Goal: Task Accomplishment & Management: Complete application form

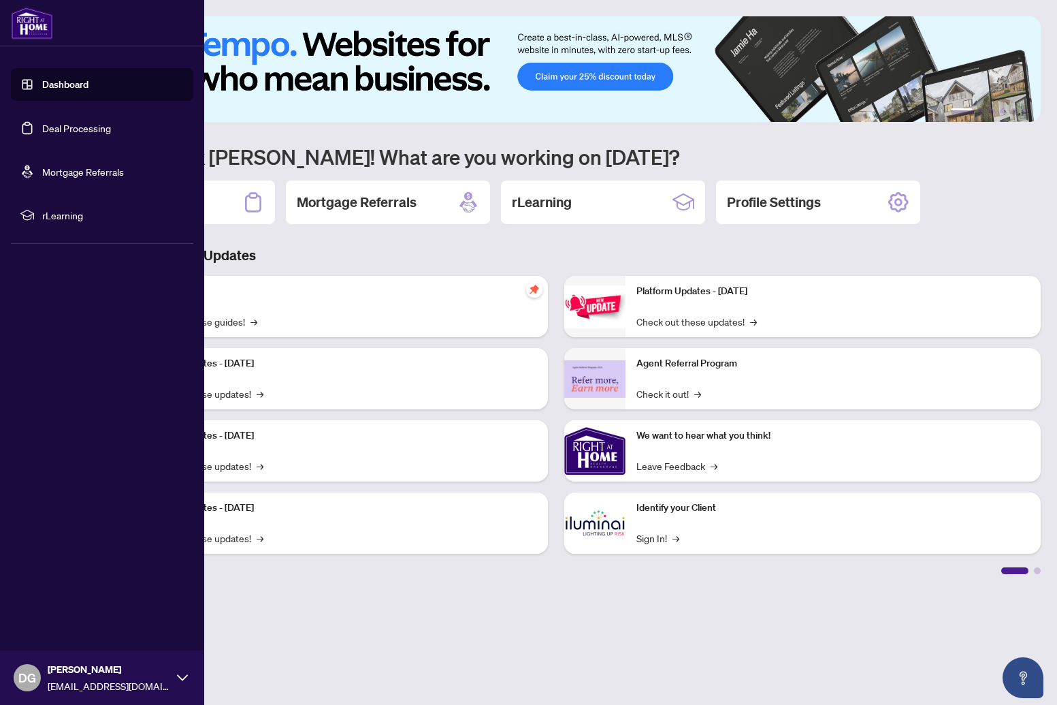
click at [42, 123] on link "Deal Processing" at bounding box center [76, 128] width 69 height 12
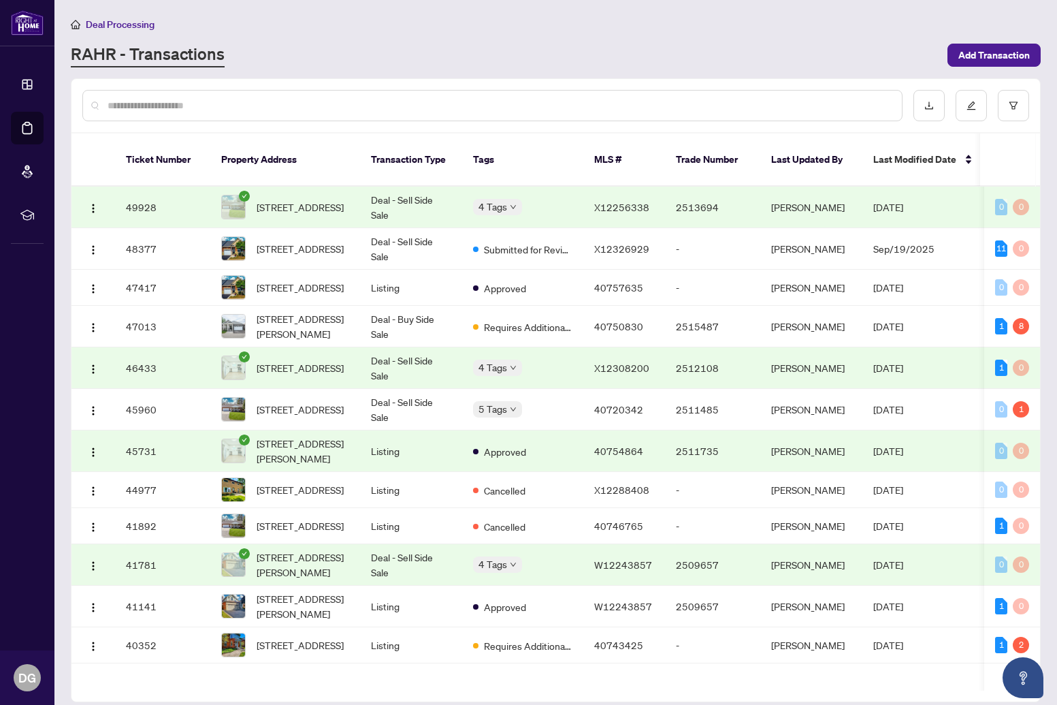
scroll to position [150, 0]
click at [327, 322] on span "[STREET_ADDRESS][PERSON_NAME]" at bounding box center [303, 325] width 93 height 30
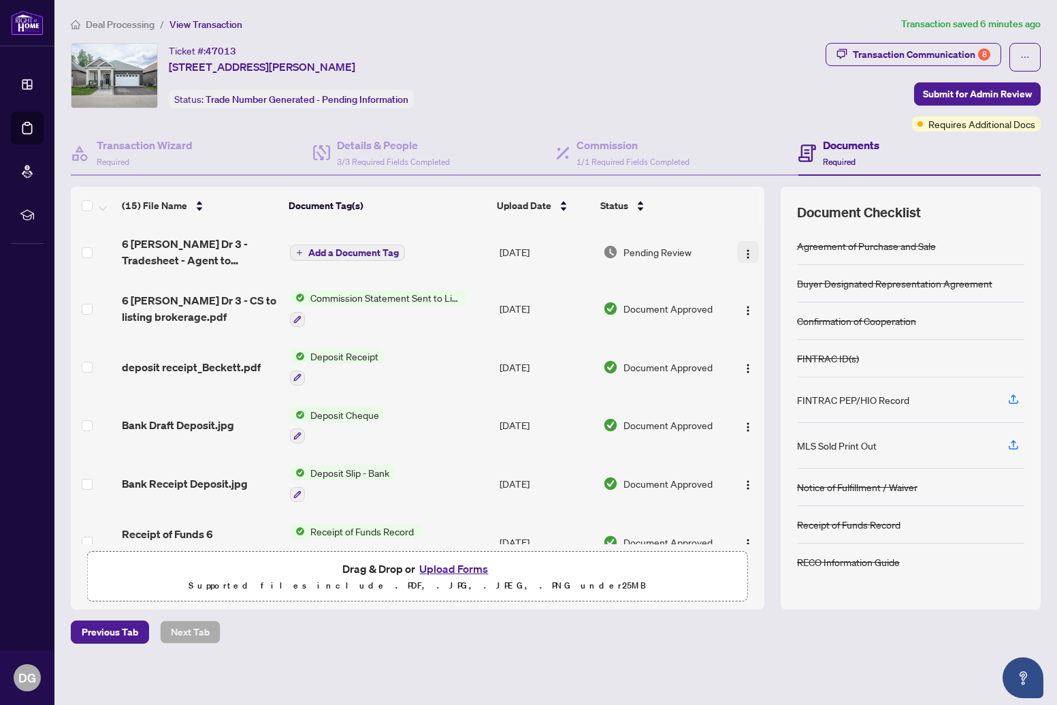
click at [746, 250] on img "button" at bounding box center [748, 253] width 11 height 11
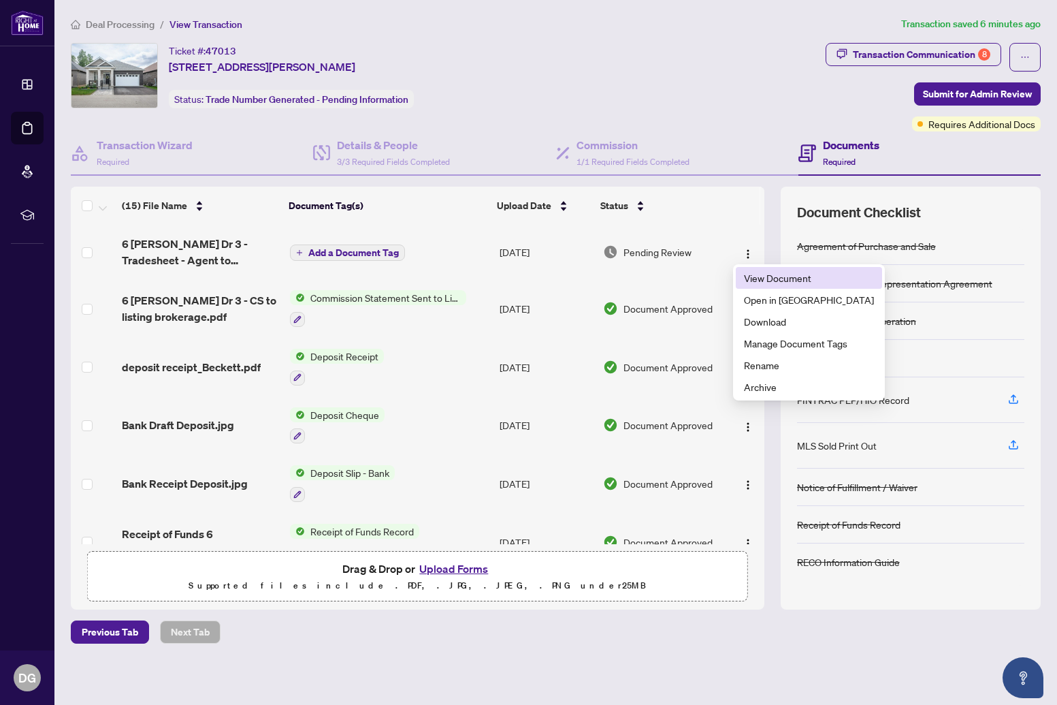
click at [763, 280] on span "View Document" at bounding box center [809, 277] width 130 height 15
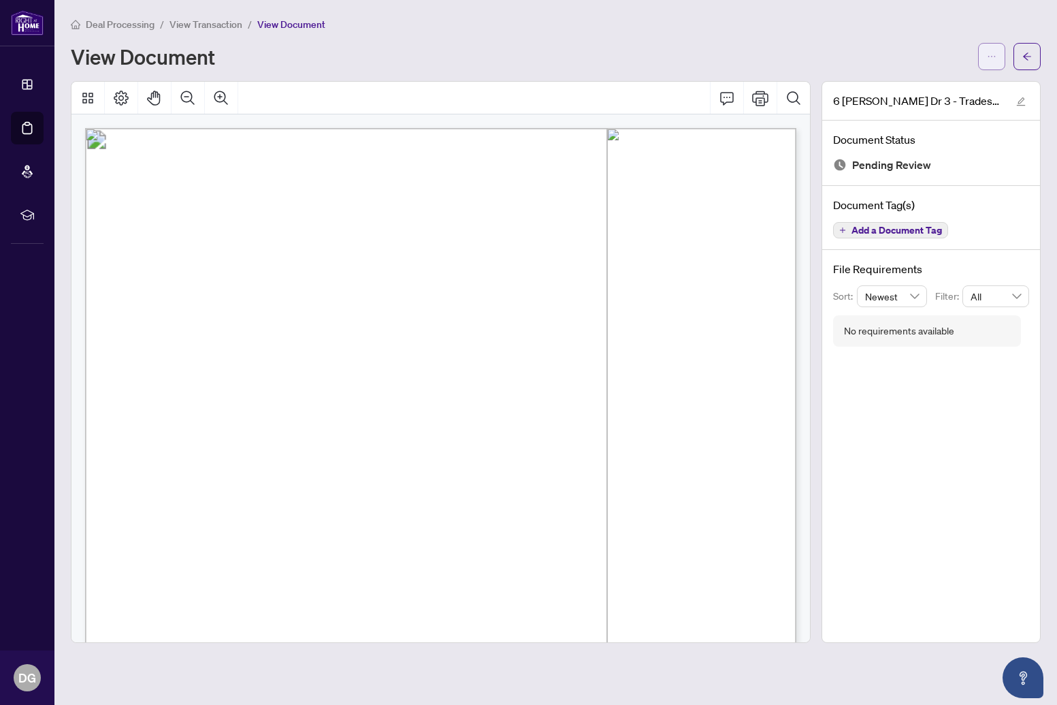
click at [986, 53] on button "button" at bounding box center [991, 56] width 27 height 27
click at [942, 89] on span "Download" at bounding box center [942, 85] width 103 height 15
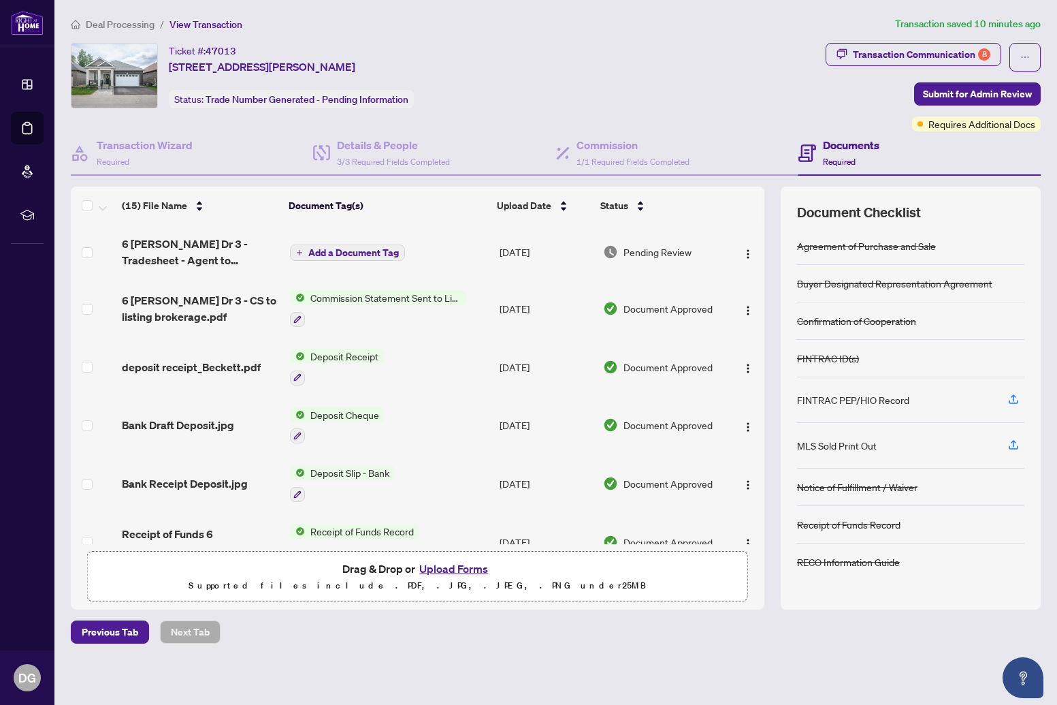
click at [464, 569] on button "Upload Forms" at bounding box center [453, 569] width 77 height 18
click at [950, 56] on div "Transaction Communication 8" at bounding box center [922, 55] width 138 height 22
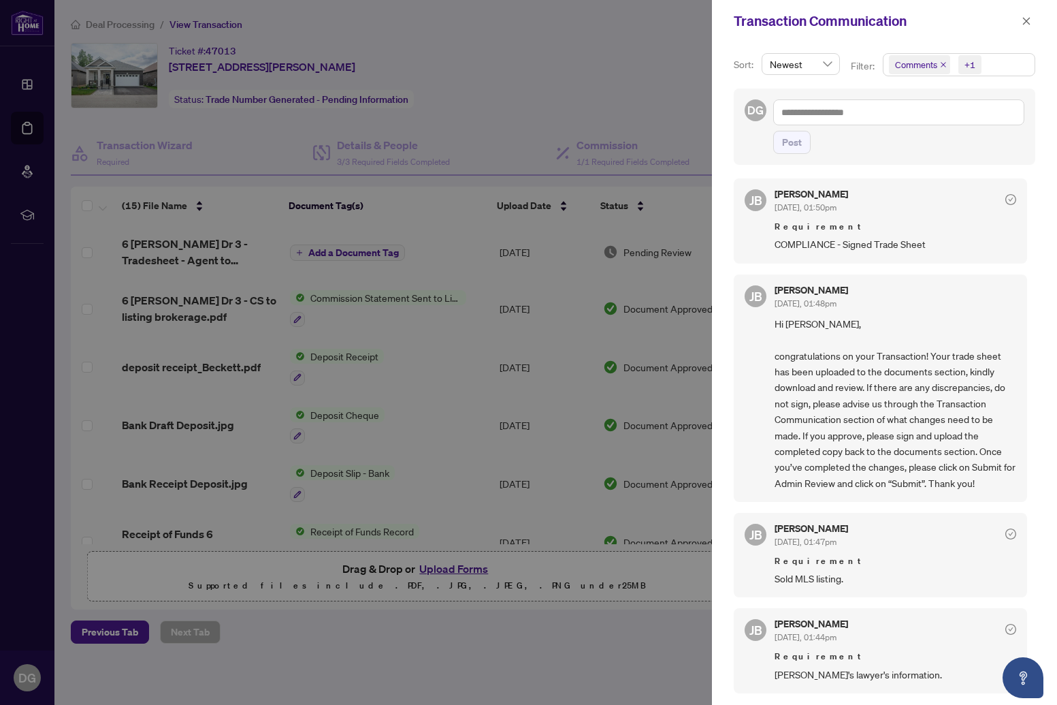
click at [645, 111] on div at bounding box center [528, 352] width 1057 height 705
drag, startPoint x: 1025, startPoint y: 18, endPoint x: 933, endPoint y: 31, distance: 92.9
click at [1025, 18] on icon "close" at bounding box center [1027, 21] width 10 height 10
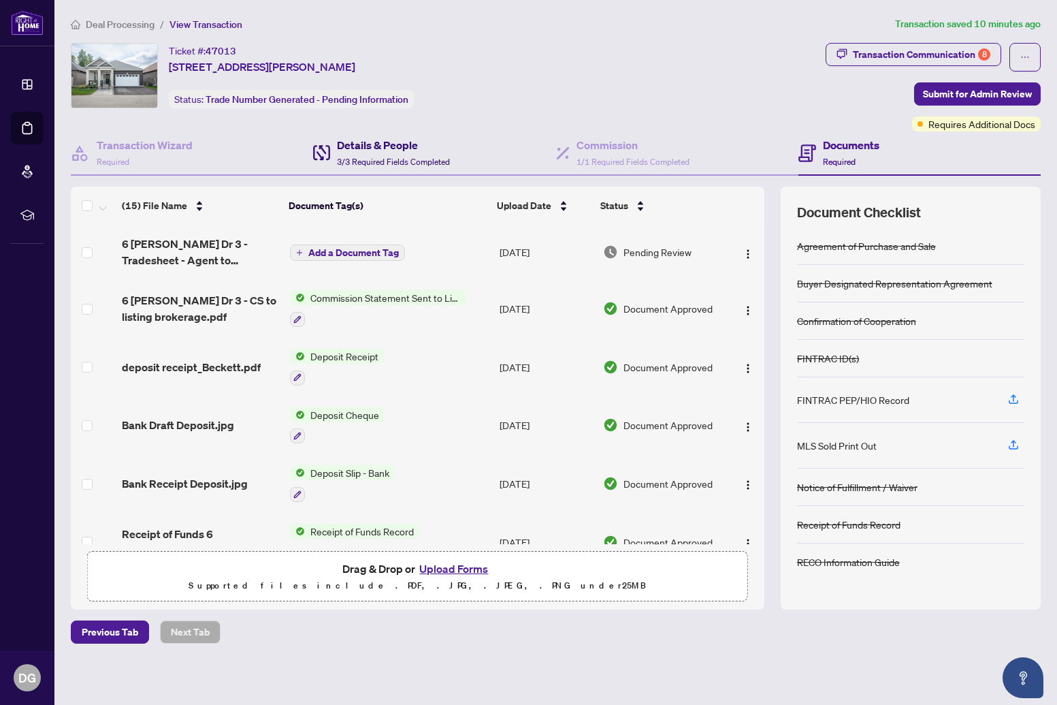
click at [378, 150] on h4 "Details & People" at bounding box center [393, 145] width 113 height 16
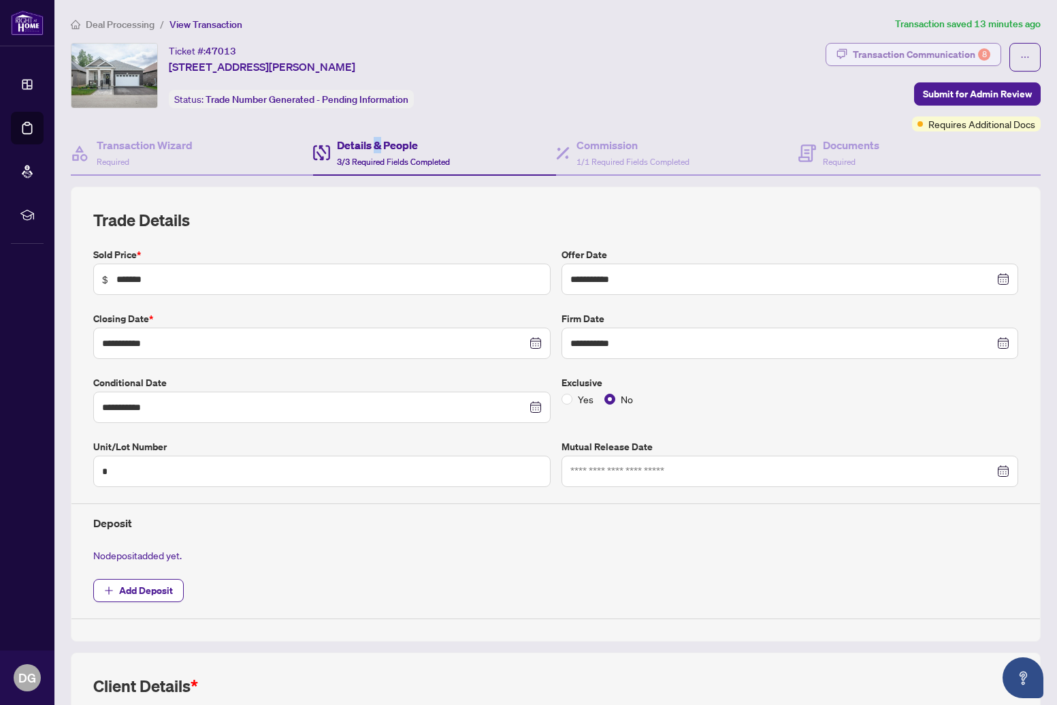
click at [948, 57] on div "Transaction Communication 8" at bounding box center [922, 55] width 138 height 22
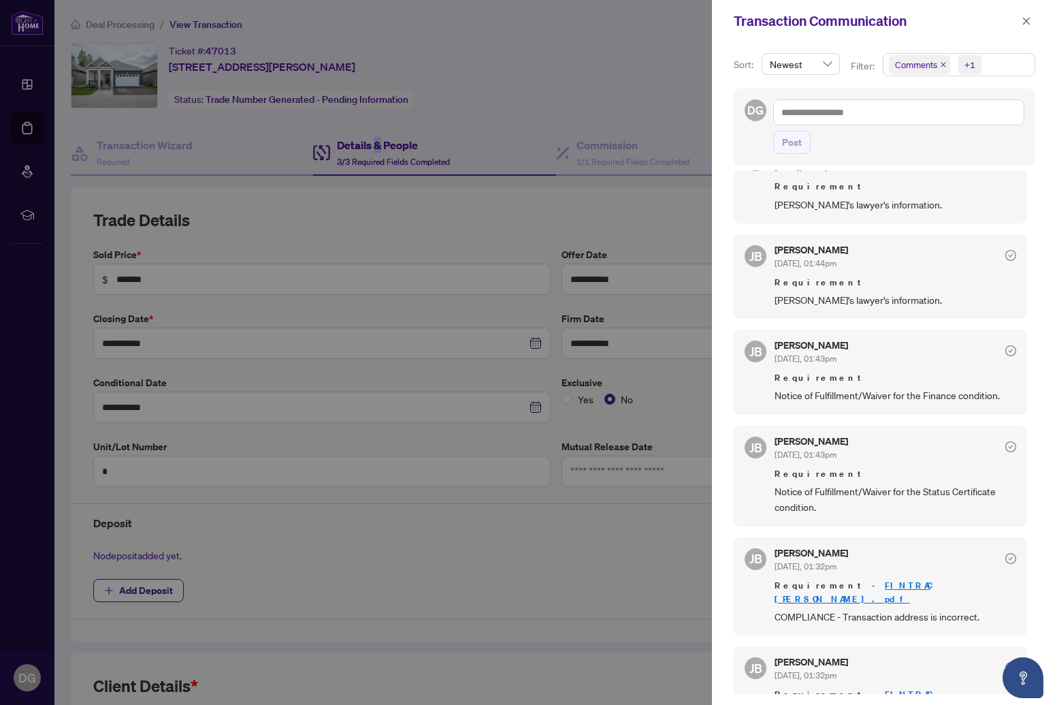
scroll to position [487, 0]
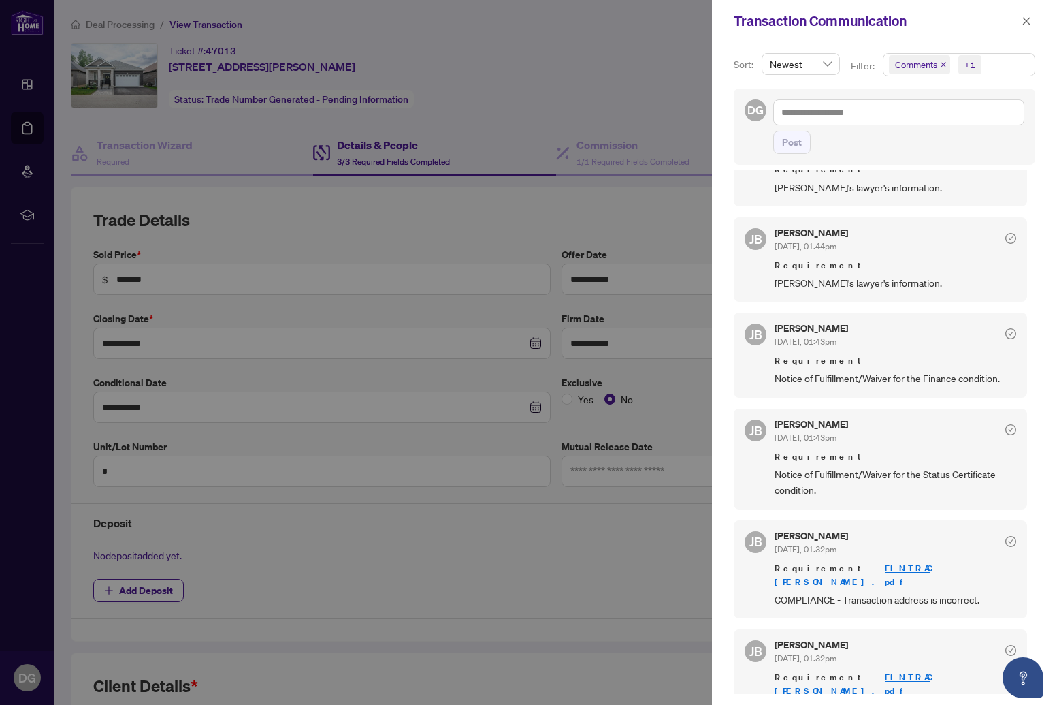
click at [542, 213] on div at bounding box center [528, 352] width 1057 height 705
click at [1027, 23] on icon "close" at bounding box center [1027, 21] width 10 height 10
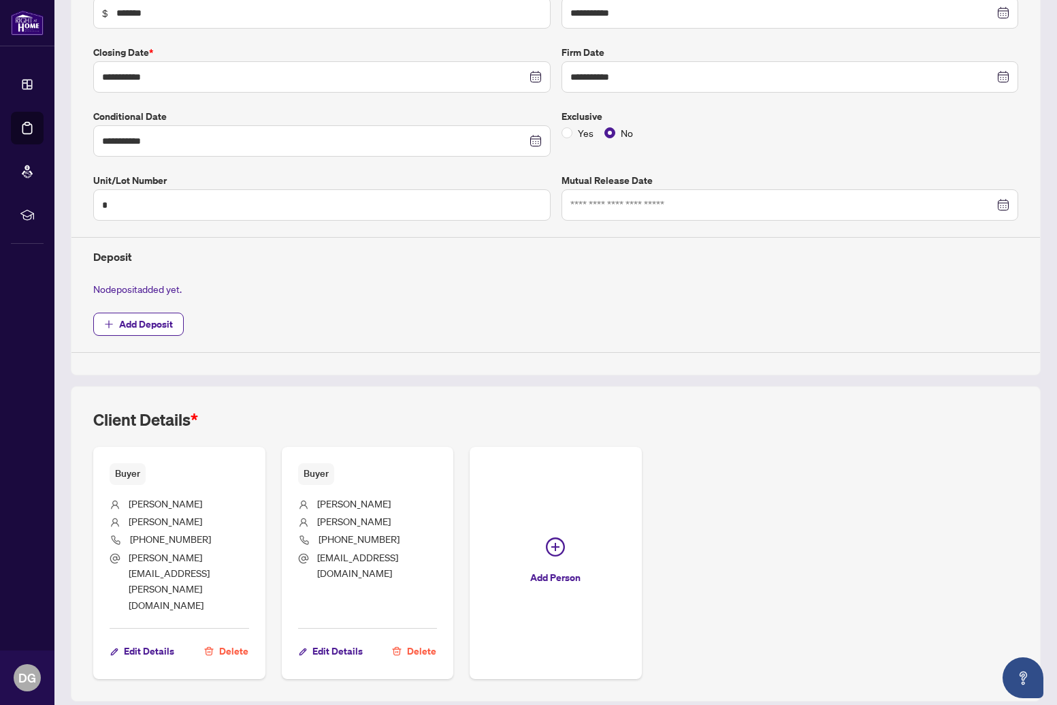
scroll to position [0, 0]
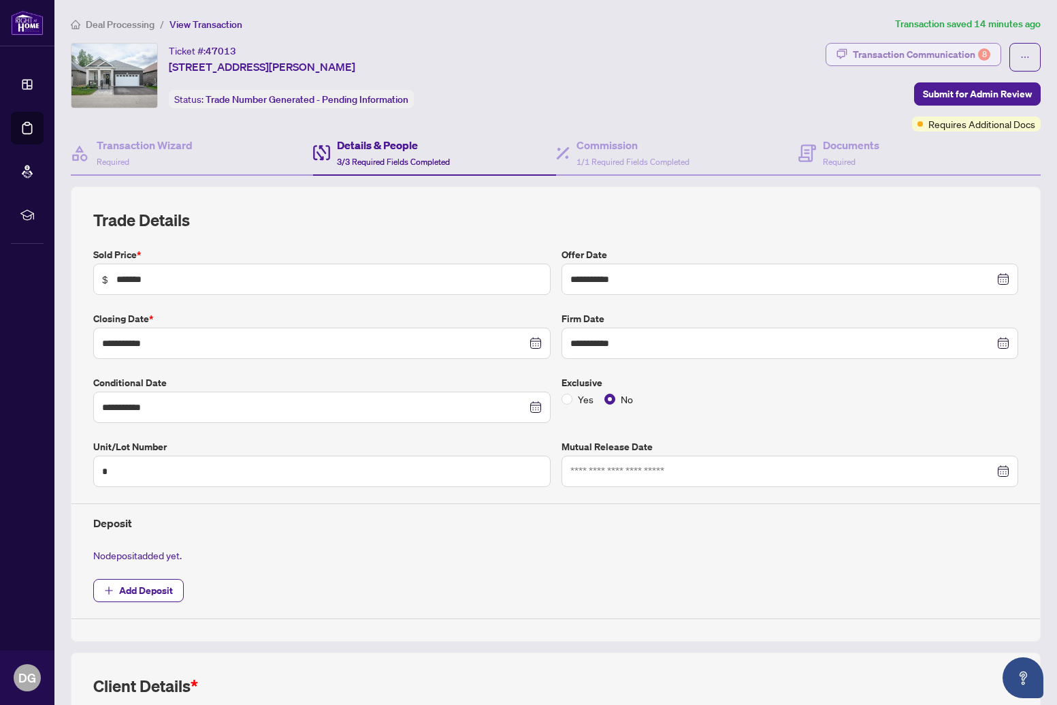
click at [937, 54] on div "Transaction Communication 8" at bounding box center [922, 55] width 138 height 22
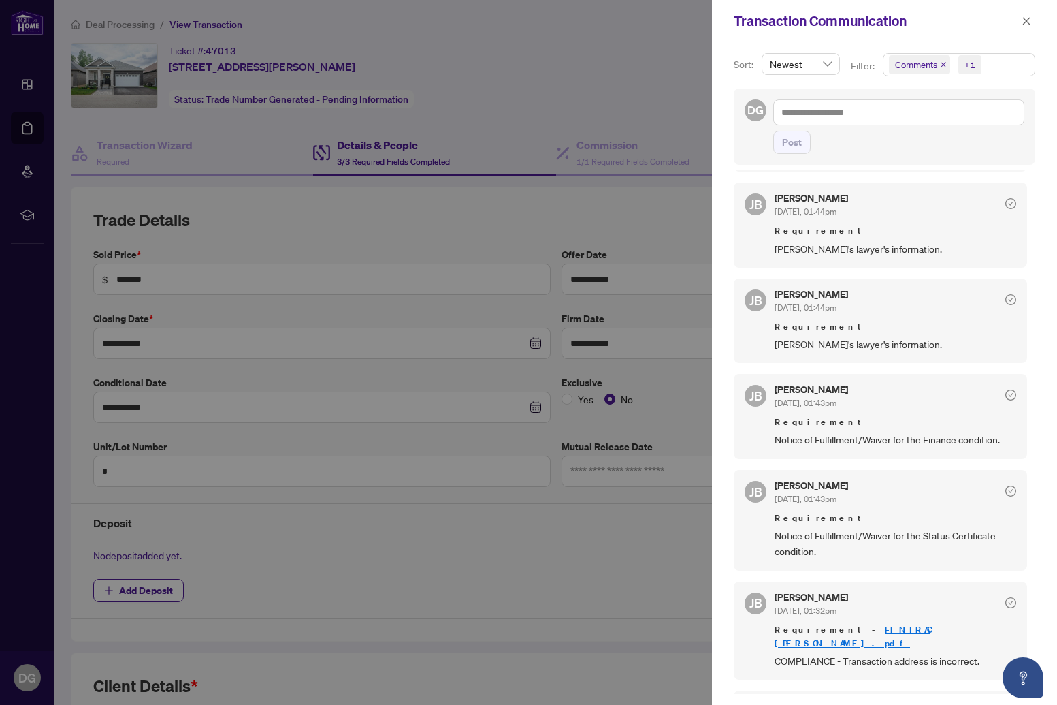
scroll to position [432, 0]
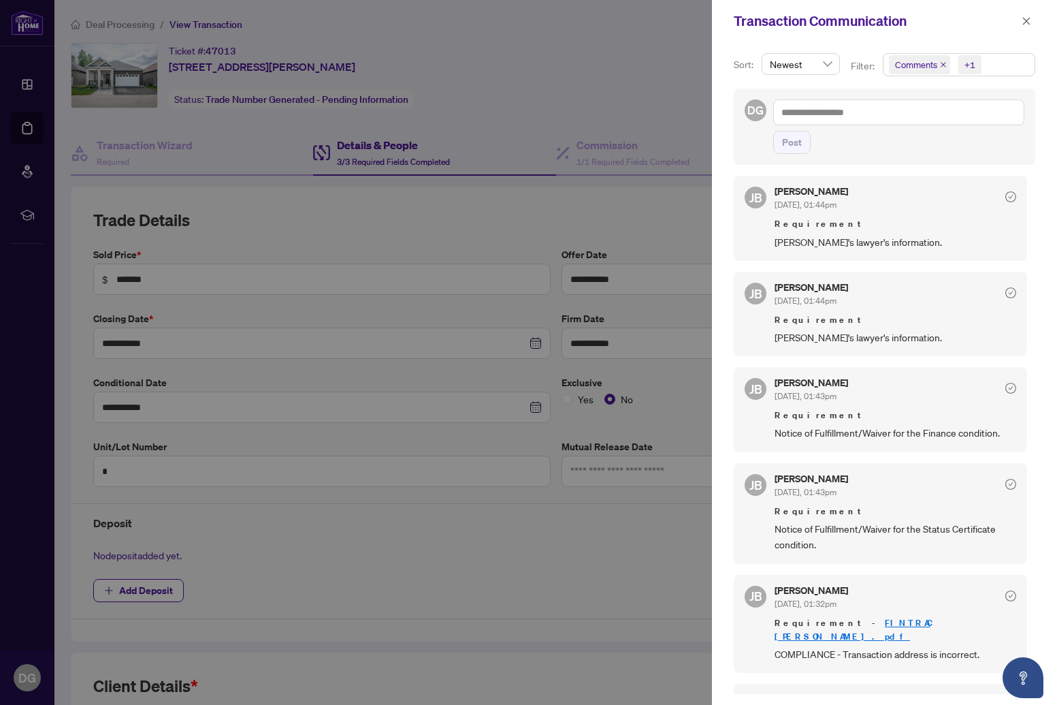
click at [545, 95] on div at bounding box center [528, 352] width 1057 height 705
drag, startPoint x: 1028, startPoint y: 19, endPoint x: 965, endPoint y: 31, distance: 63.8
click at [1028, 19] on icon "close" at bounding box center [1026, 20] width 7 height 7
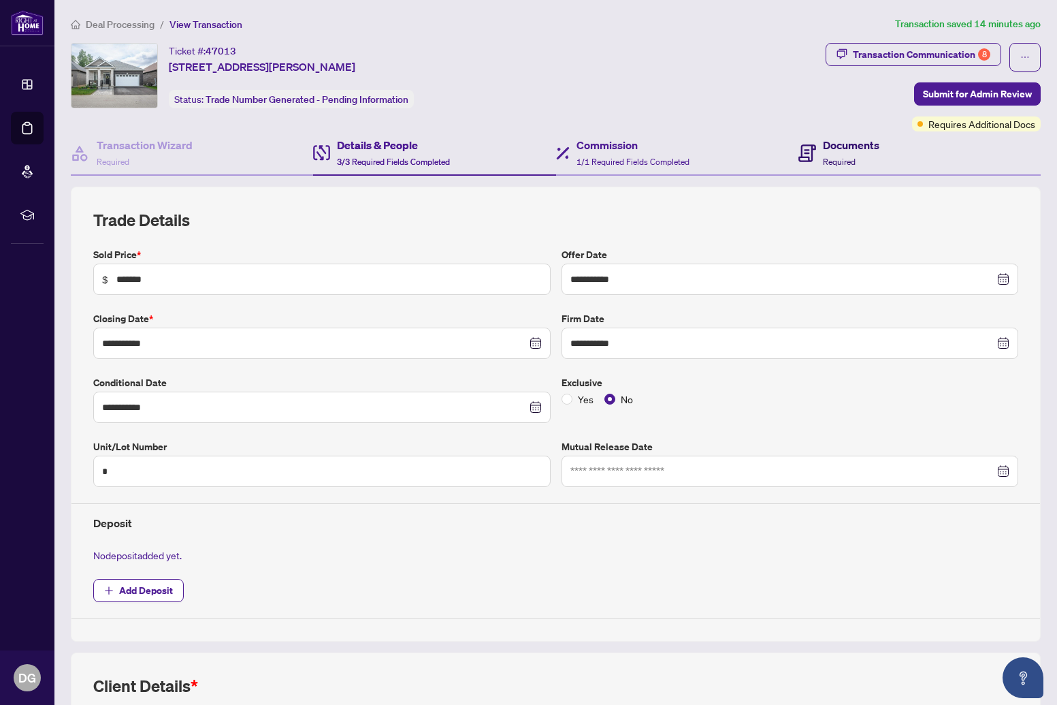
drag, startPoint x: 844, startPoint y: 148, endPoint x: 745, endPoint y: 160, distance: 100.1
click at [843, 147] on h4 "Documents" at bounding box center [851, 145] width 57 height 16
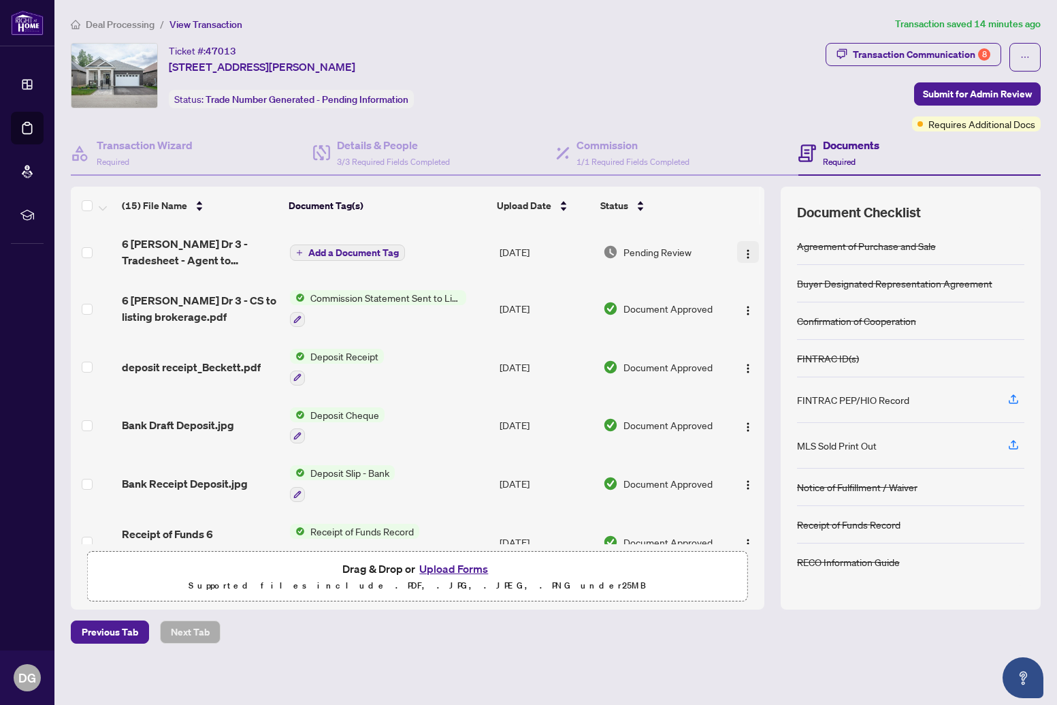
click at [743, 251] on img "button" at bounding box center [748, 253] width 11 height 11
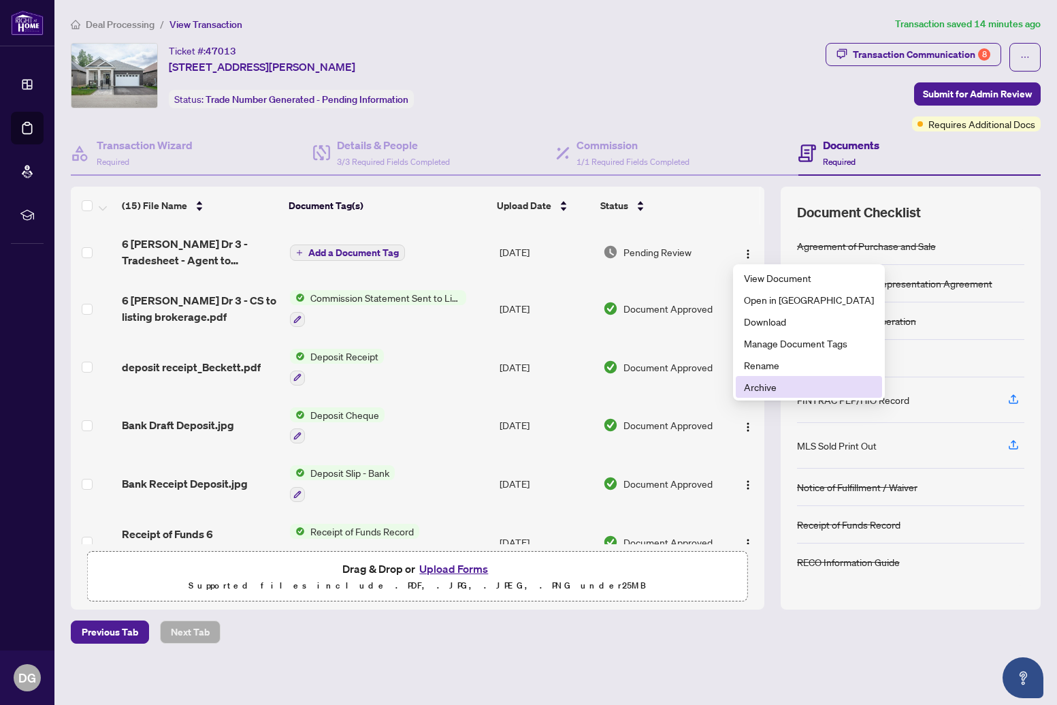
click at [770, 387] on span "Archive" at bounding box center [809, 386] width 130 height 15
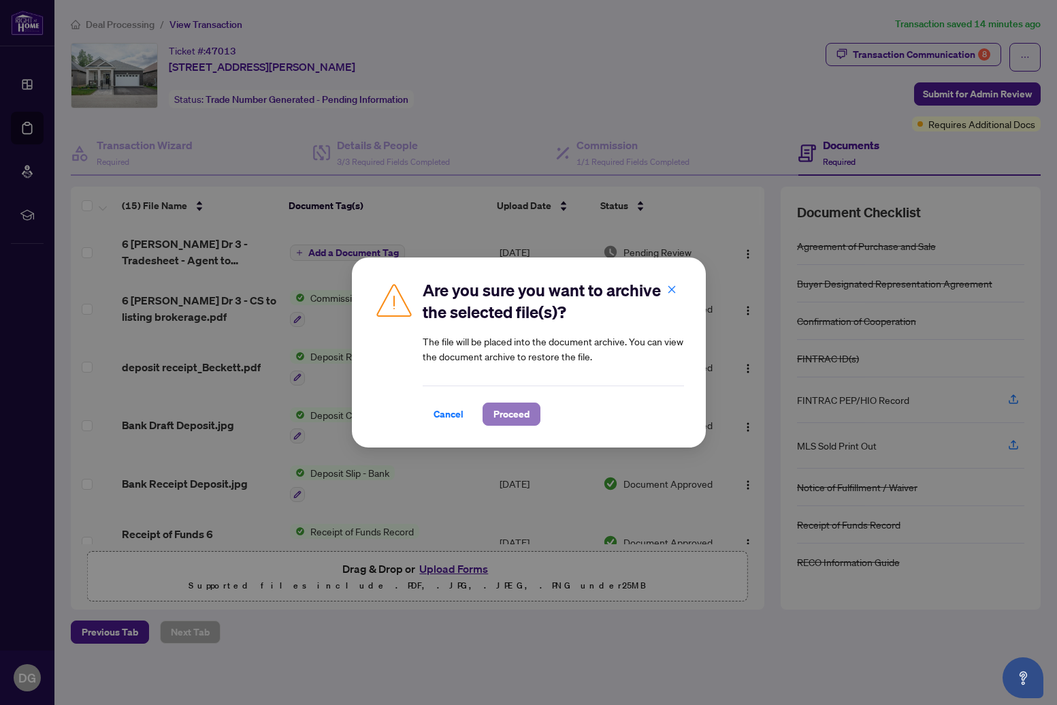
click at [515, 418] on span "Proceed" at bounding box center [512, 414] width 36 height 22
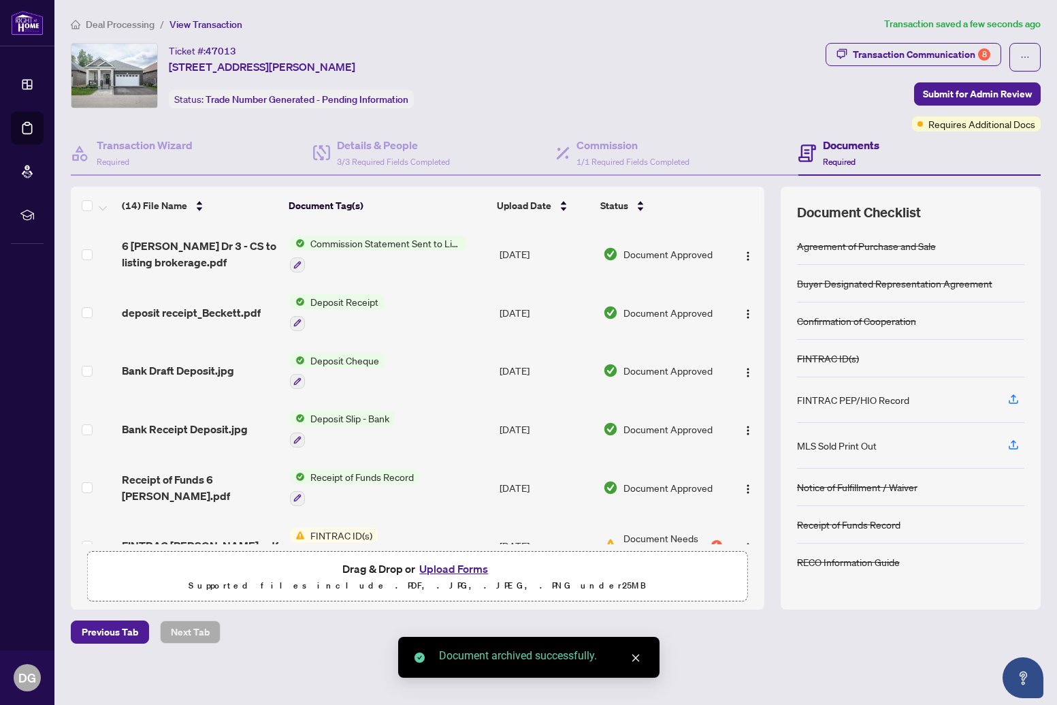
click at [449, 566] on button "Upload Forms" at bounding box center [453, 569] width 77 height 18
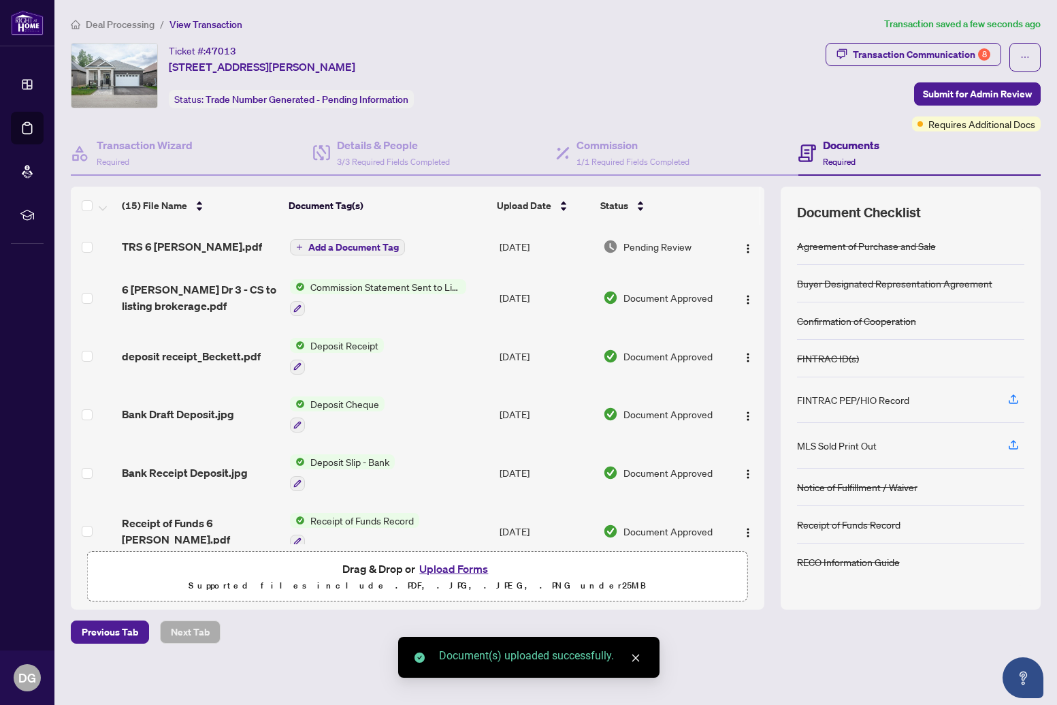
click at [365, 244] on span "Add a Document Tag" at bounding box center [353, 247] width 91 height 10
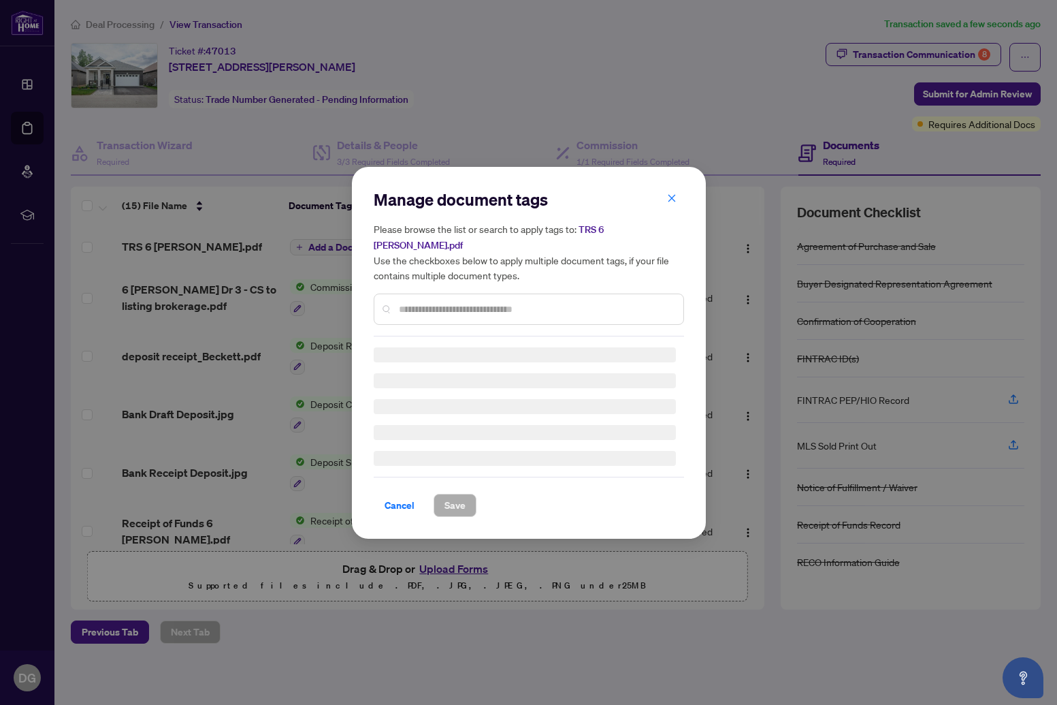
click at [459, 294] on div "Manage document tags Please browse the list or search to apply tags to: TRS 6 […" at bounding box center [529, 263] width 310 height 148
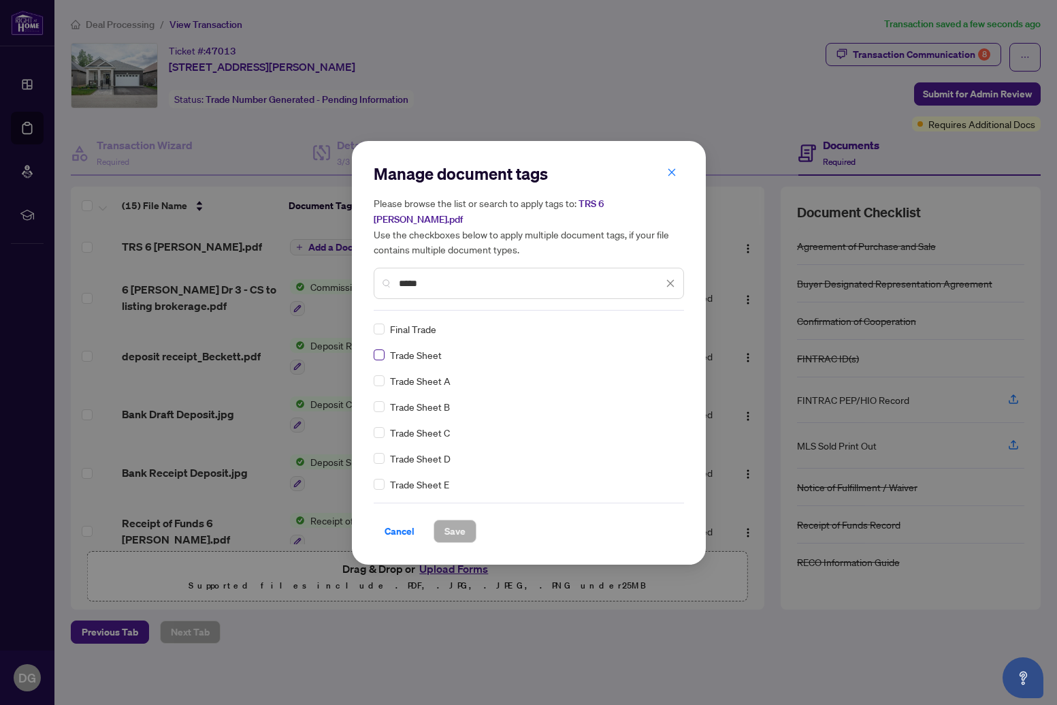
type input "*****"
click at [454, 520] on span "Save" at bounding box center [455, 531] width 21 height 22
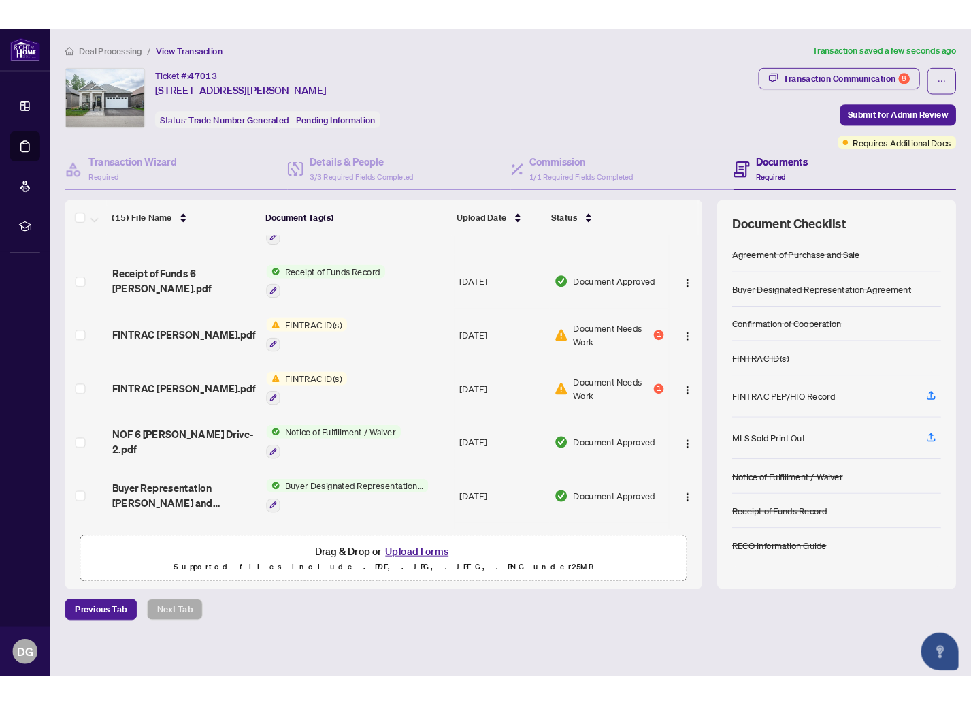
scroll to position [276, 0]
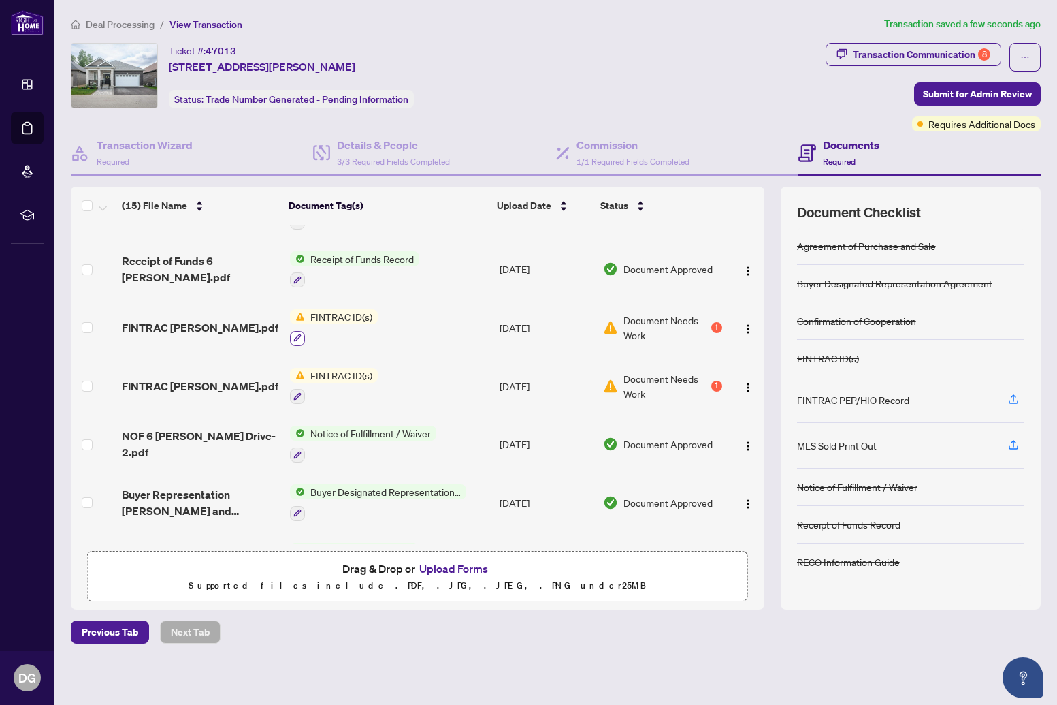
click at [295, 334] on icon "button" at bounding box center [297, 338] width 8 height 8
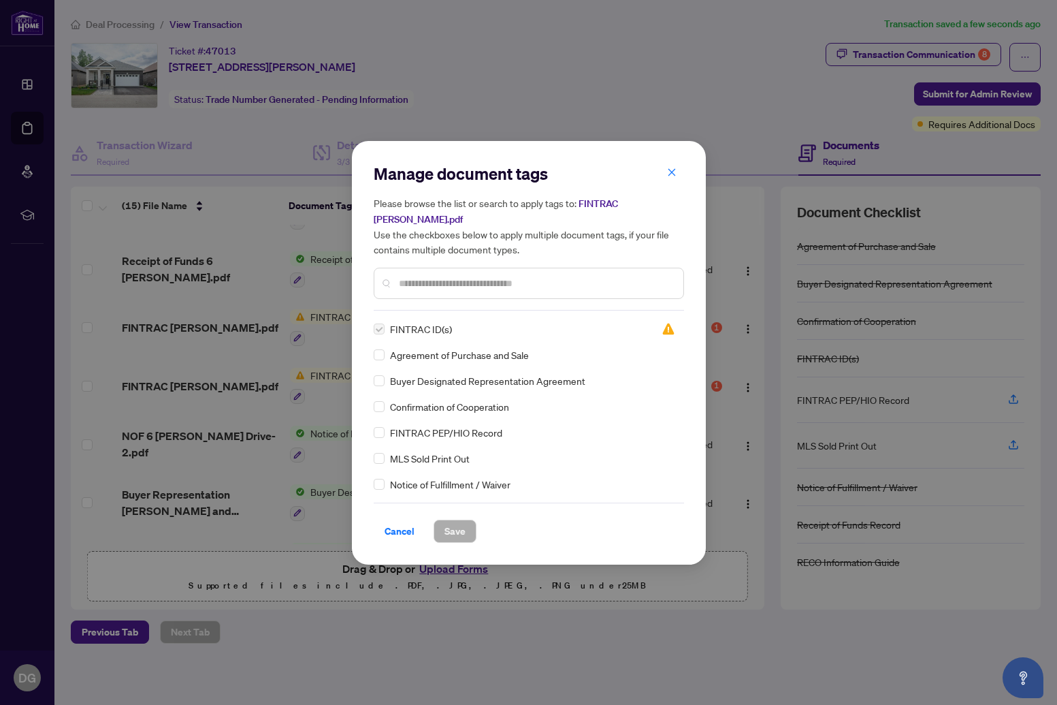
click at [669, 173] on icon "close" at bounding box center [672, 172] width 10 height 10
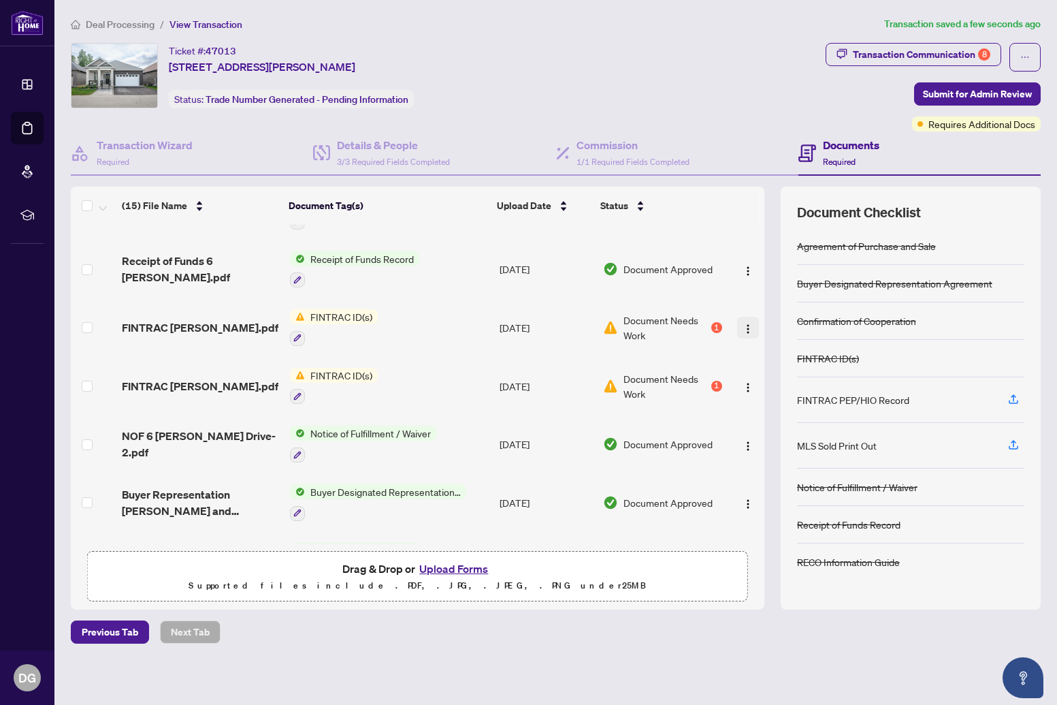
click at [744, 323] on img "button" at bounding box center [748, 328] width 11 height 11
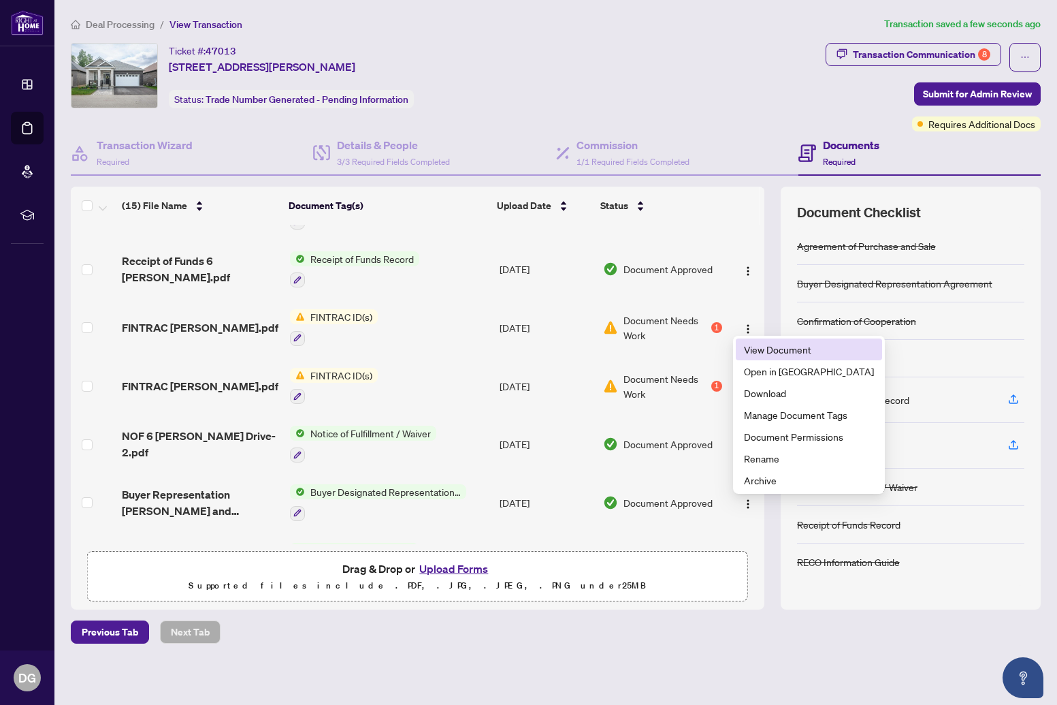
click at [748, 353] on span "View Document" at bounding box center [809, 349] width 130 height 15
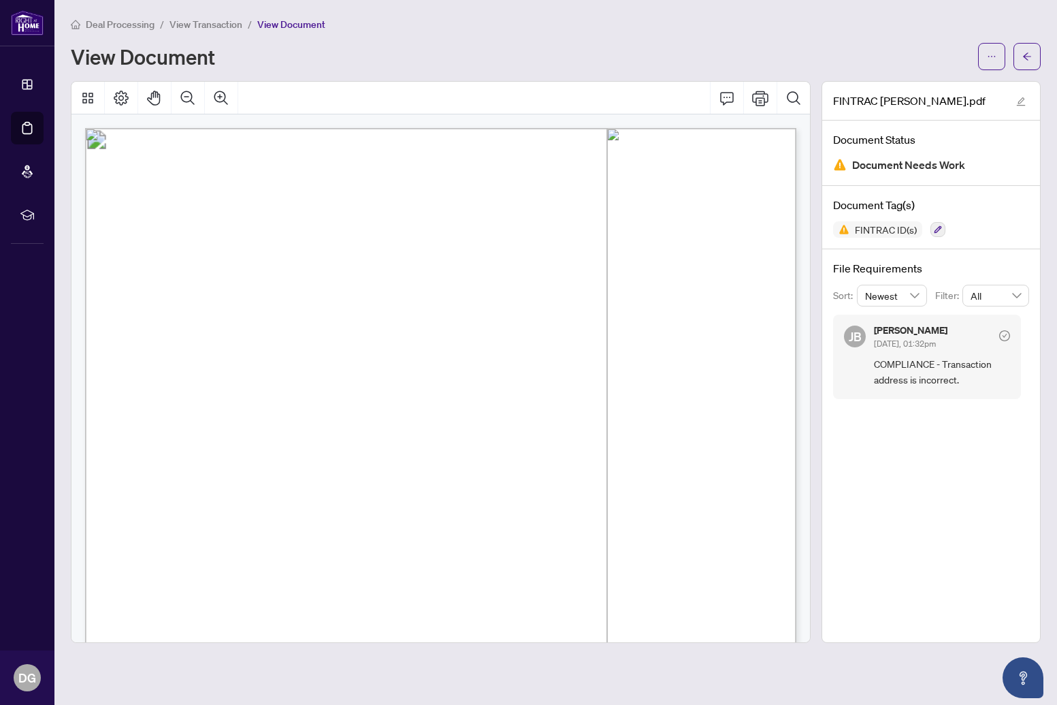
click at [222, 290] on span "[STREET_ADDRESS]" at bounding box center [173, 289] width 98 height 11
drag, startPoint x: 475, startPoint y: 287, endPoint x: 112, endPoint y: 287, distance: 362.9
drag, startPoint x: 146, startPoint y: 285, endPoint x: 182, endPoint y: 285, distance: 36.1
click at [145, 285] on span "[STREET_ADDRESS]" at bounding box center [173, 289] width 98 height 11
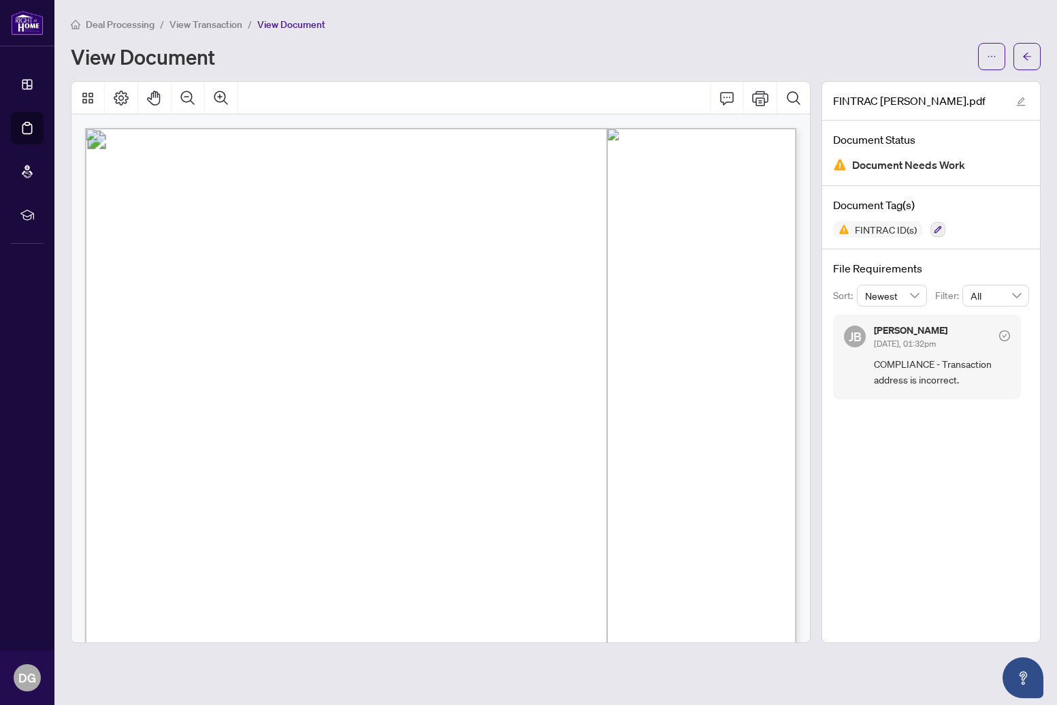
click at [244, 274] on span "Transaction Property Address:" at bounding box center [182, 279] width 123 height 10
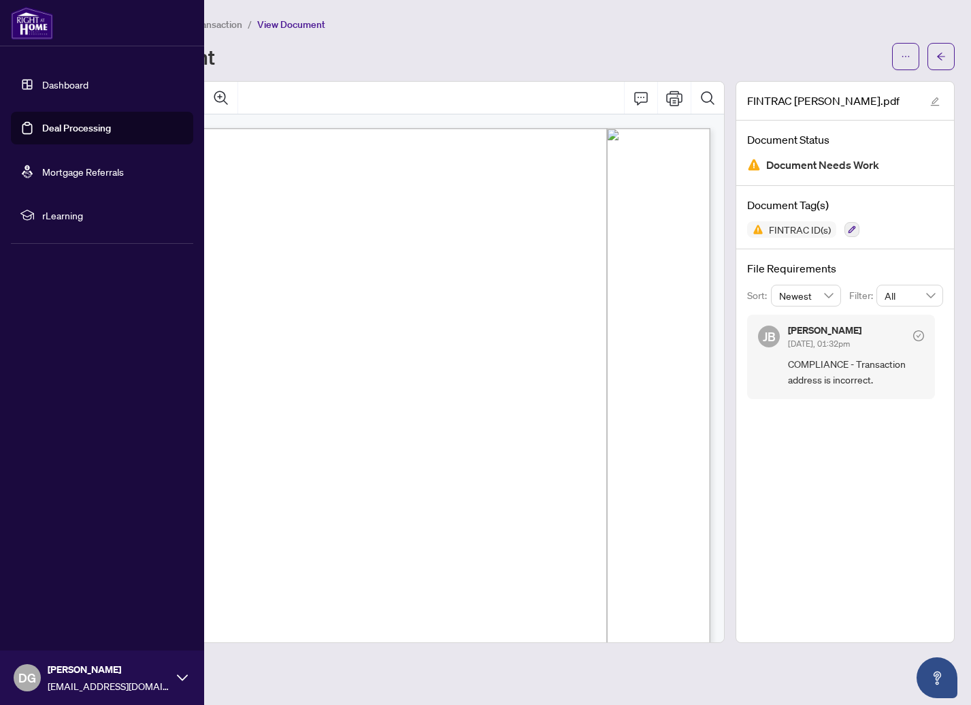
click at [42, 123] on link "Deal Processing" at bounding box center [76, 128] width 69 height 12
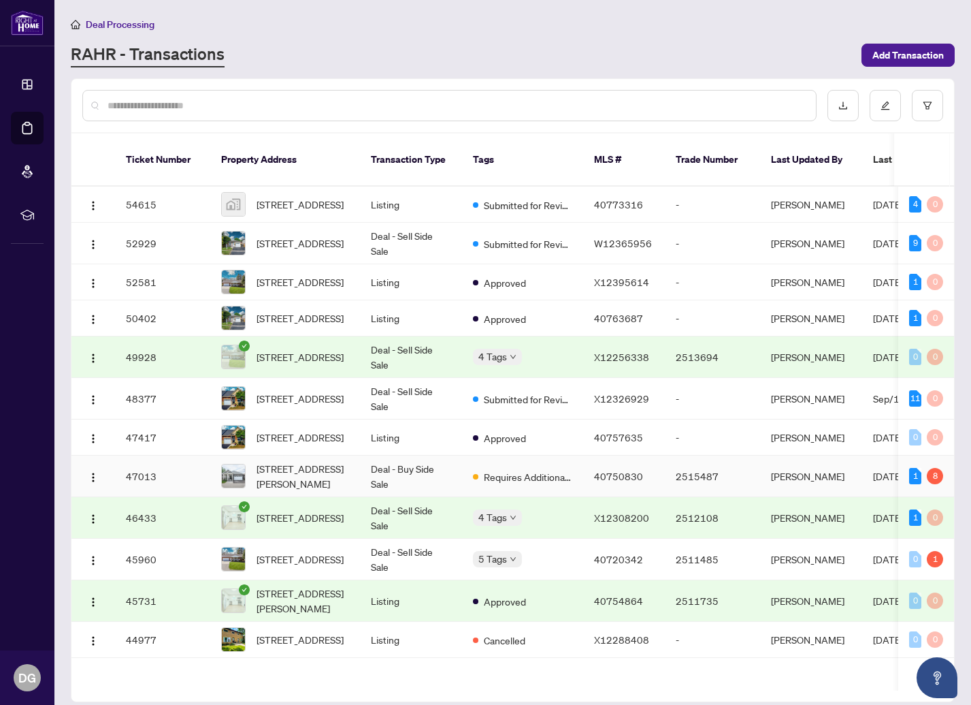
click at [309, 485] on span "[STREET_ADDRESS][PERSON_NAME]" at bounding box center [303, 476] width 93 height 30
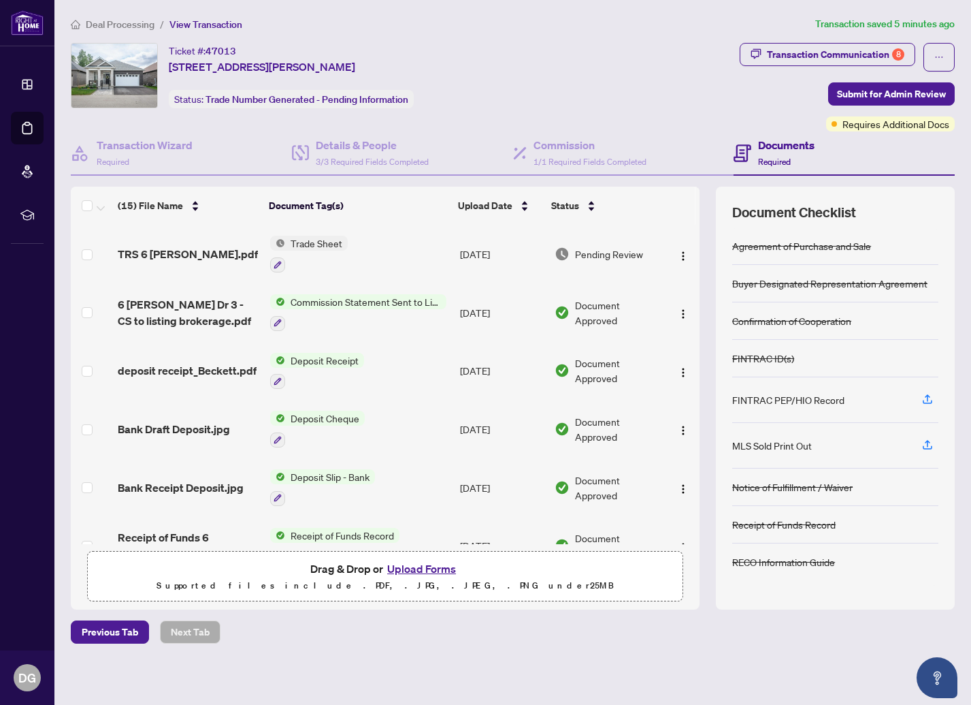
click at [788, 148] on h4 "Documents" at bounding box center [786, 145] width 57 height 16
click at [426, 569] on button "Upload Forms" at bounding box center [421, 569] width 77 height 18
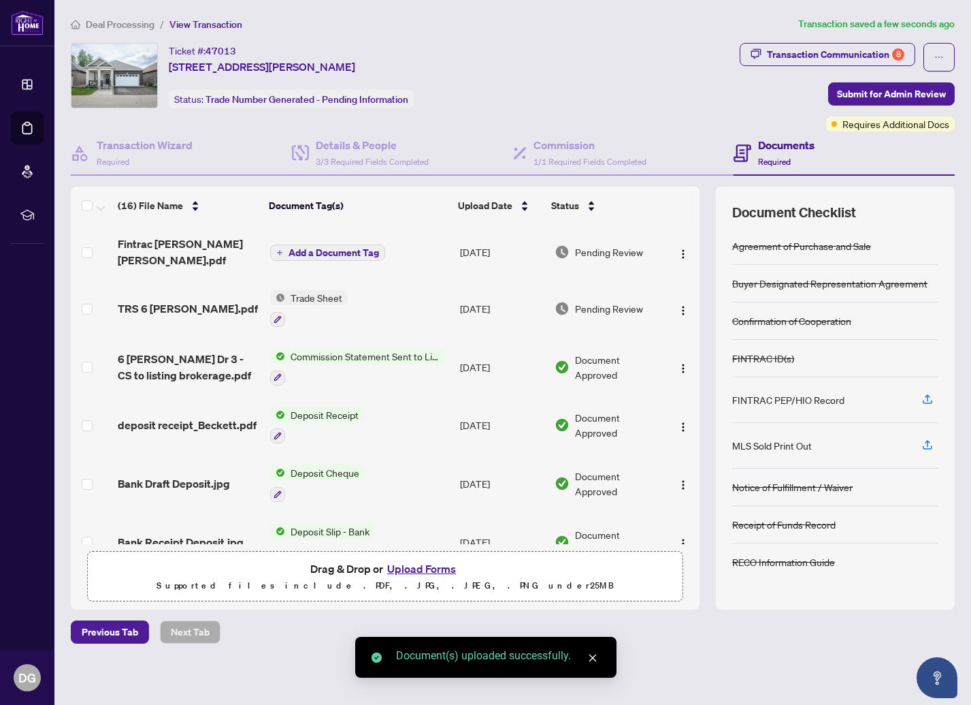
click at [330, 248] on span "Add a Document Tag" at bounding box center [334, 253] width 91 height 10
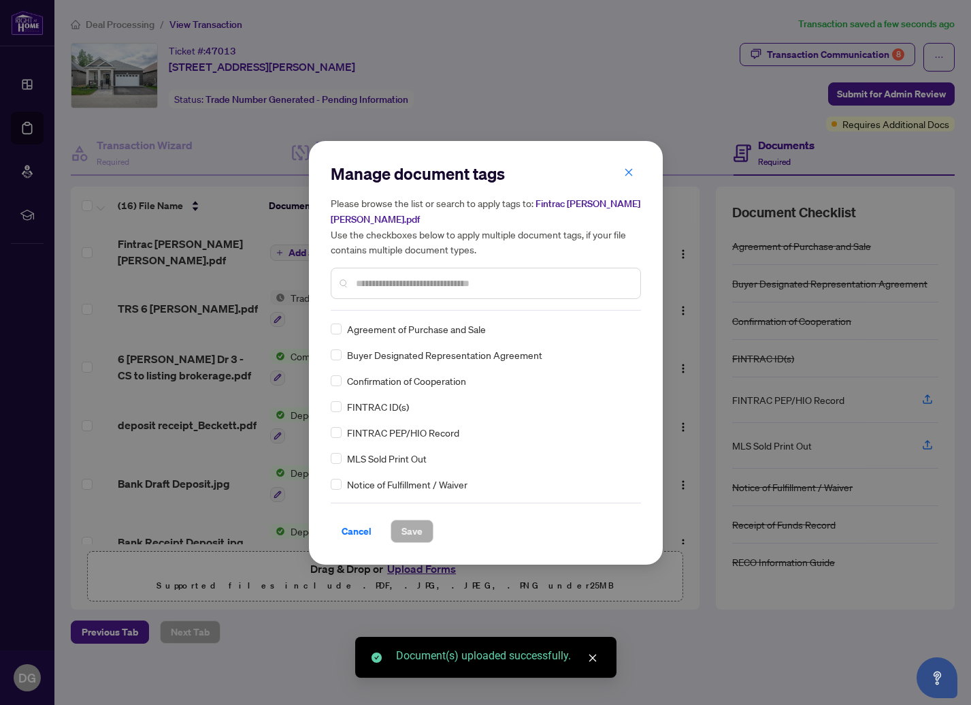
click at [417, 301] on div "Manage document tags Please browse the list or search to apply tags to: Fintrac…" at bounding box center [486, 237] width 310 height 148
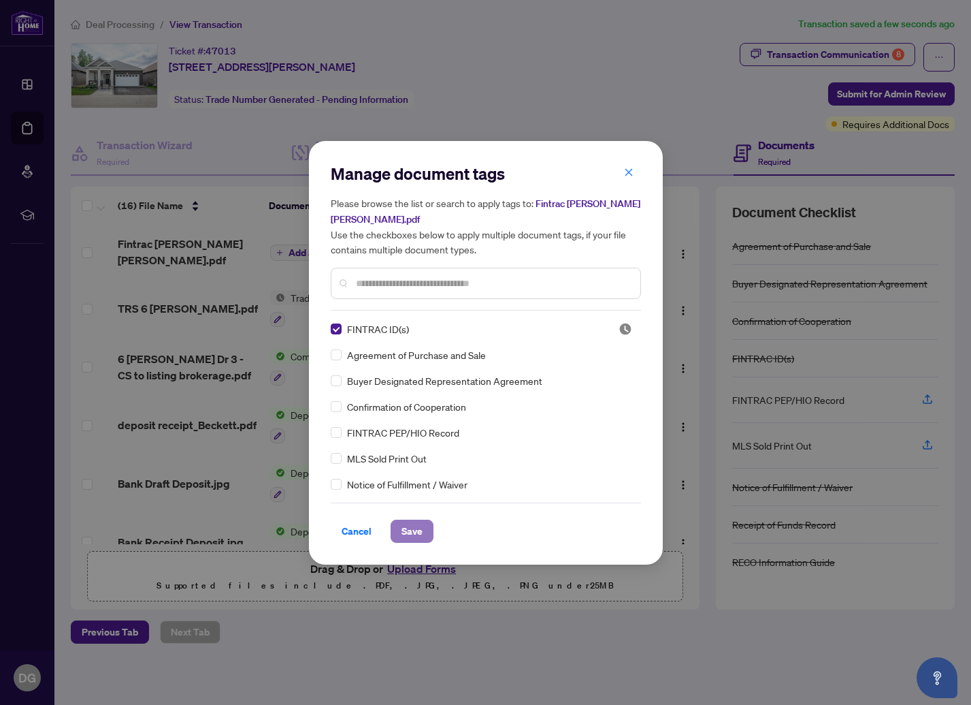
click at [415, 520] on span "Save" at bounding box center [412, 531] width 21 height 22
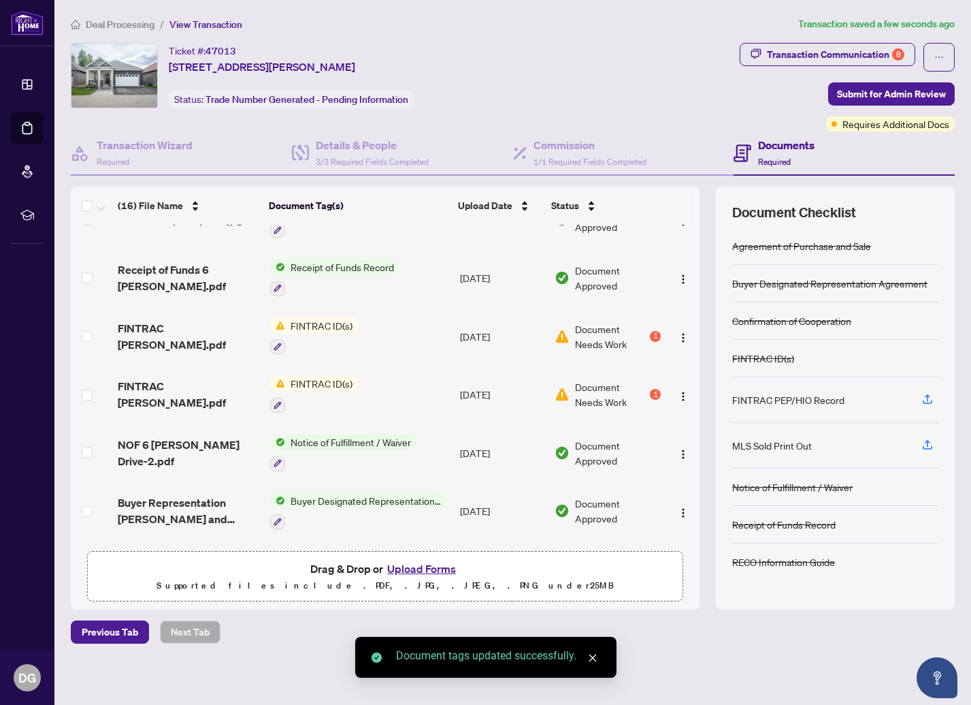
scroll to position [330, 0]
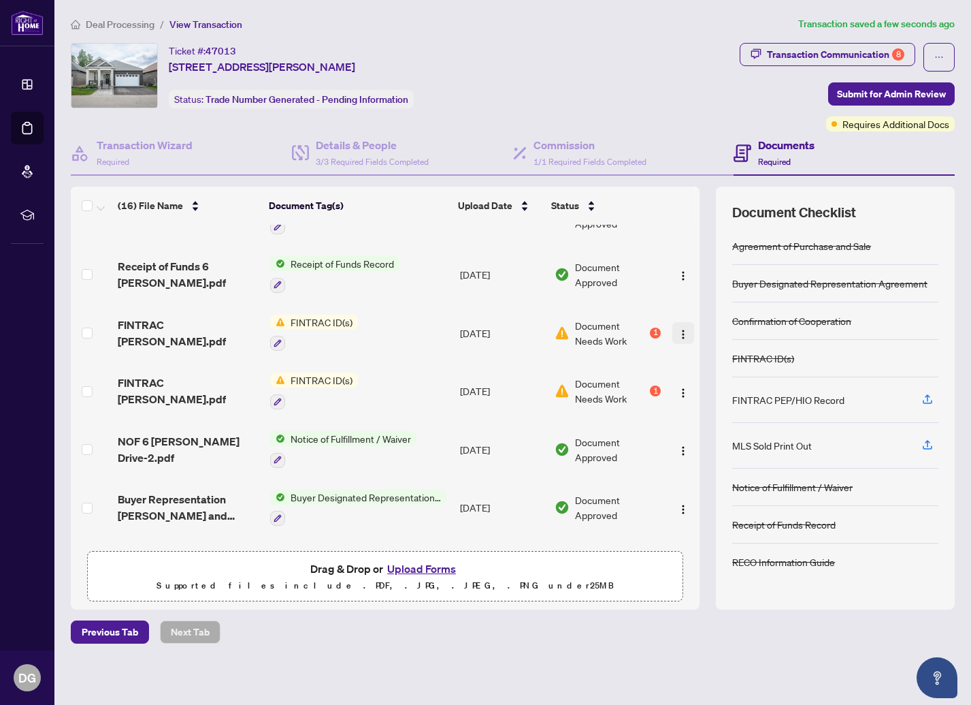
click at [679, 329] on img "button" at bounding box center [683, 334] width 11 height 11
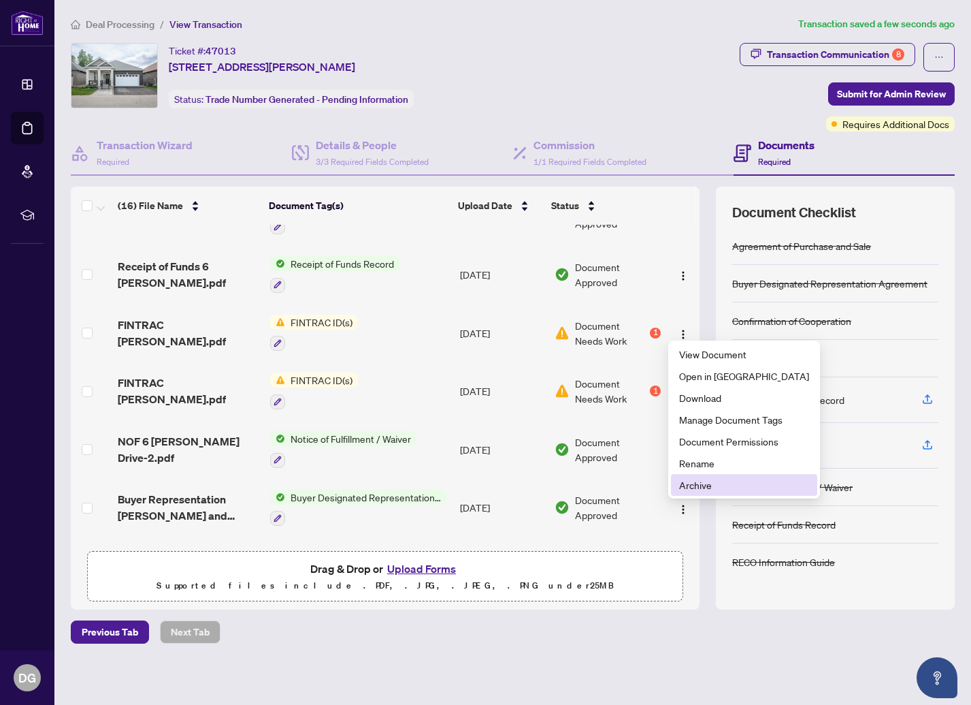
click at [703, 488] on span "Archive" at bounding box center [744, 484] width 130 height 15
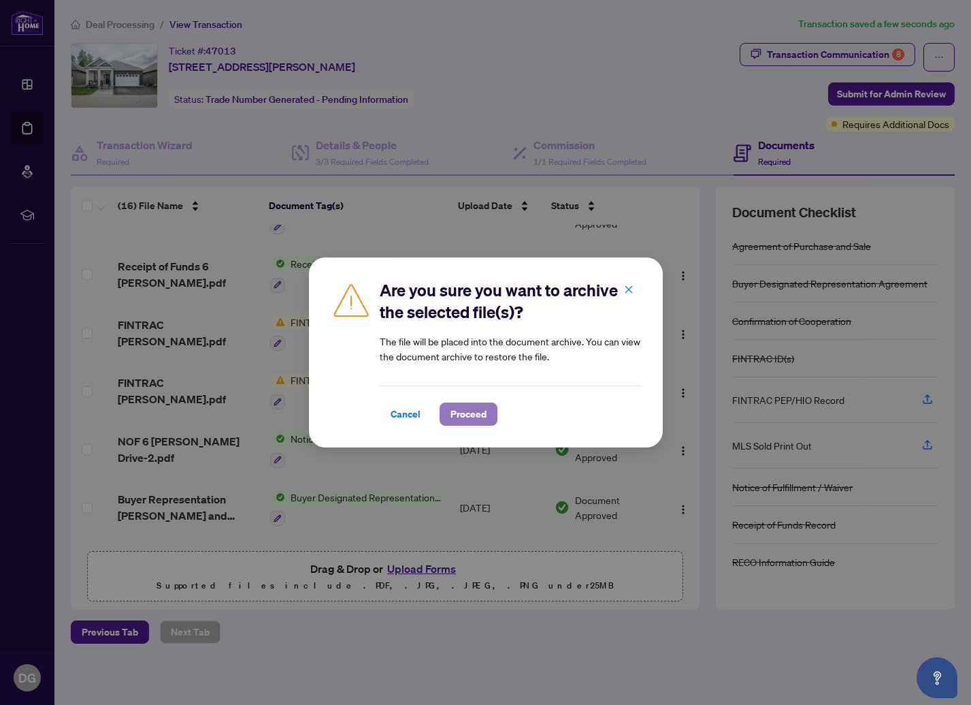
click at [453, 412] on span "Proceed" at bounding box center [469, 414] width 36 height 22
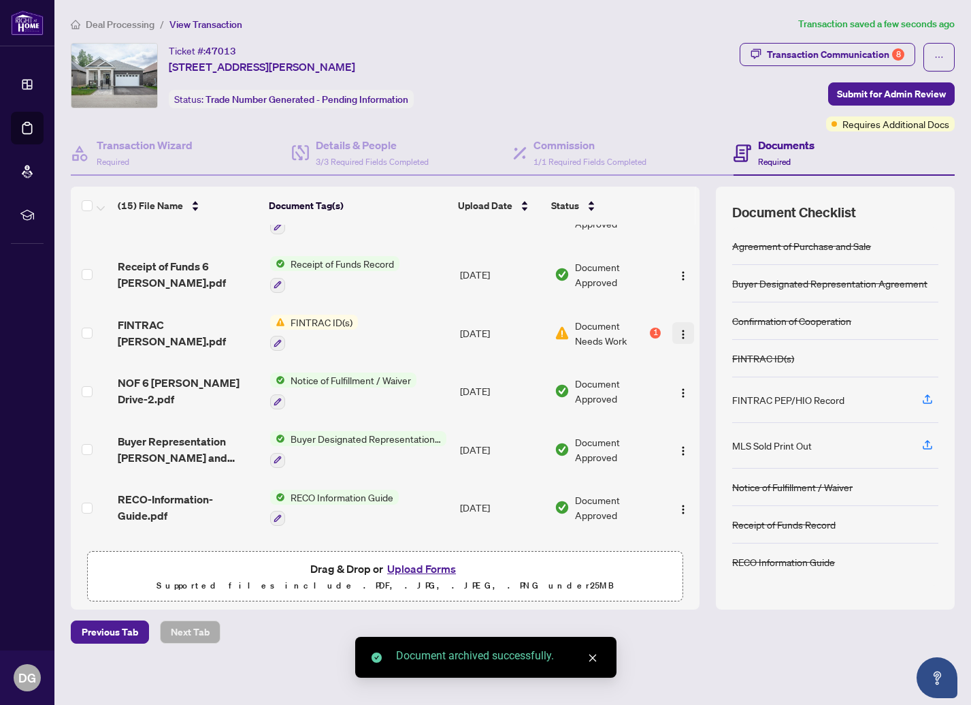
click at [679, 329] on img "button" at bounding box center [683, 334] width 11 height 11
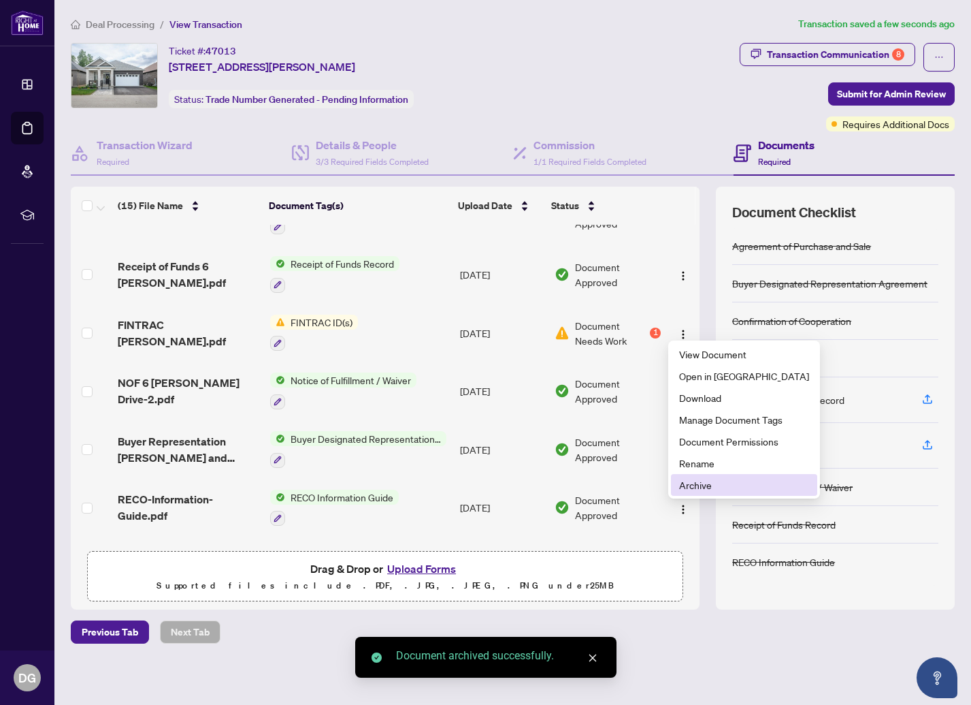
click at [706, 485] on span "Archive" at bounding box center [744, 484] width 130 height 15
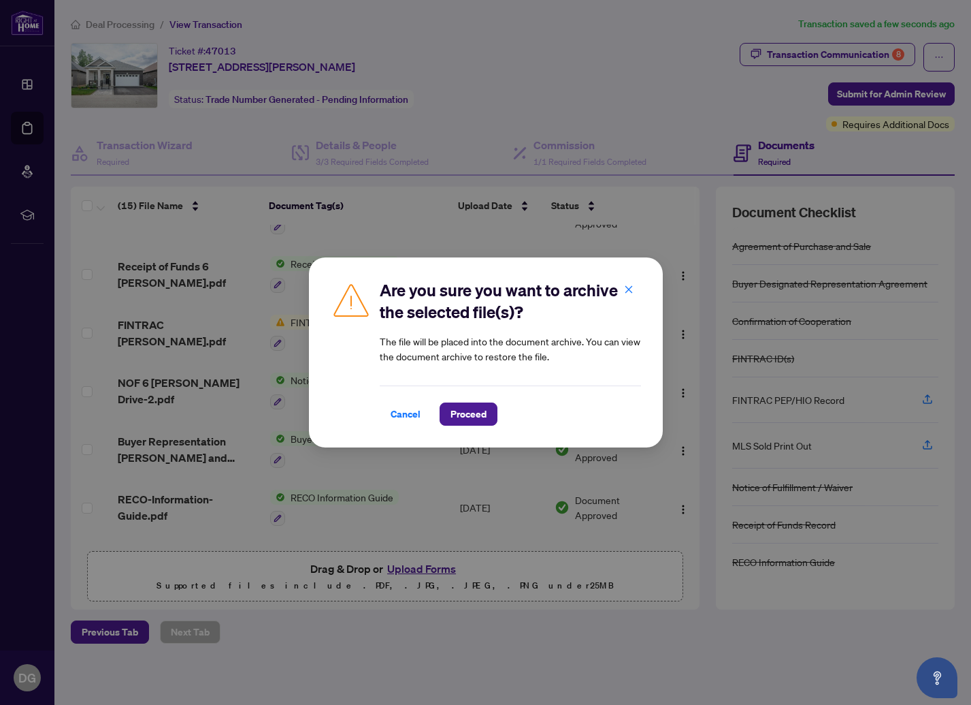
drag, startPoint x: 470, startPoint y: 417, endPoint x: 519, endPoint y: 389, distance: 56.7
click at [470, 417] on span "Proceed" at bounding box center [469, 414] width 36 height 22
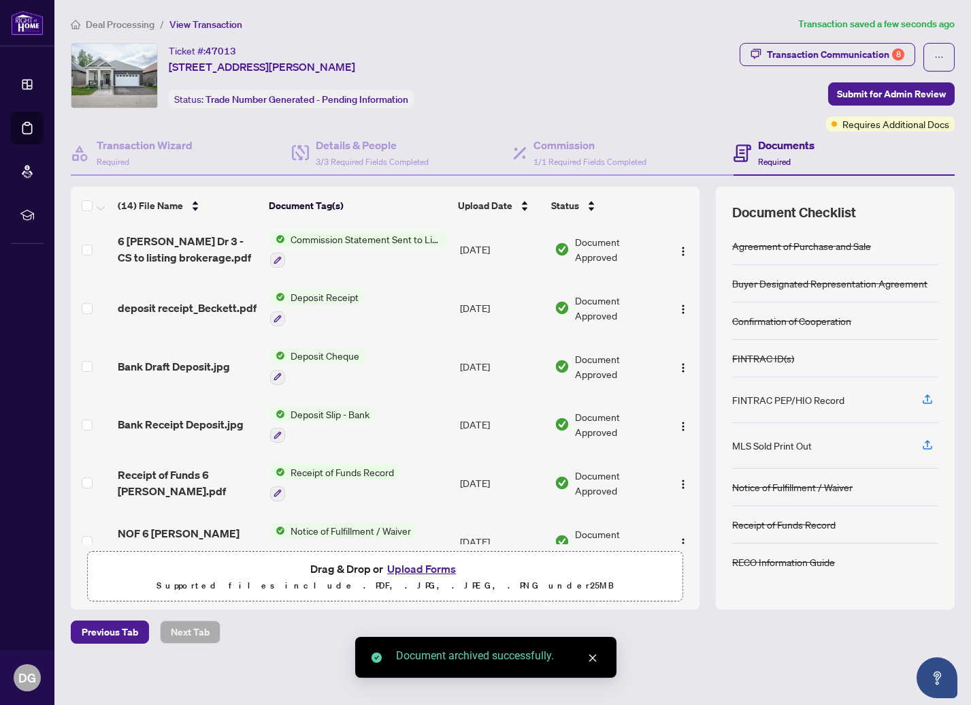
scroll to position [0, 0]
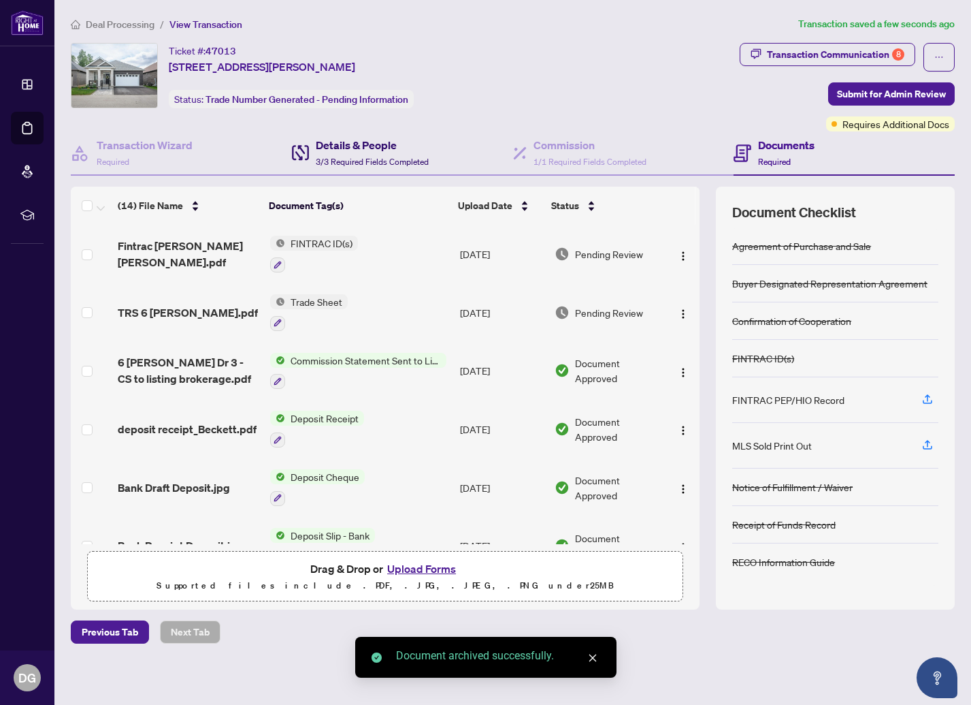
click at [347, 158] on span "3/3 Required Fields Completed" at bounding box center [372, 162] width 113 height 10
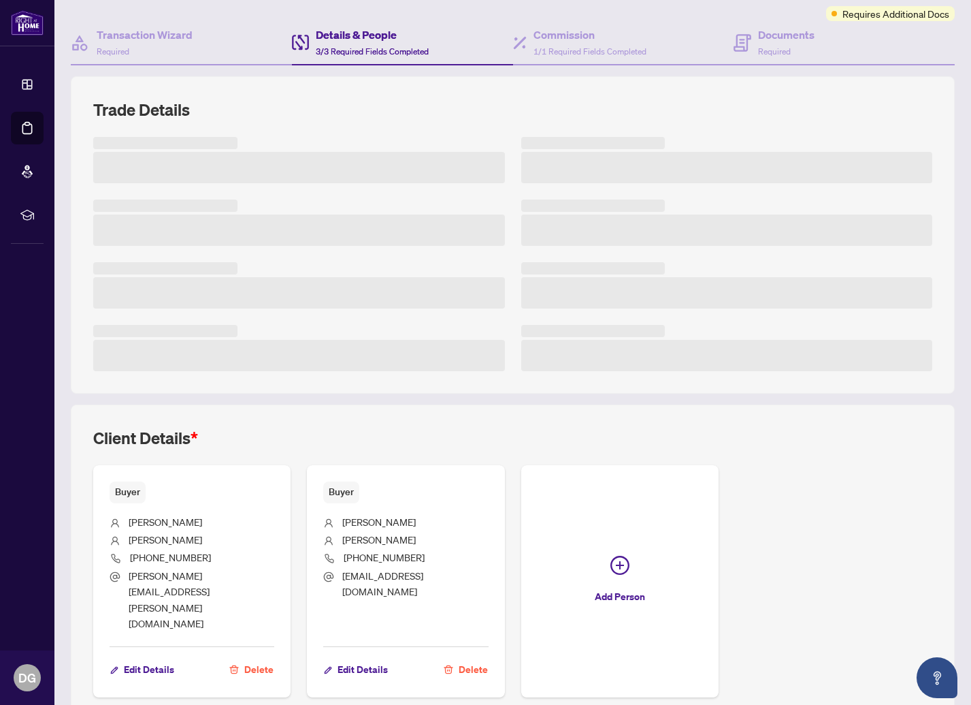
scroll to position [129, 0]
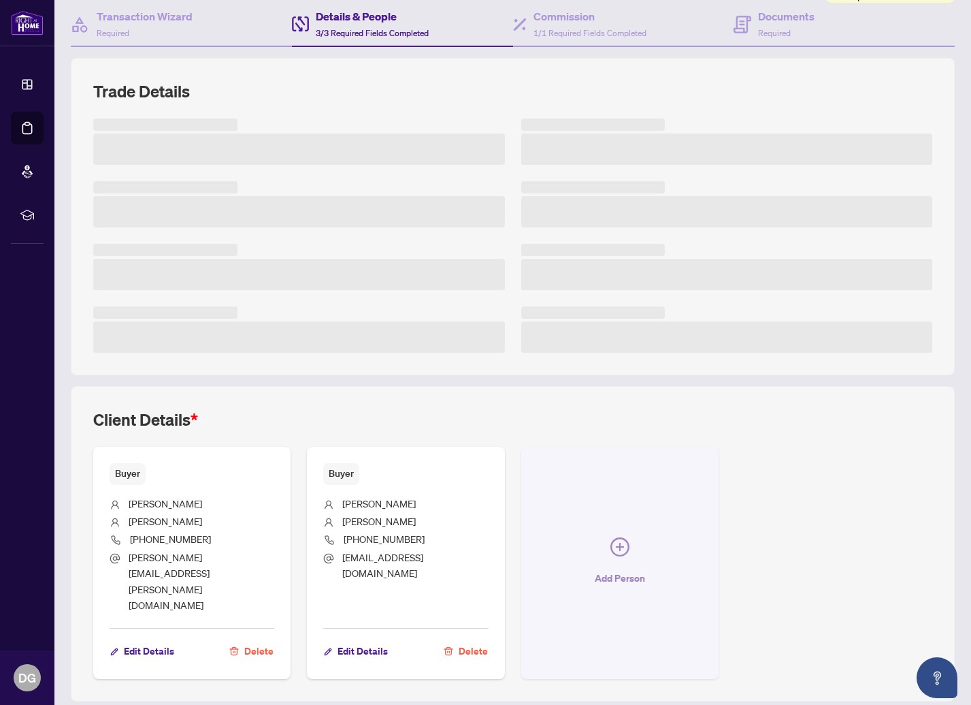
click at [619, 543] on icon "plus-circle" at bounding box center [620, 547] width 8 height 8
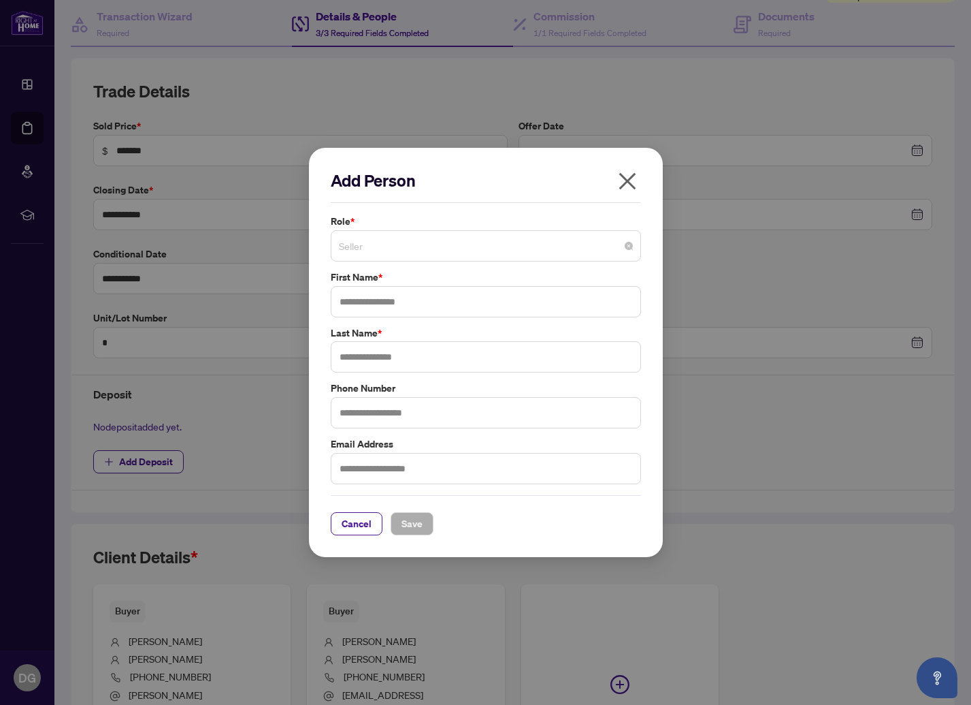
click at [470, 244] on span "Seller" at bounding box center [486, 246] width 294 height 26
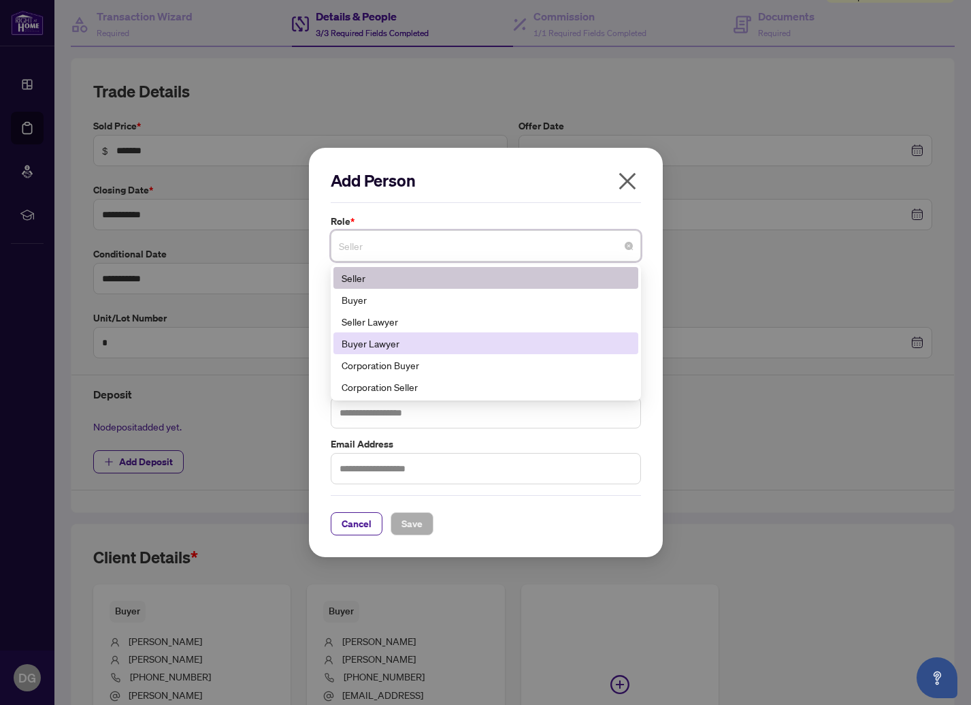
click at [463, 344] on div "Buyer Lawyer" at bounding box center [486, 343] width 289 height 15
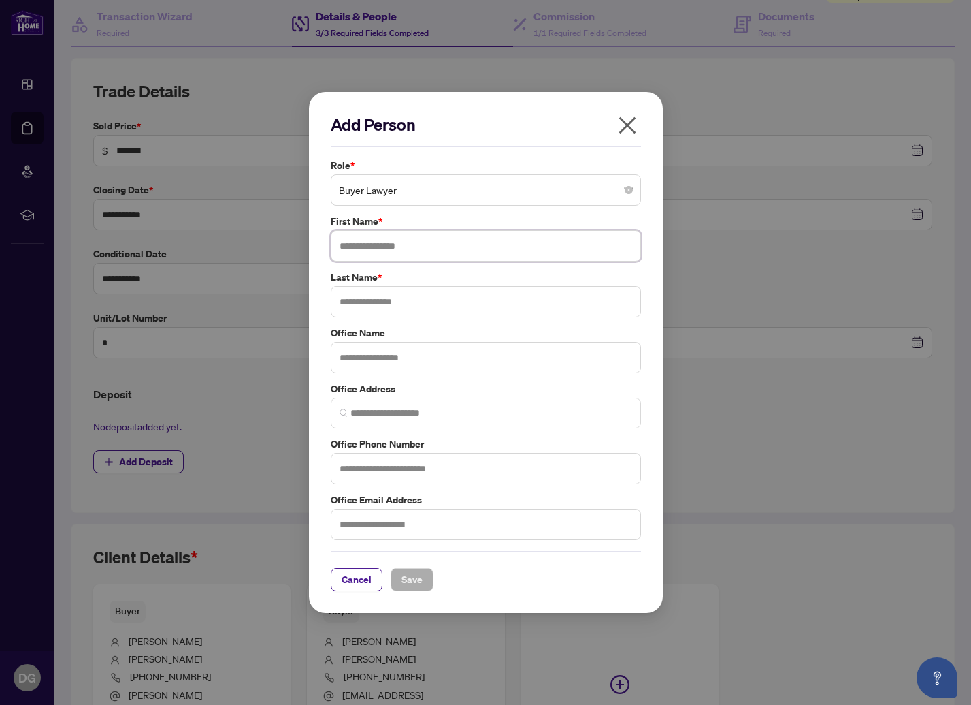
click at [440, 247] on input "text" at bounding box center [486, 245] width 310 height 31
type input "****"
click at [453, 357] on input "text" at bounding box center [486, 357] width 310 height 31
type input "**********"
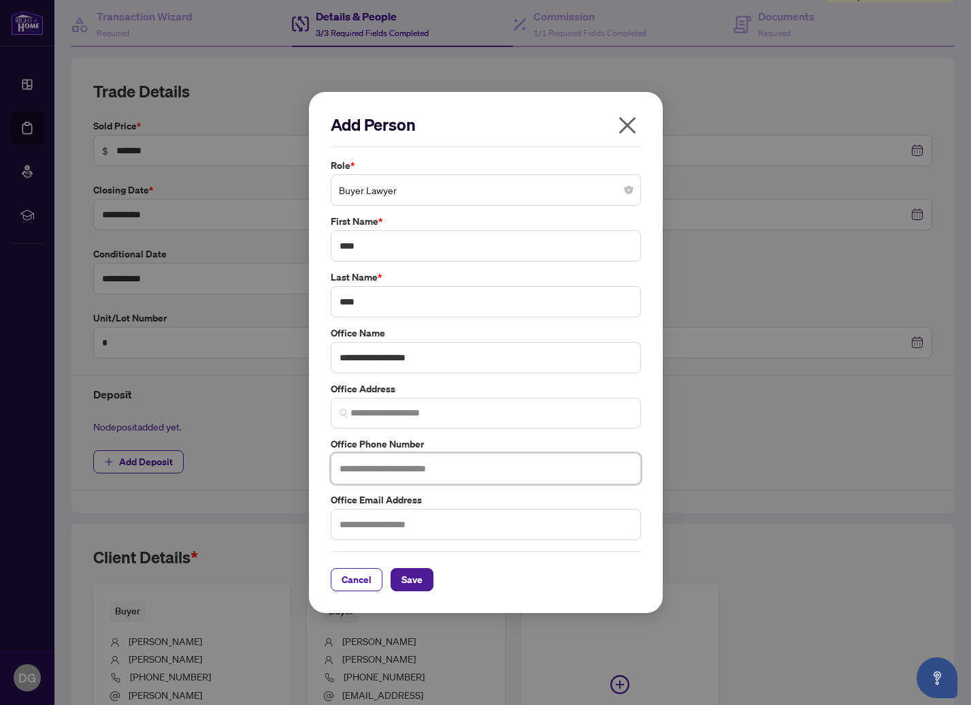
click at [450, 465] on input "text" at bounding box center [486, 468] width 310 height 31
type input "**********"
click at [444, 532] on input "text" at bounding box center [486, 524] width 310 height 31
type input "**********"
click at [410, 583] on span "Save" at bounding box center [412, 579] width 21 height 22
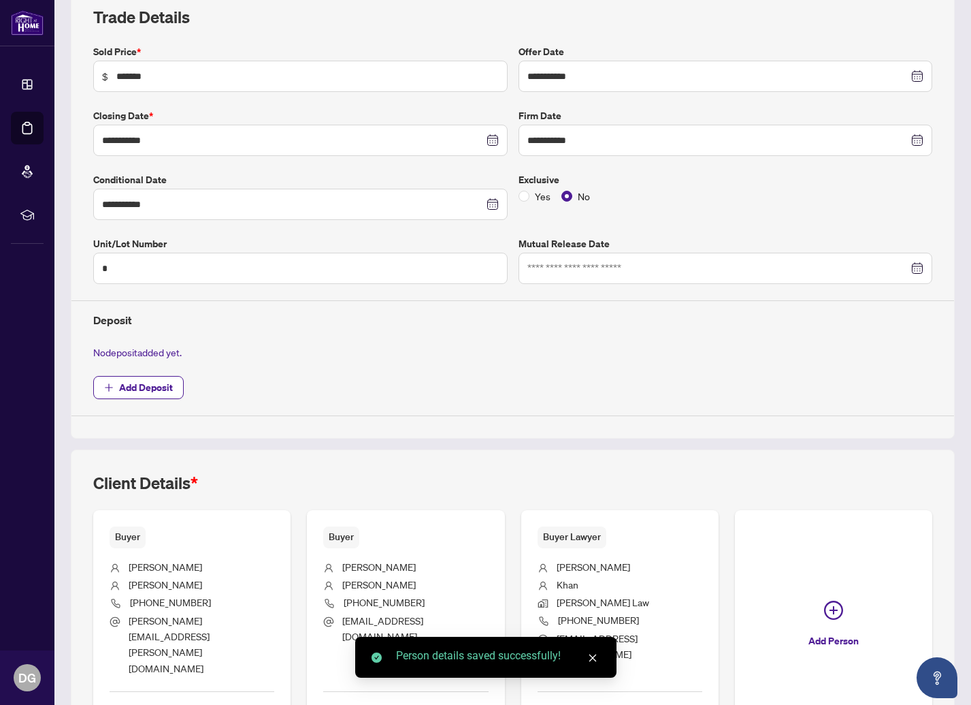
scroll to position [274, 0]
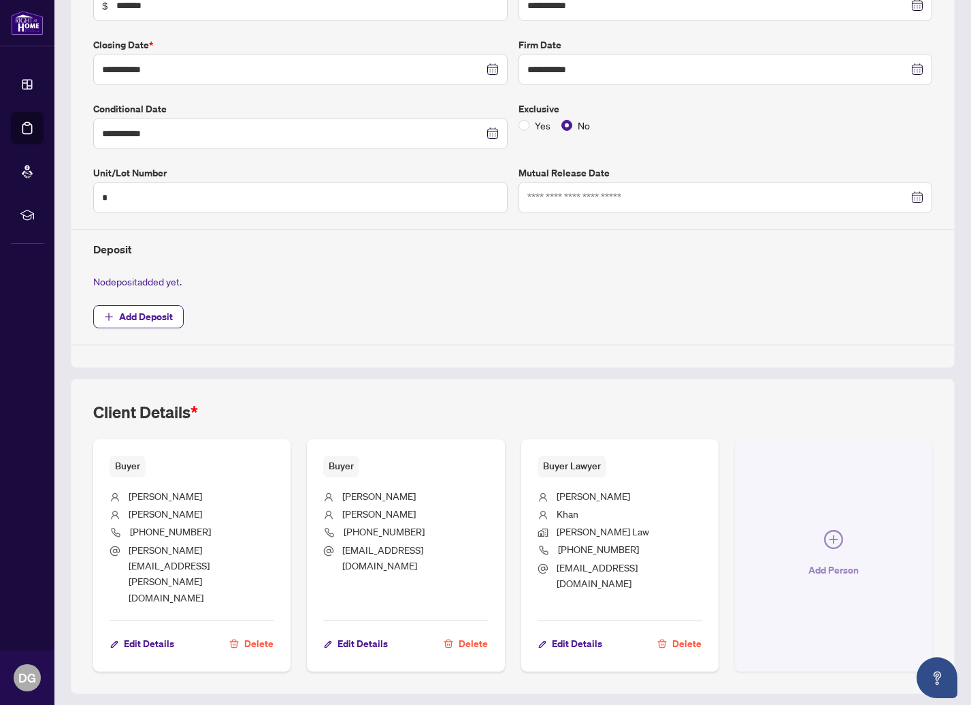
click at [835, 531] on icon "plus-circle" at bounding box center [833, 539] width 19 height 19
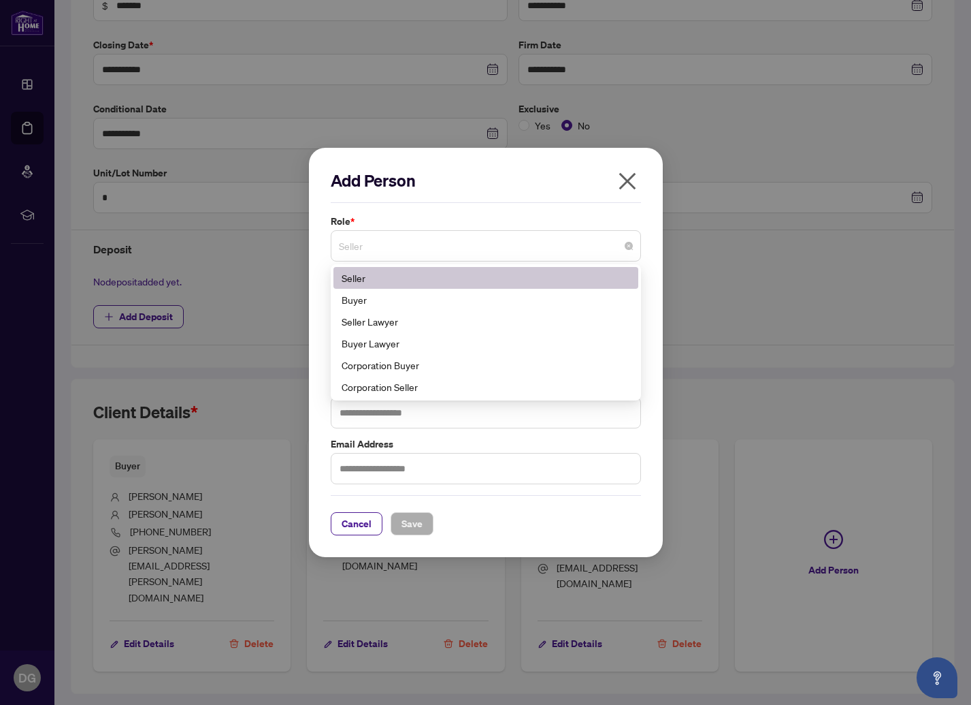
click at [442, 244] on span "Seller" at bounding box center [486, 246] width 294 height 26
click at [438, 324] on div "Seller Lawyer" at bounding box center [486, 321] width 289 height 15
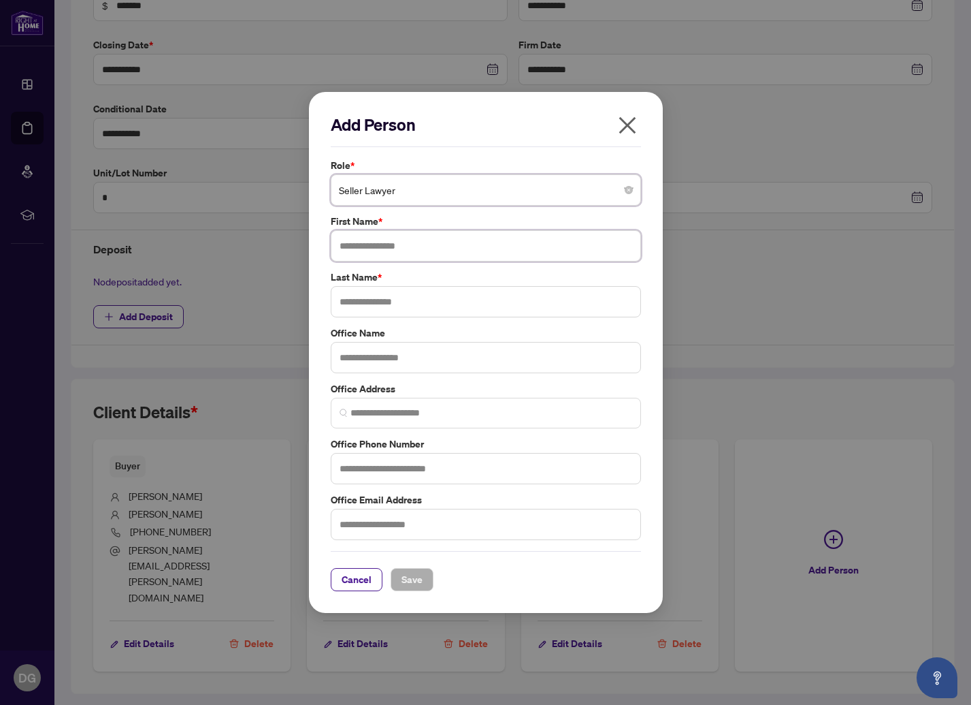
click at [430, 245] on input "text" at bounding box center [486, 245] width 310 height 31
type input "*****"
type input "******"
click at [438, 366] on input "text" at bounding box center [486, 357] width 310 height 31
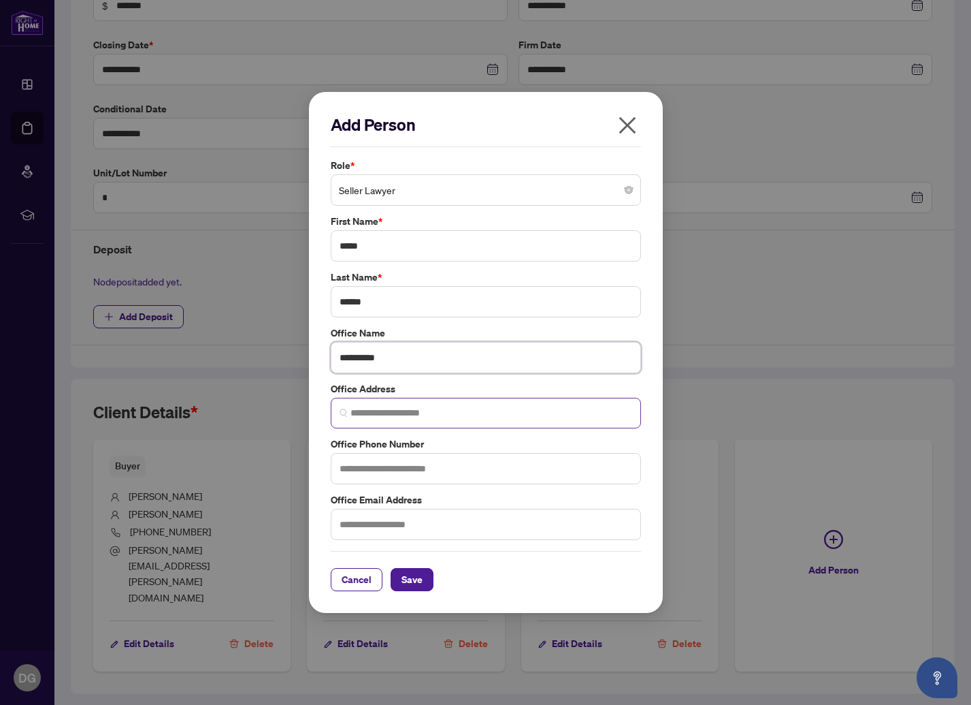
type input "**********"
click at [433, 412] on input "search" at bounding box center [492, 413] width 282 height 14
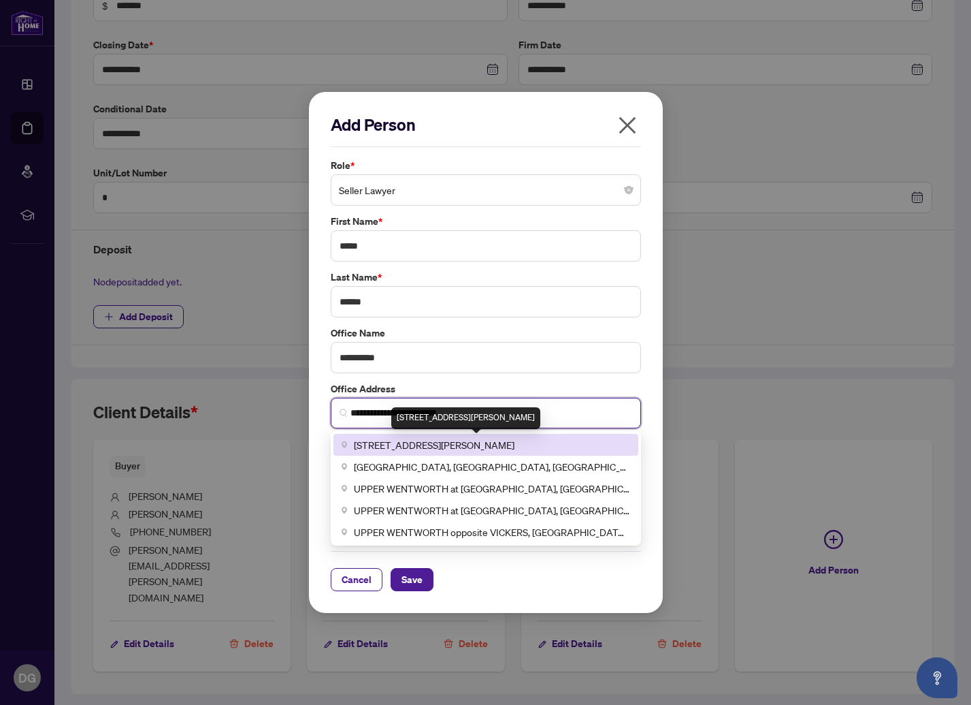
click at [454, 439] on span "[STREET_ADDRESS][PERSON_NAME]" at bounding box center [434, 444] width 161 height 15
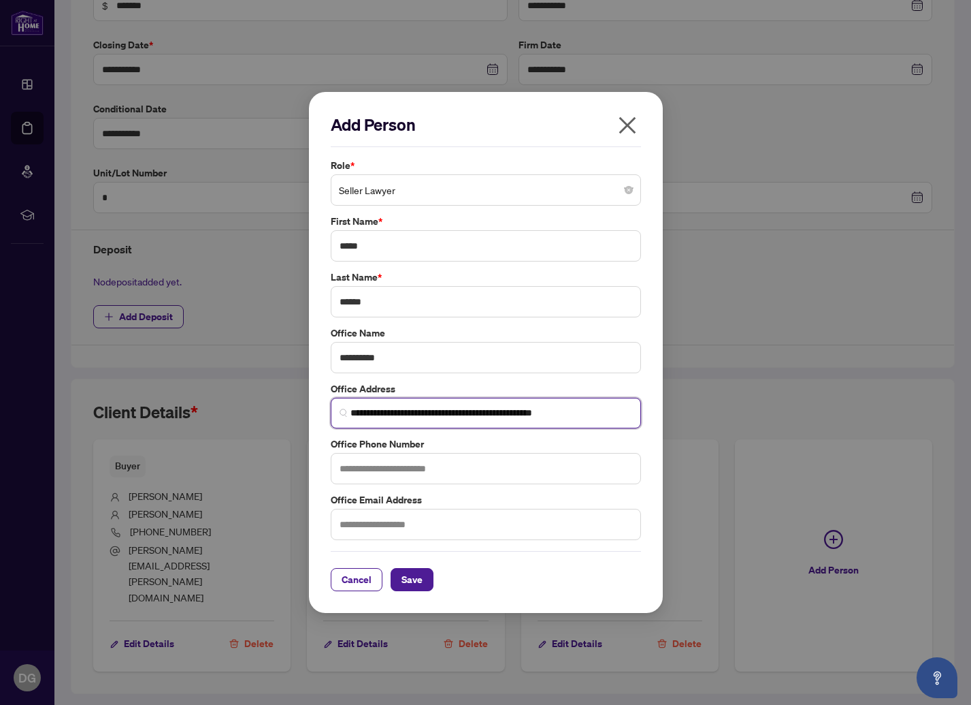
type input "**********"
click at [431, 467] on input "text" at bounding box center [486, 468] width 310 height 31
type input "**********"
click at [443, 526] on input "text" at bounding box center [486, 524] width 310 height 31
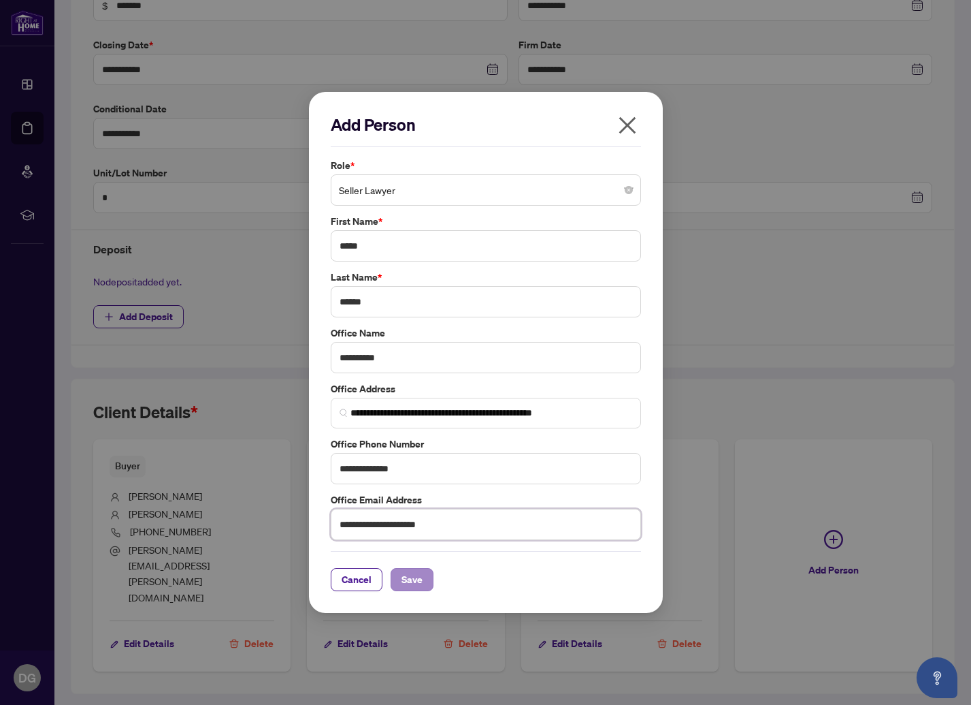
type input "**********"
click at [408, 582] on span "Save" at bounding box center [412, 579] width 21 height 22
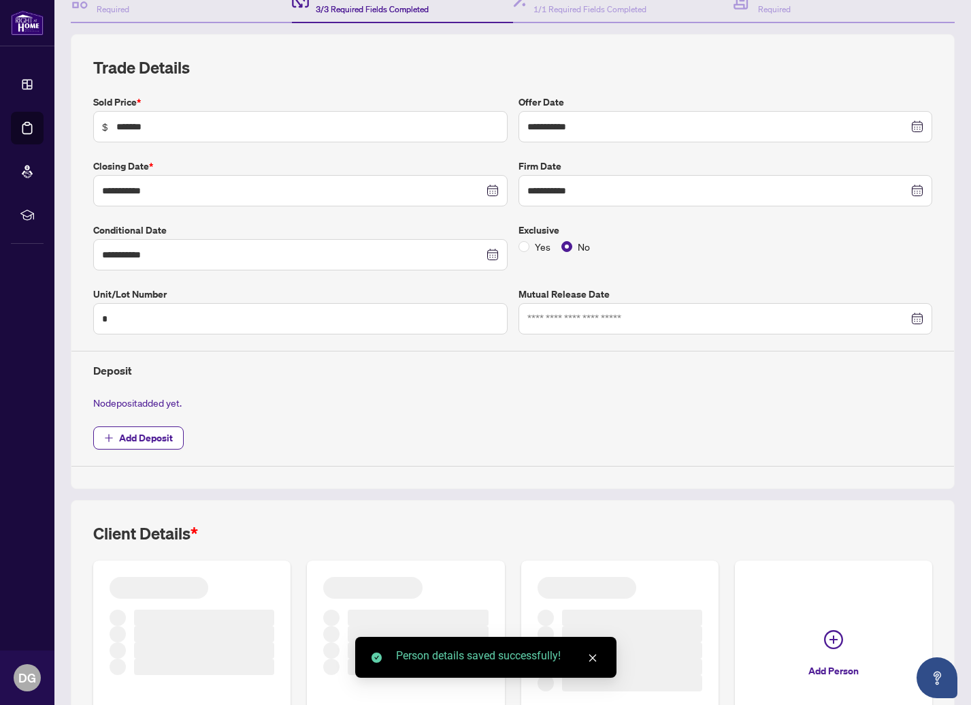
scroll to position [0, 0]
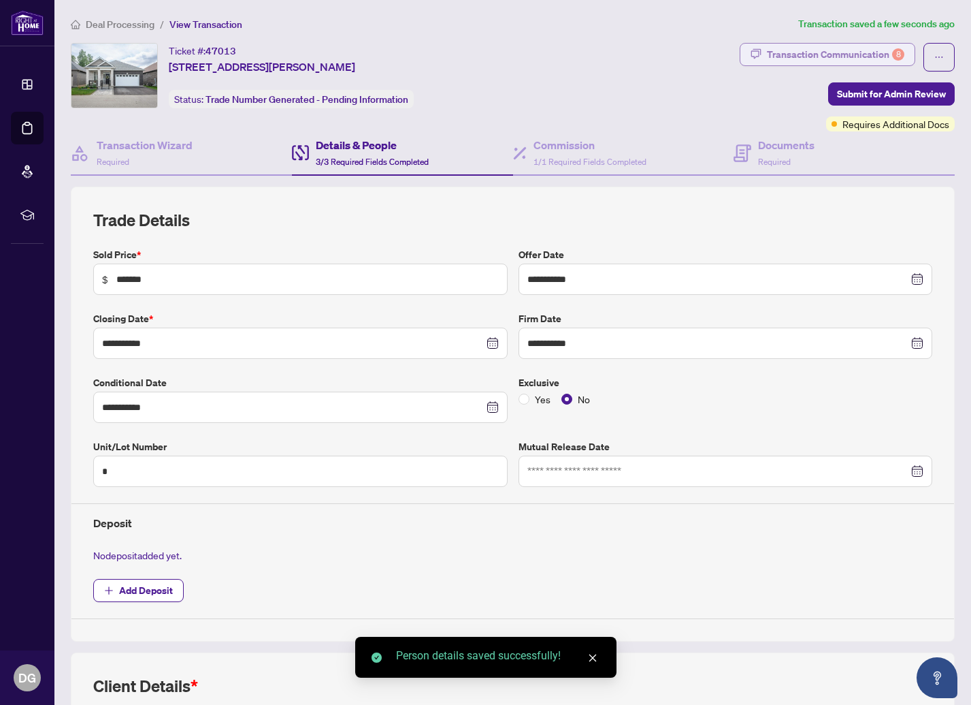
click at [855, 55] on div "Transaction Communication 8" at bounding box center [836, 55] width 138 height 22
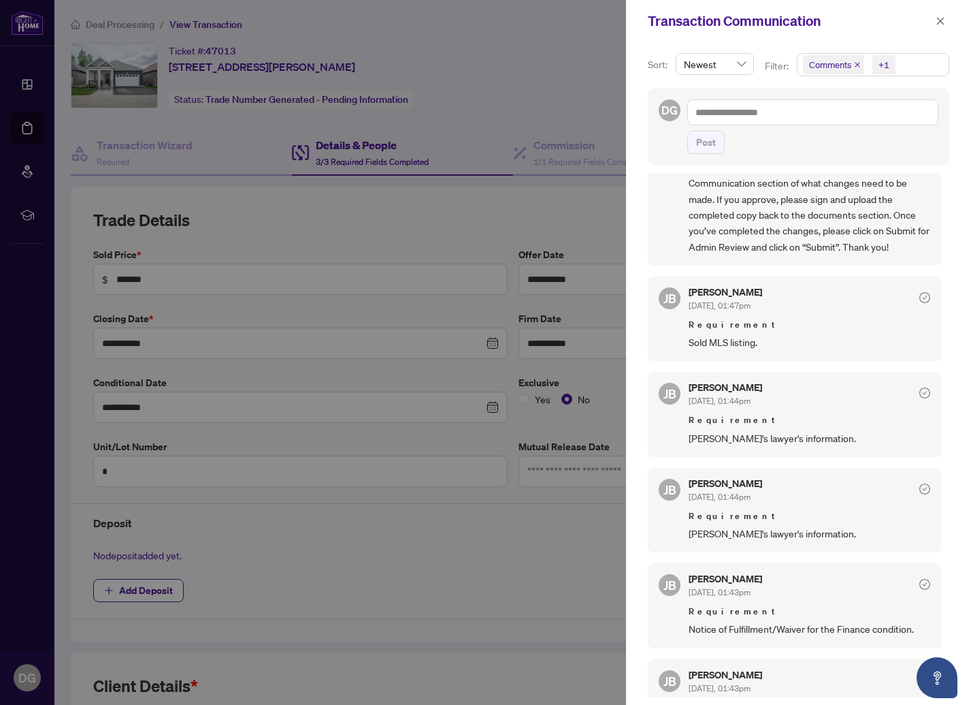
scroll to position [145, 0]
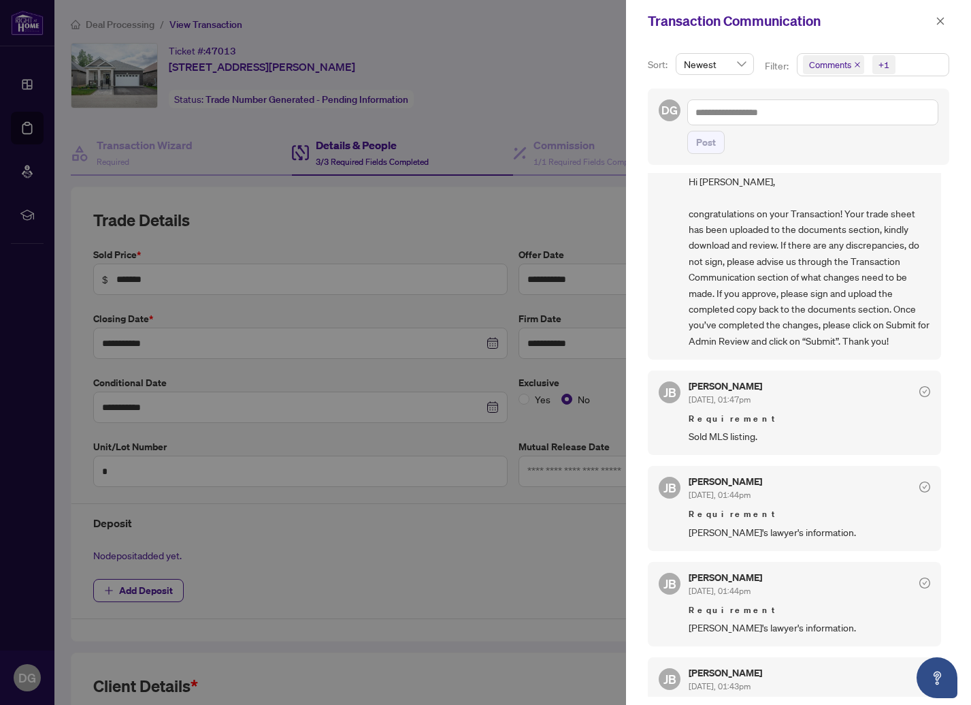
drag, startPoint x: 939, startPoint y: 23, endPoint x: 915, endPoint y: 26, distance: 24.7
click at [939, 23] on icon "close" at bounding box center [941, 21] width 10 height 10
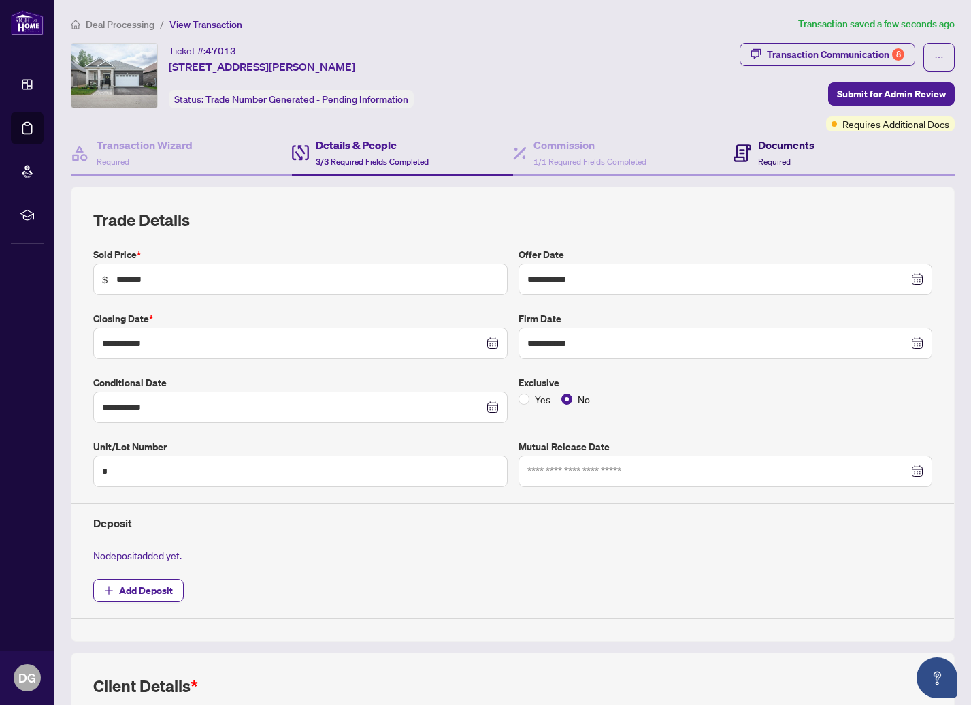
click at [776, 151] on h4 "Documents" at bounding box center [786, 145] width 57 height 16
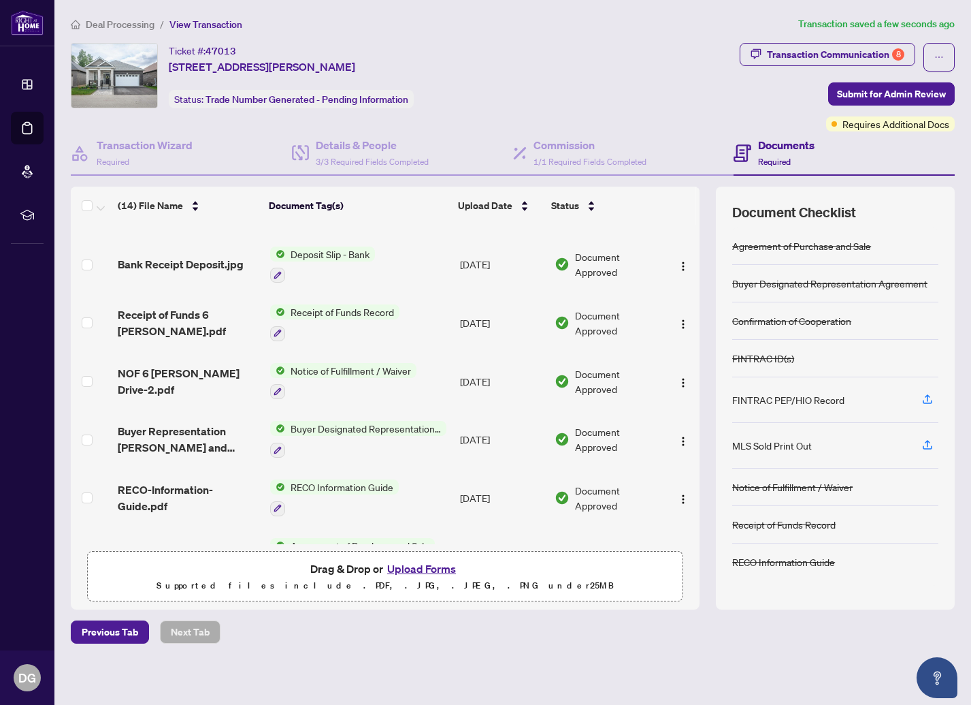
scroll to position [282, 0]
click at [678, 376] on img "button" at bounding box center [683, 381] width 11 height 11
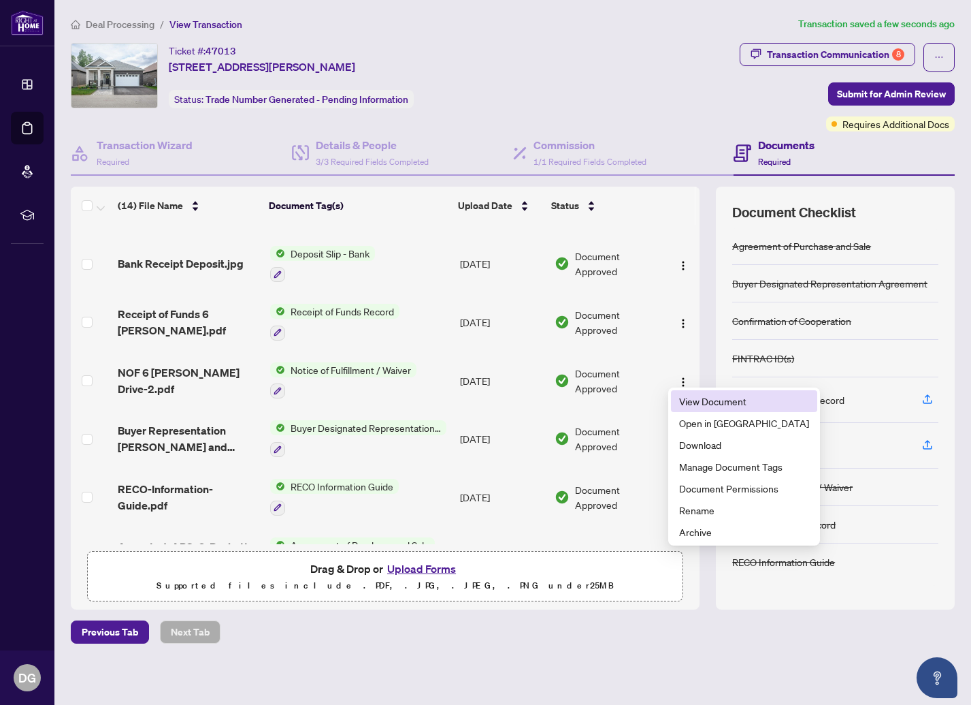
click at [696, 402] on span "View Document" at bounding box center [744, 400] width 130 height 15
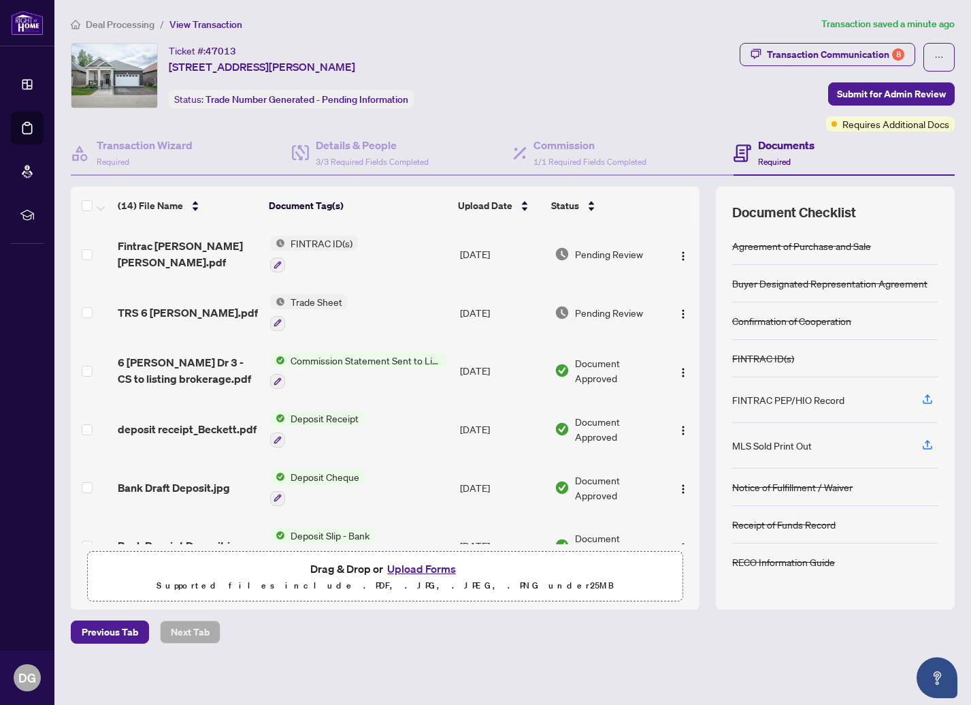
click at [432, 564] on button "Upload Forms" at bounding box center [421, 569] width 77 height 18
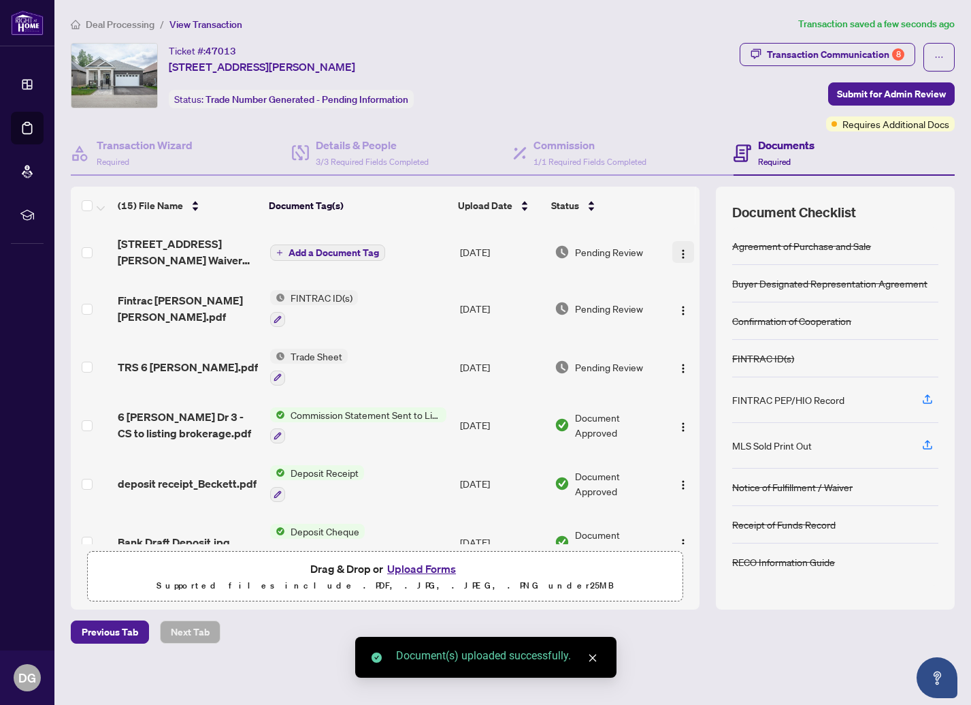
click at [678, 249] on img "button" at bounding box center [683, 253] width 11 height 11
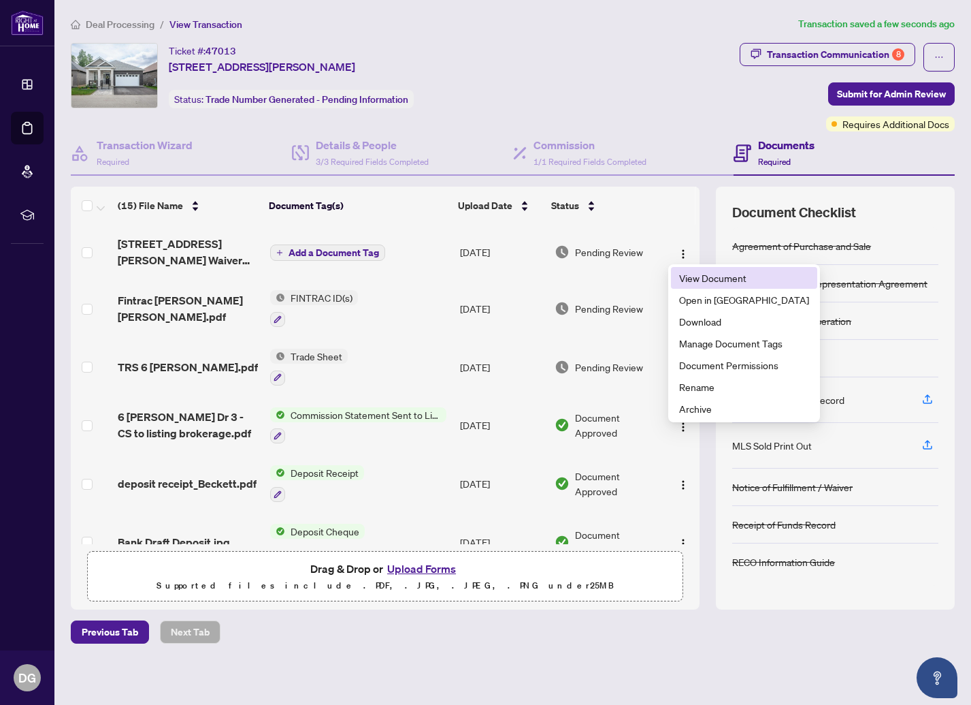
click at [694, 274] on span "View Document" at bounding box center [744, 277] width 130 height 15
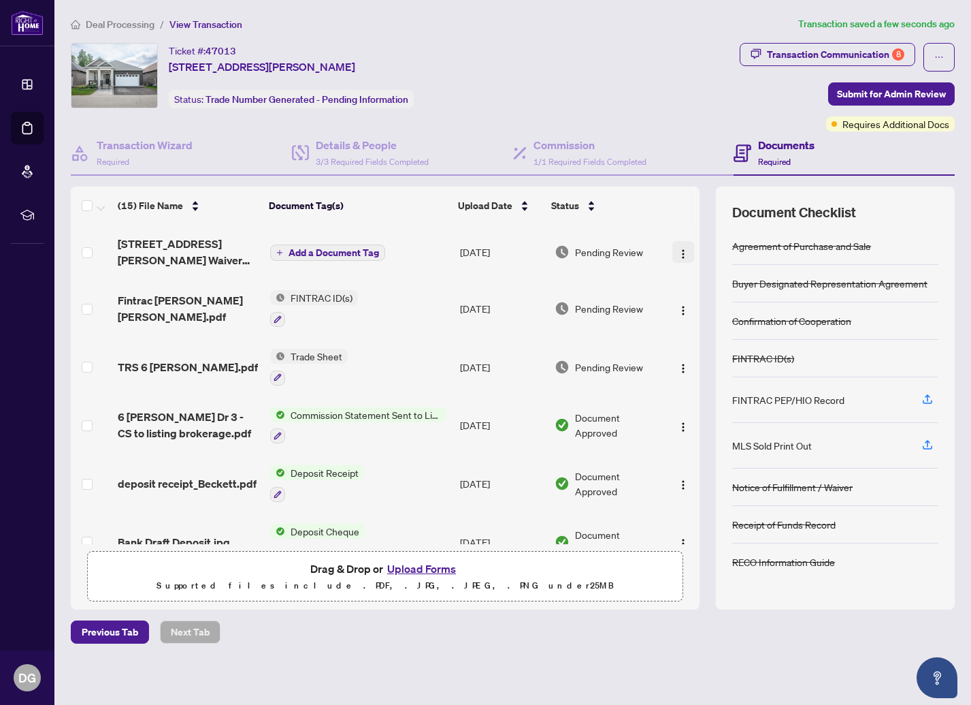
click at [673, 250] on button "button" at bounding box center [684, 252] width 22 height 22
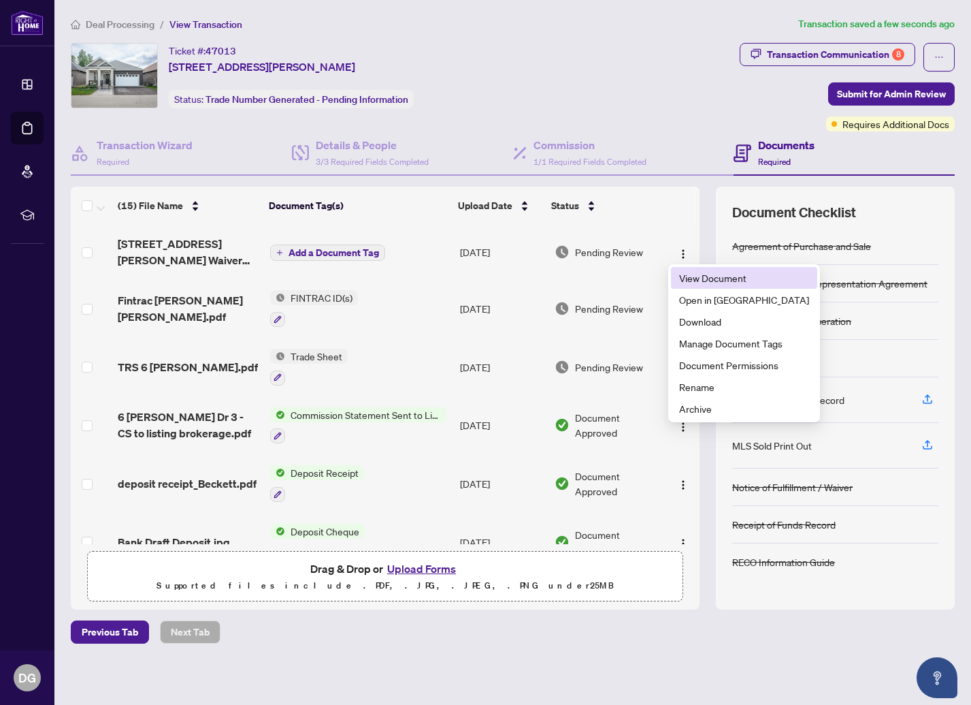
click at [710, 276] on span "View Document" at bounding box center [744, 277] width 130 height 15
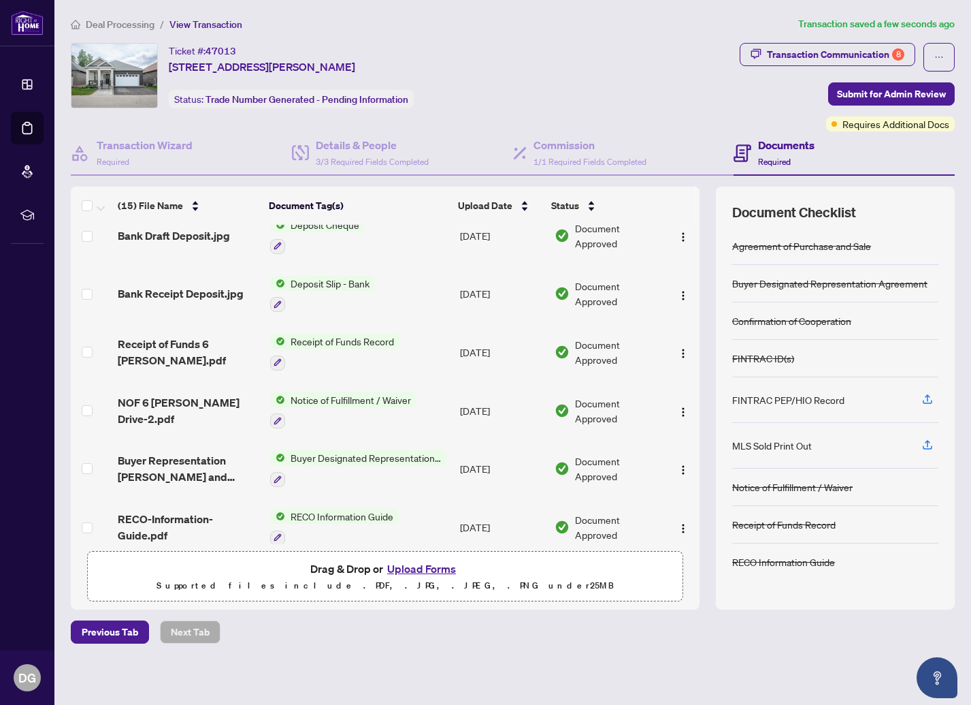
scroll to position [308, 0]
click at [678, 405] on img "button" at bounding box center [683, 410] width 11 height 11
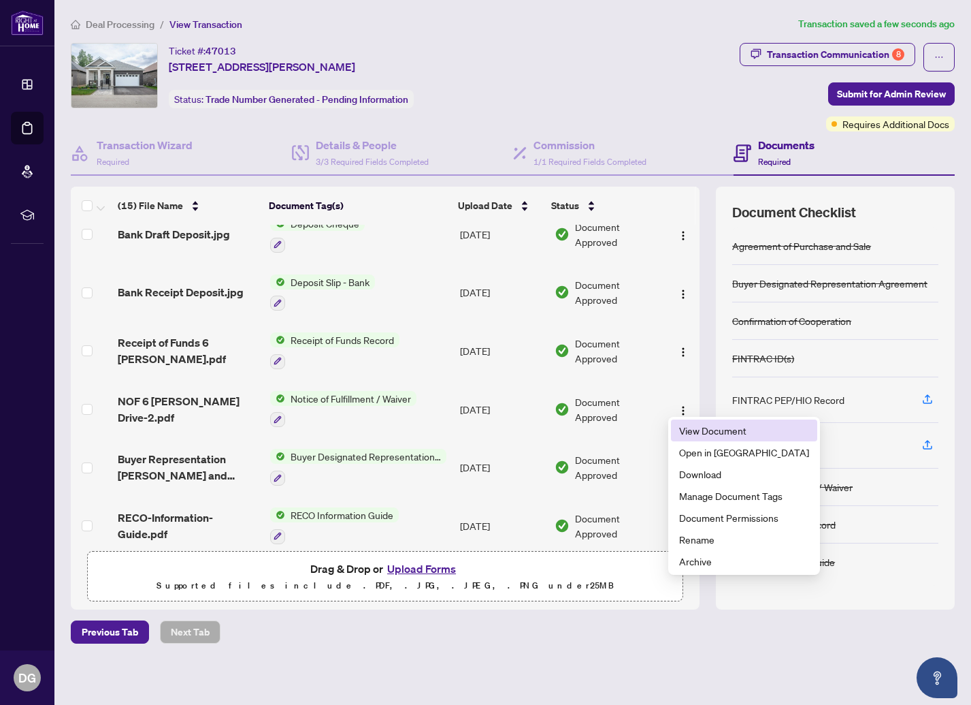
click at [706, 433] on span "View Document" at bounding box center [744, 430] width 130 height 15
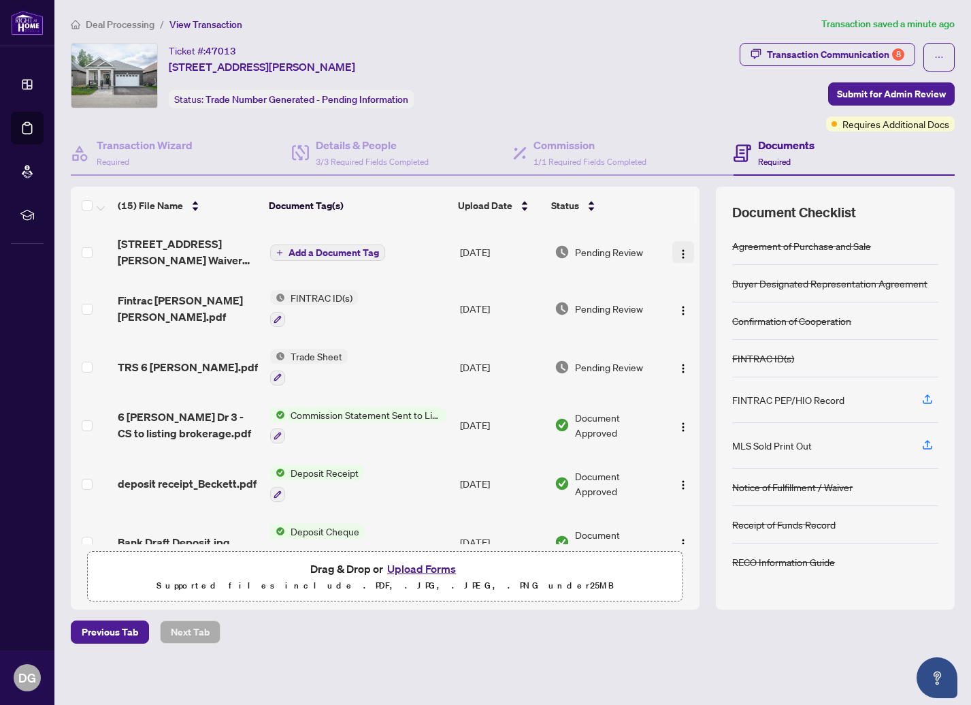
click at [679, 253] on img "button" at bounding box center [683, 253] width 11 height 11
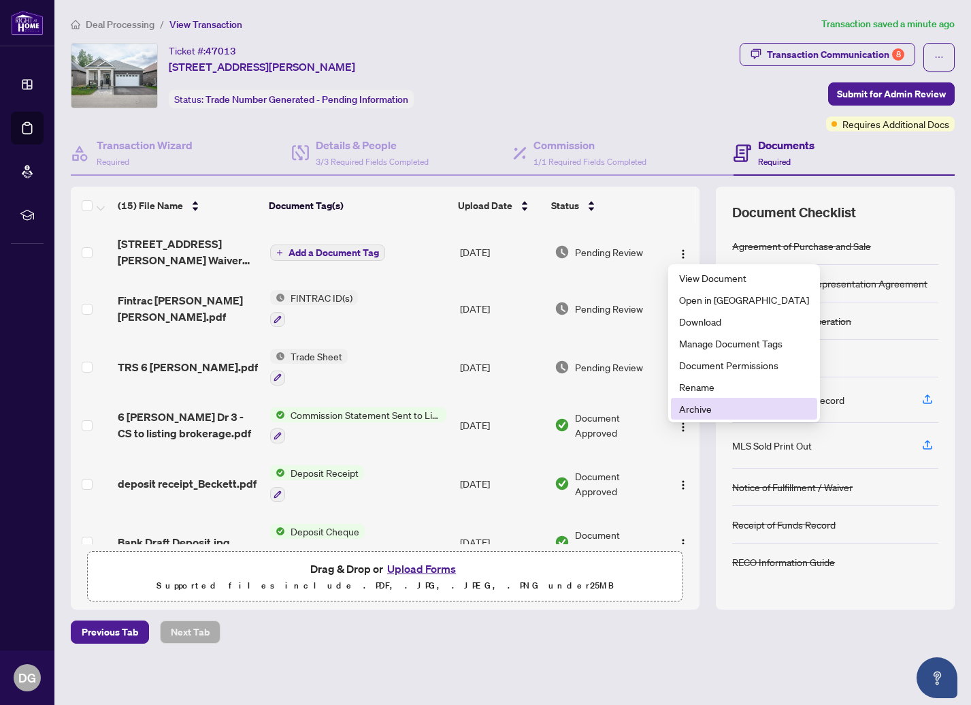
click at [701, 404] on span "Archive" at bounding box center [744, 408] width 130 height 15
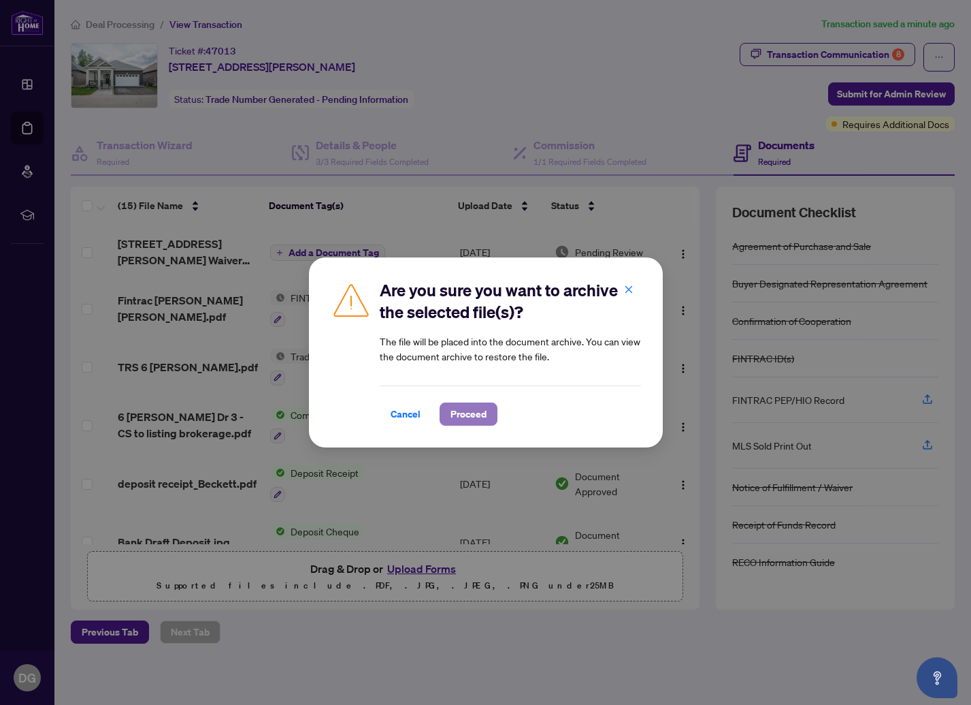
click at [477, 410] on span "Proceed" at bounding box center [469, 414] width 36 height 22
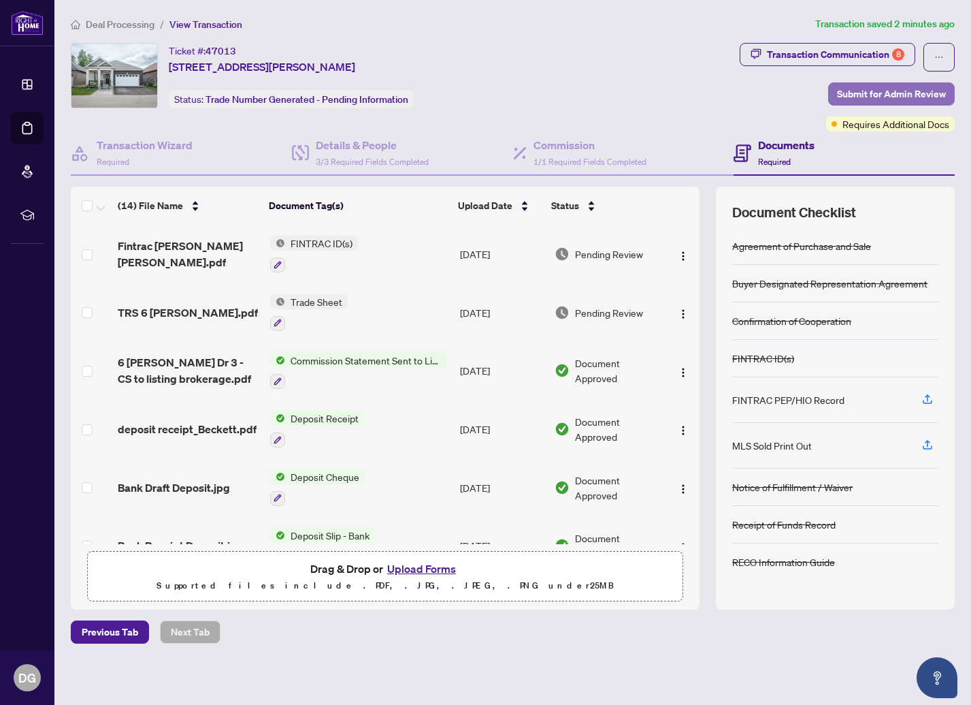
click at [890, 95] on span "Submit for Admin Review" at bounding box center [891, 94] width 109 height 22
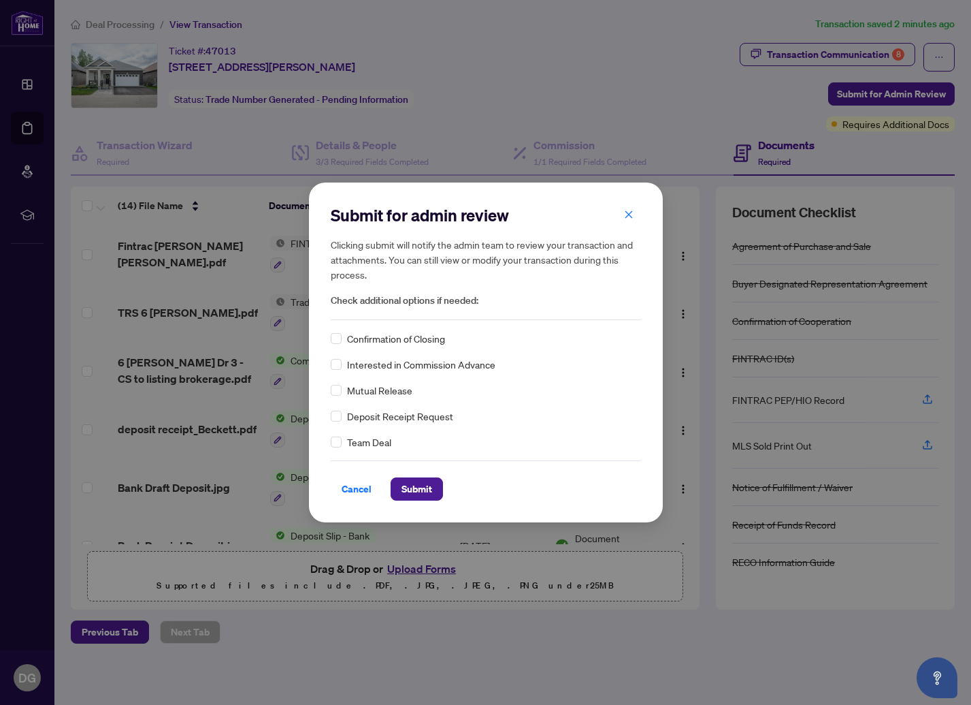
click at [353, 491] on span "Cancel" at bounding box center [357, 489] width 30 height 22
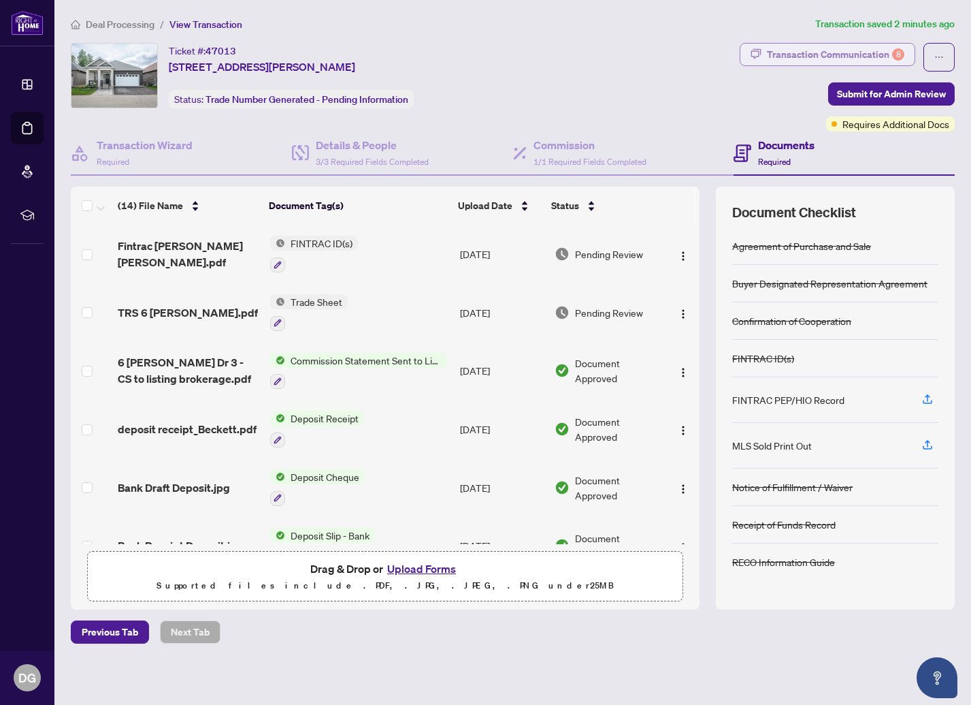
click at [819, 50] on div "Transaction Communication 8" at bounding box center [836, 55] width 138 height 22
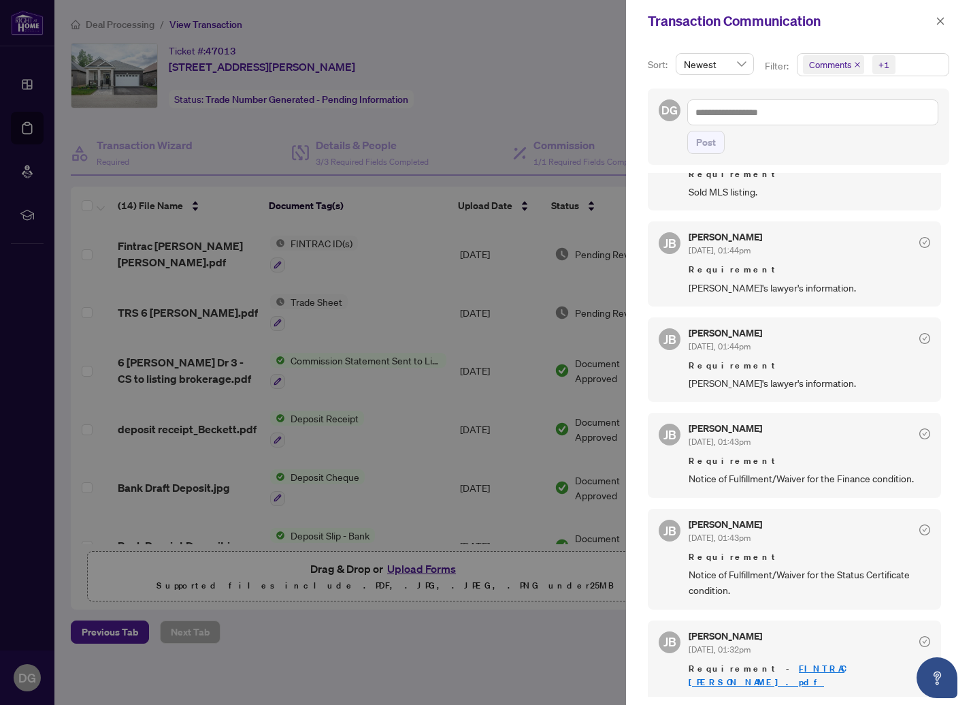
scroll to position [417, 0]
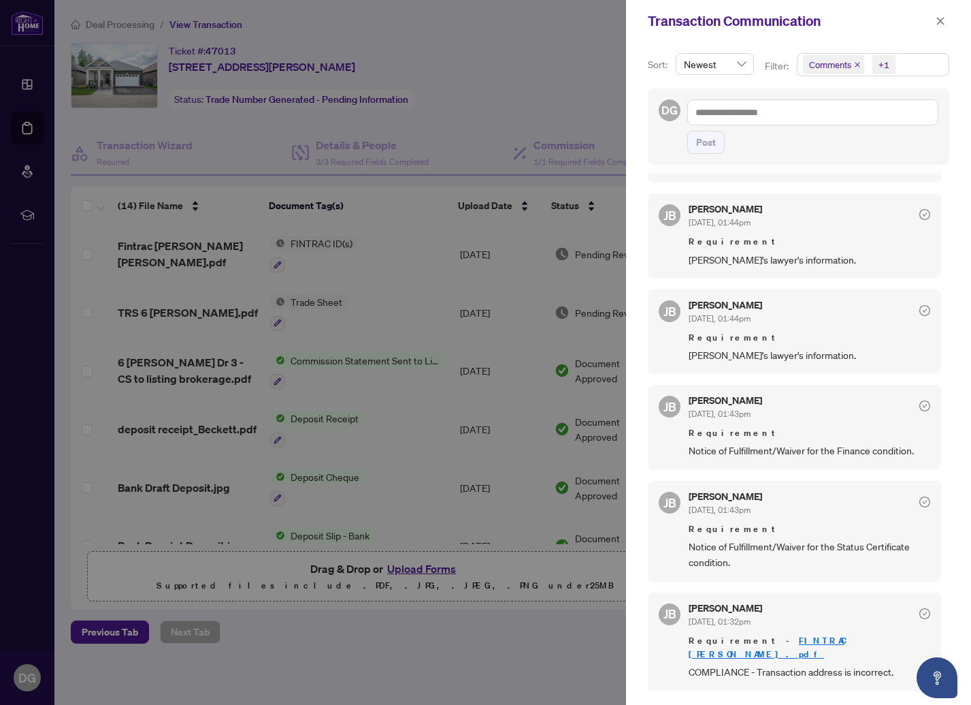
click at [349, 652] on div at bounding box center [485, 352] width 971 height 705
click at [942, 22] on icon "close" at bounding box center [940, 20] width 7 height 7
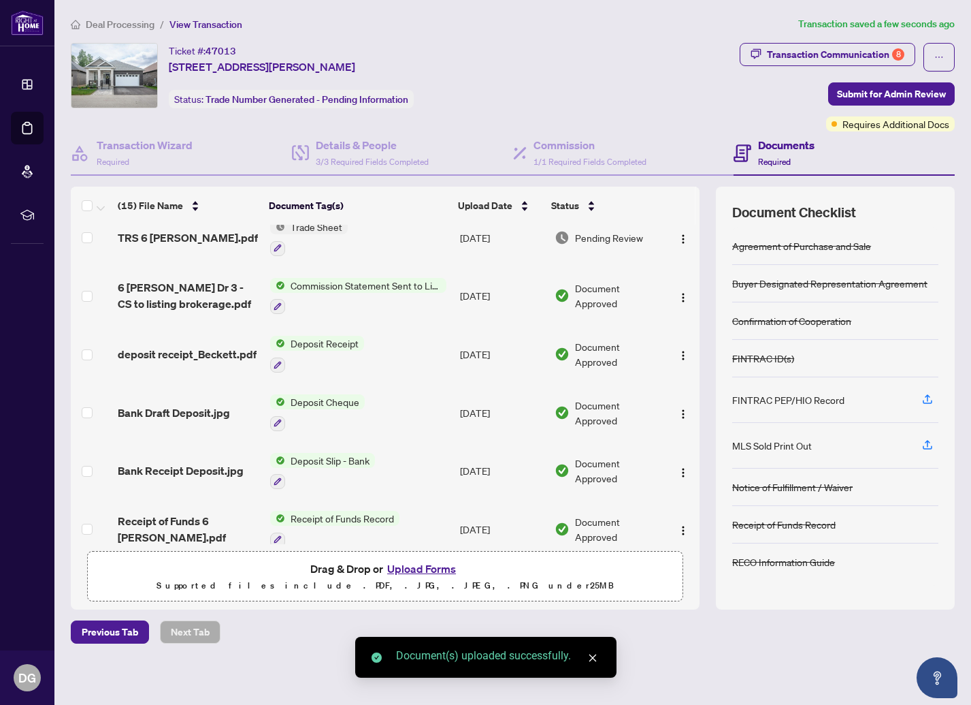
scroll to position [0, 0]
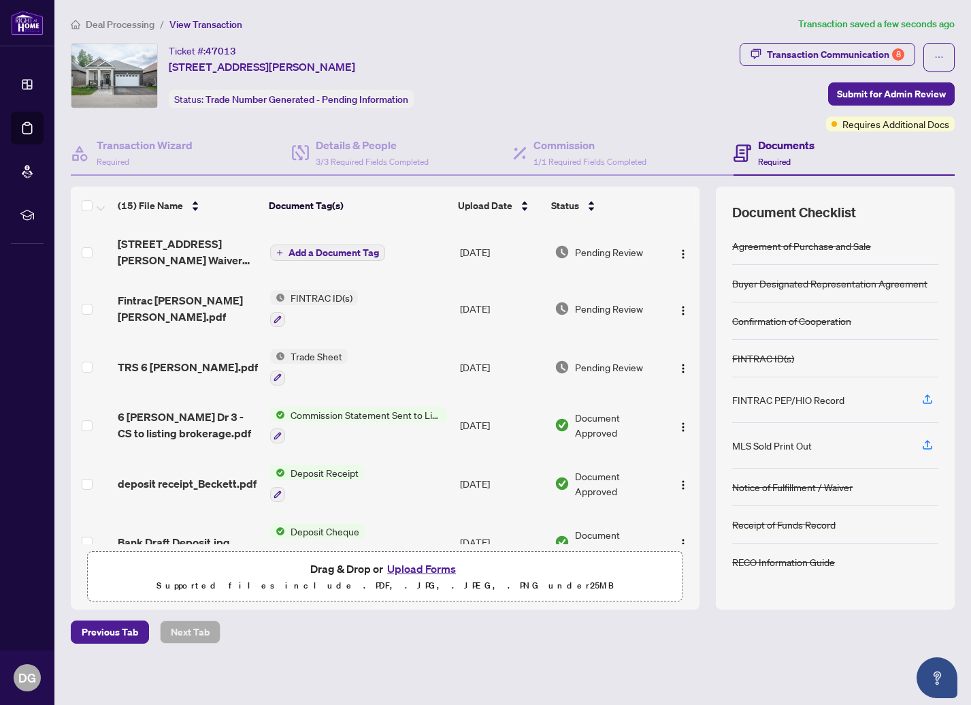
click at [315, 250] on span "Add a Document Tag" at bounding box center [334, 253] width 91 height 10
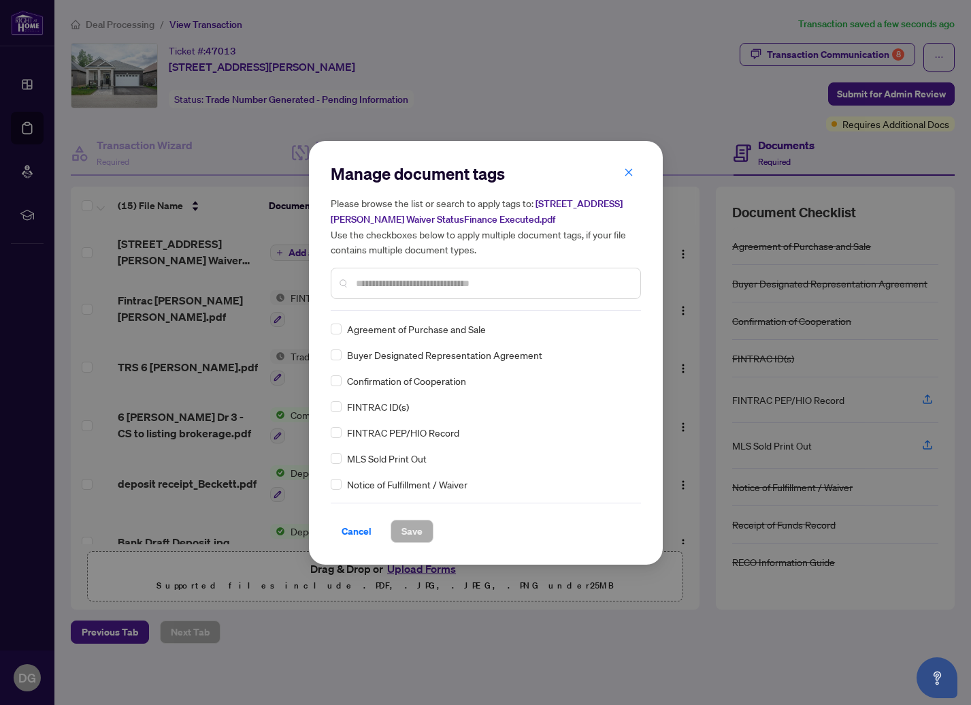
click at [420, 303] on div "Manage document tags Please browse the list or search to apply tags to: [STREET…" at bounding box center [486, 237] width 310 height 148
click at [425, 287] on input "text" at bounding box center [493, 283] width 274 height 15
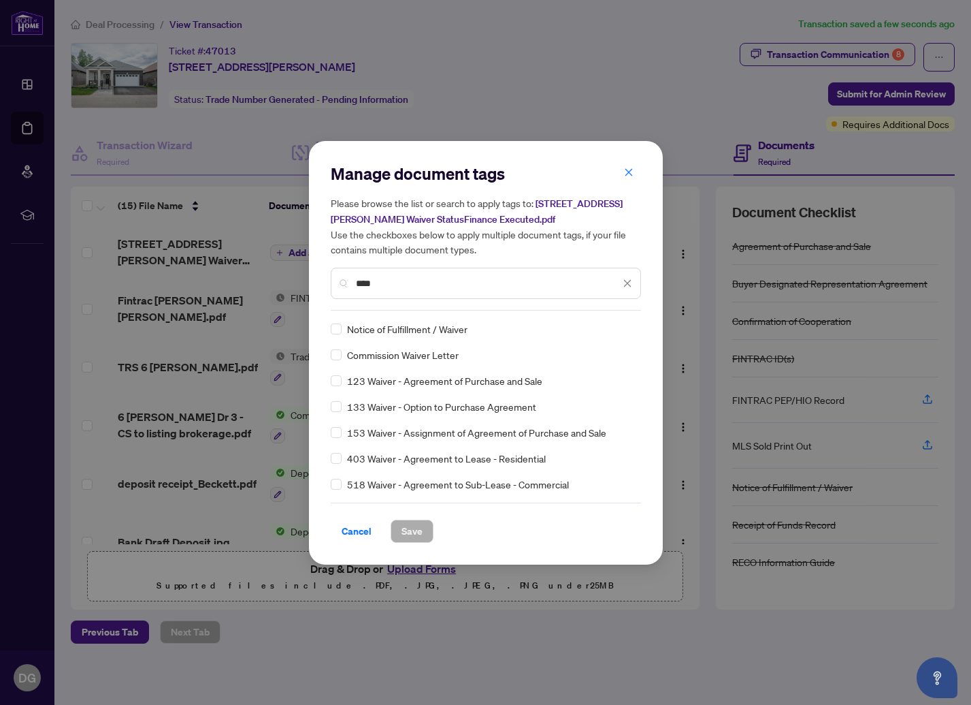
type input "****"
drag, startPoint x: 423, startPoint y: 532, endPoint x: 436, endPoint y: 487, distance: 46.3
click at [423, 532] on button "Save" at bounding box center [412, 530] width 43 height 23
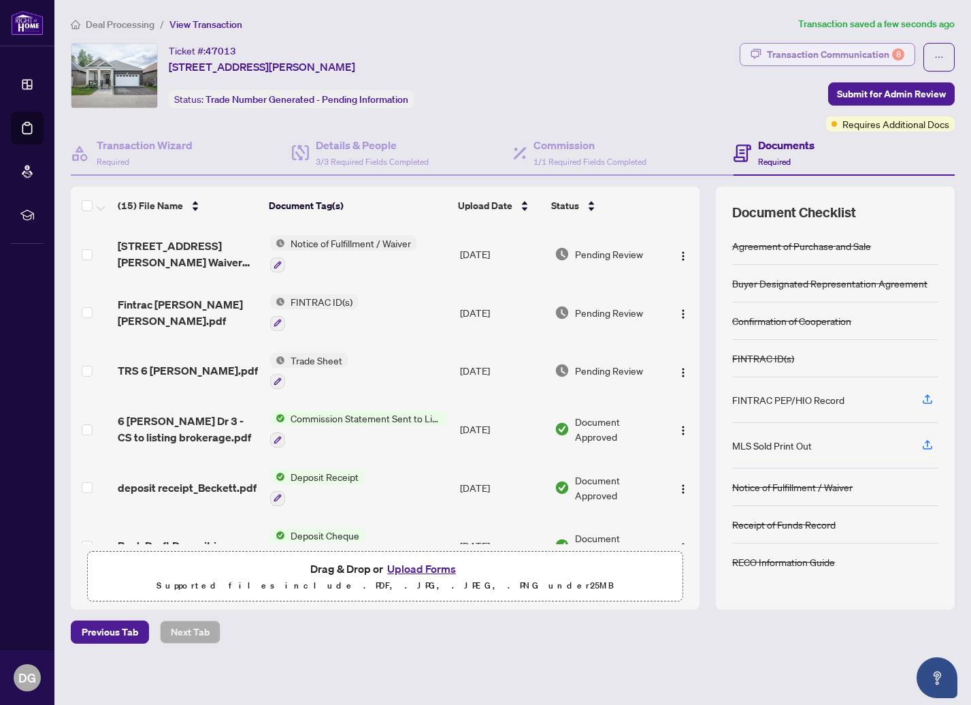
click at [844, 47] on div "Transaction Communication 8" at bounding box center [836, 55] width 138 height 22
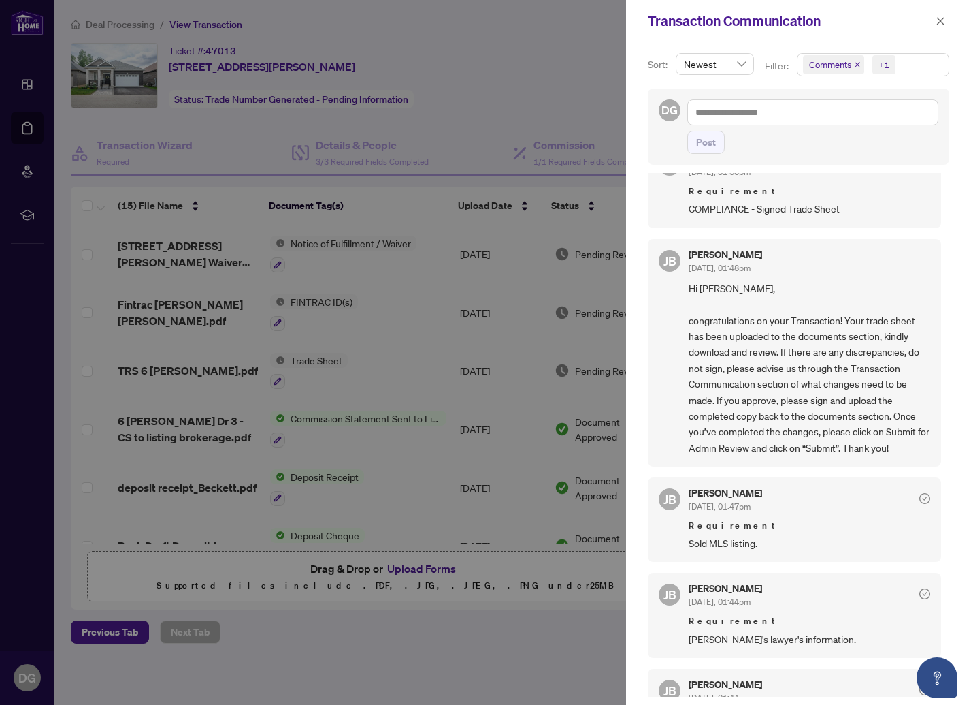
scroll to position [18, 0]
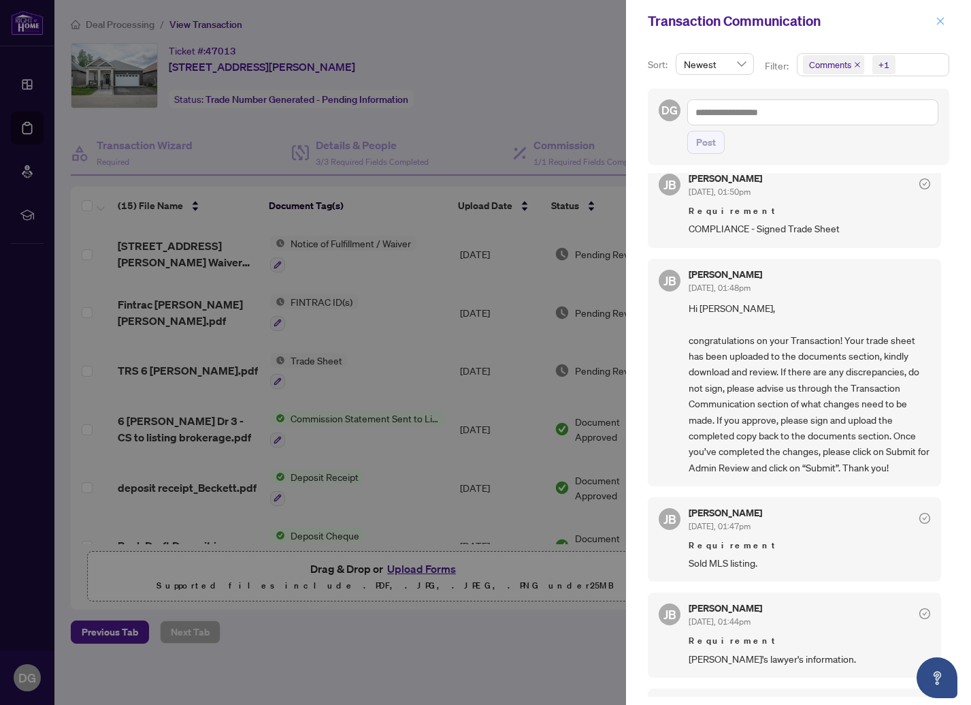
click at [939, 21] on icon "close" at bounding box center [941, 21] width 10 height 10
click at [939, 21] on div "Transaction Communication" at bounding box center [798, 21] width 345 height 42
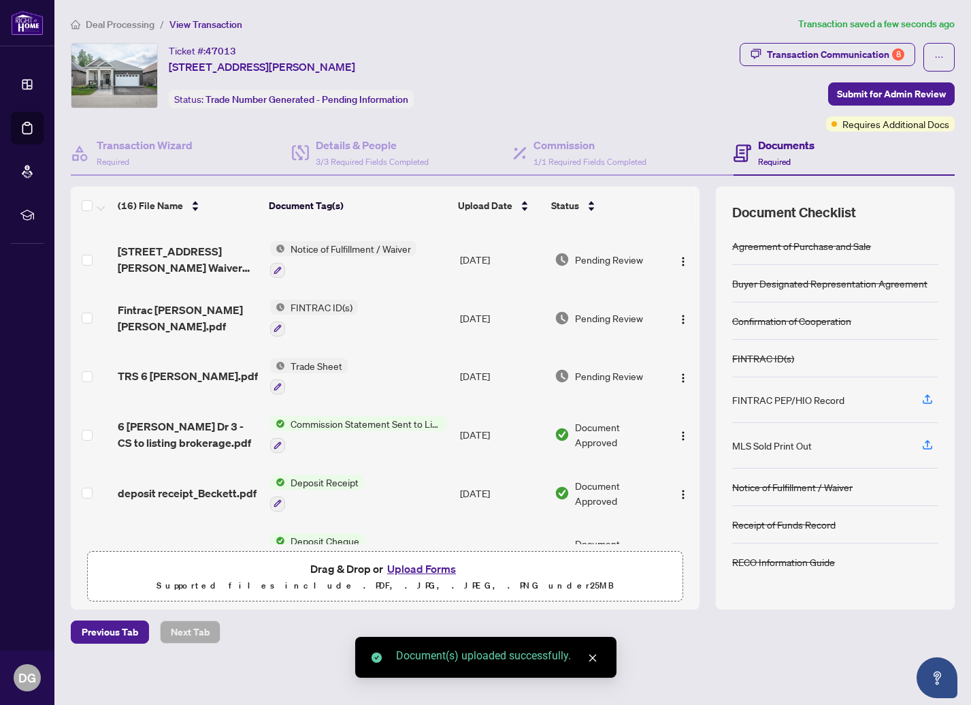
scroll to position [0, 0]
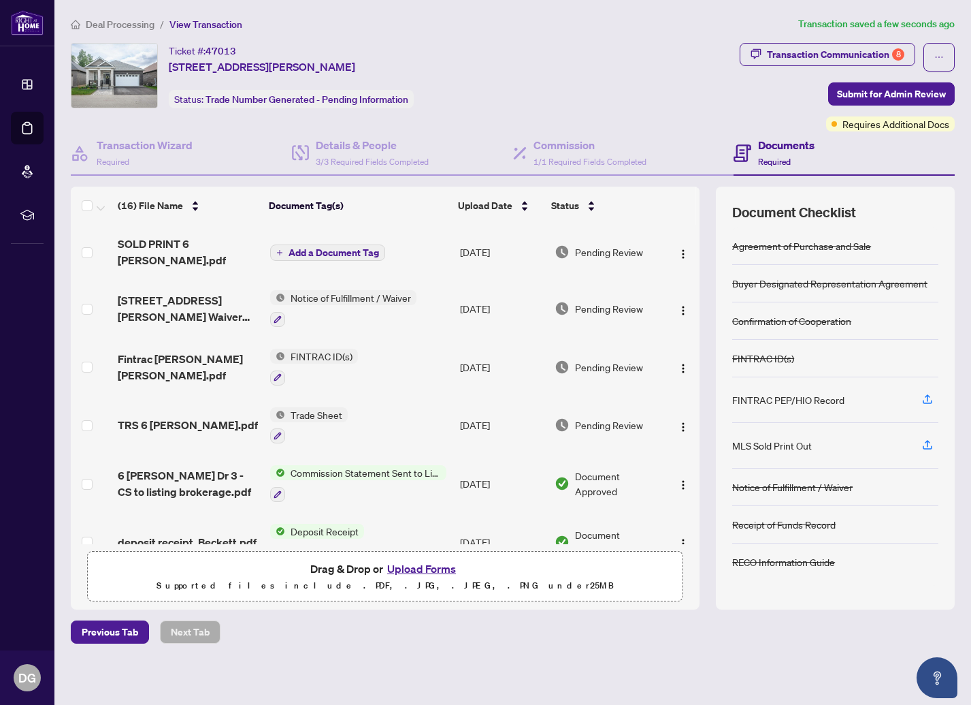
click at [343, 248] on span "Add a Document Tag" at bounding box center [334, 253] width 91 height 10
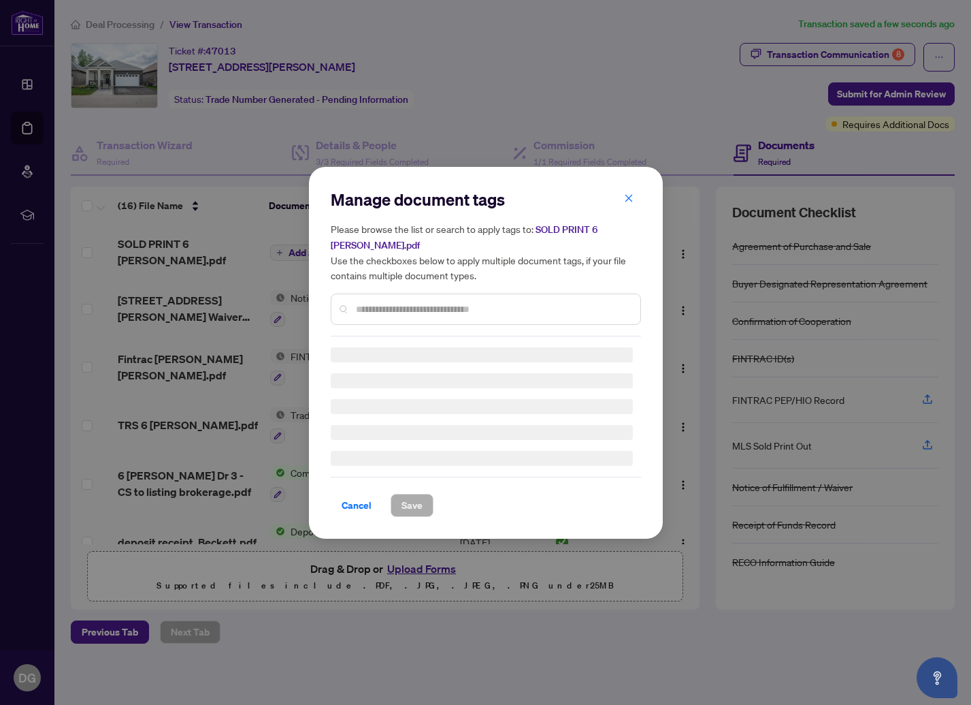
click at [403, 299] on div "Manage document tags Please browse the list or search to apply tags to: SOLD PR…" at bounding box center [486, 263] width 310 height 148
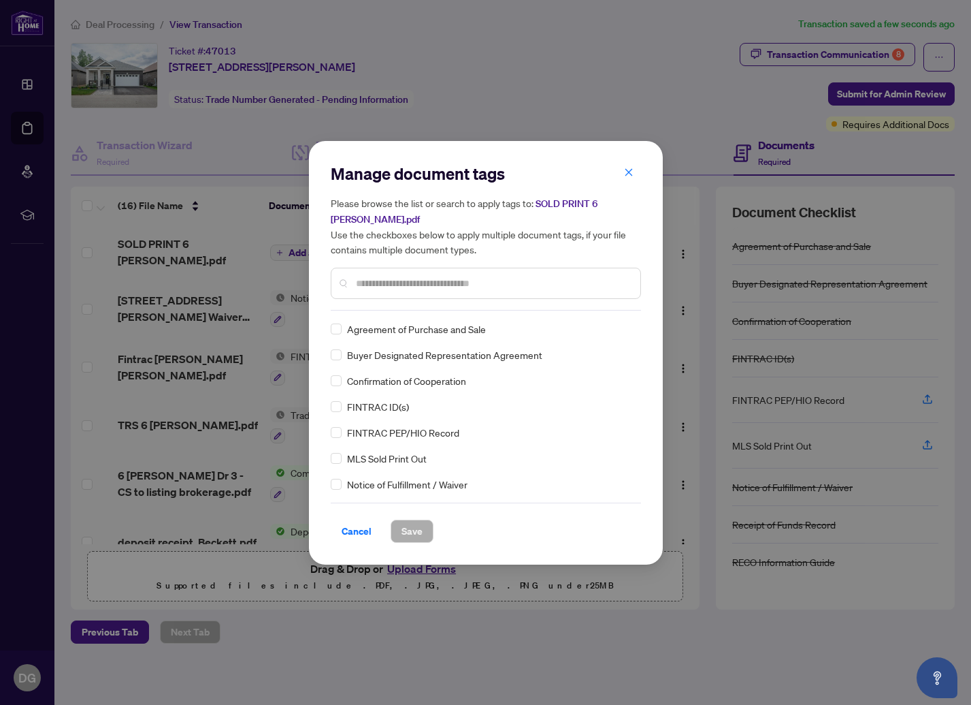
click at [408, 289] on input "text" at bounding box center [493, 283] width 274 height 15
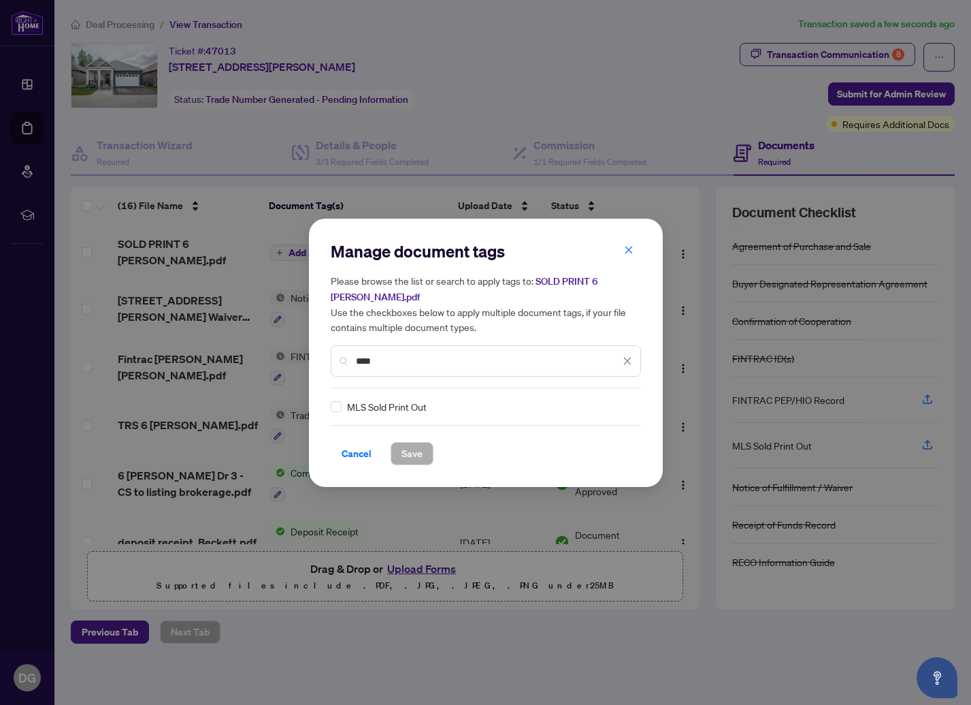
type input "****"
click at [365, 406] on span "MLS Sold Print Out" at bounding box center [387, 406] width 80 height 15
click at [419, 460] on span "Save" at bounding box center [412, 454] width 21 height 22
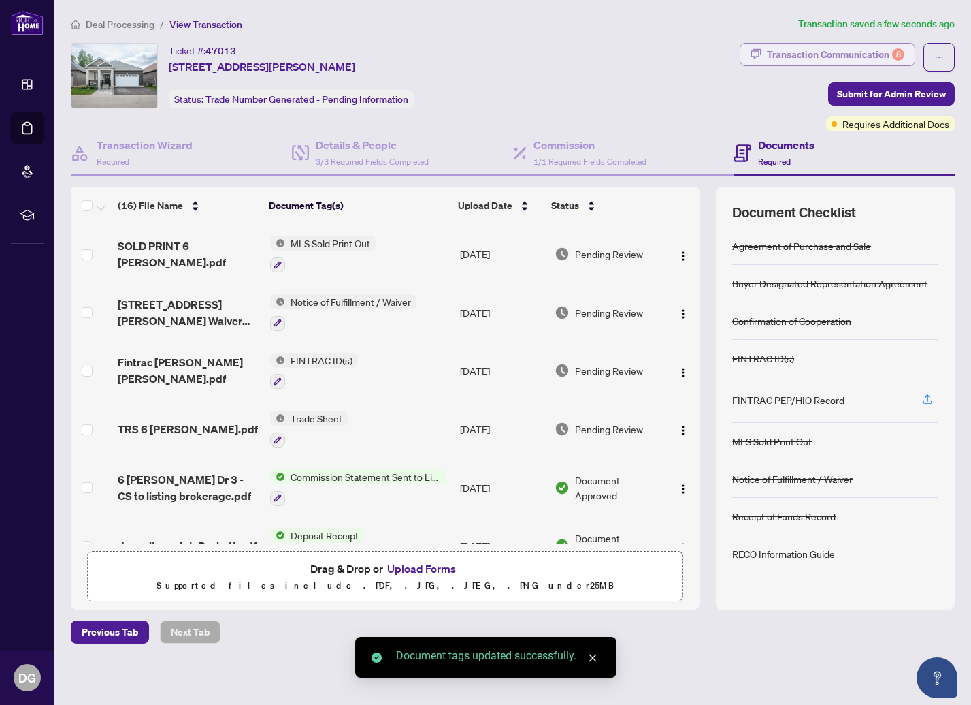
click at [873, 54] on div "Transaction Communication 8" at bounding box center [836, 55] width 138 height 22
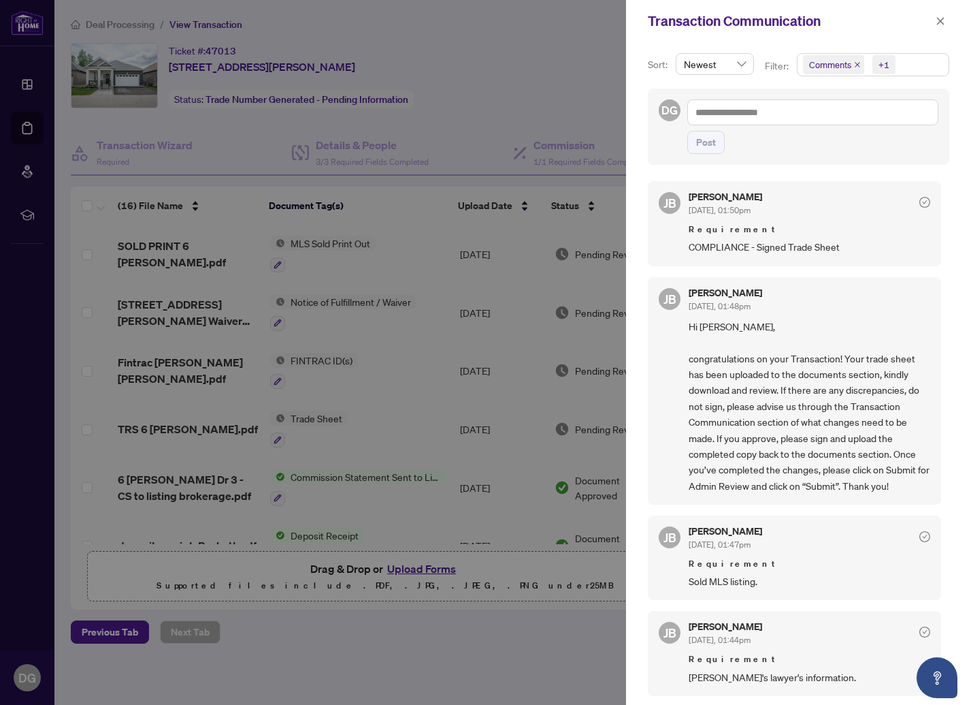
click at [944, 15] on span "button" at bounding box center [941, 21] width 10 height 22
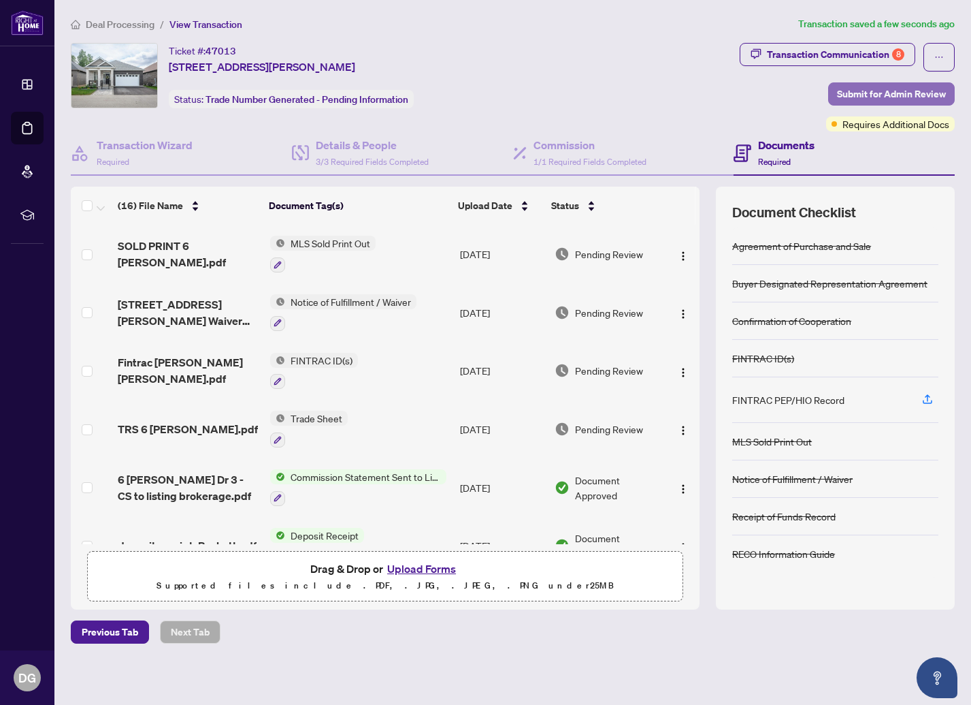
click at [886, 93] on span "Submit for Admin Review" at bounding box center [891, 94] width 109 height 22
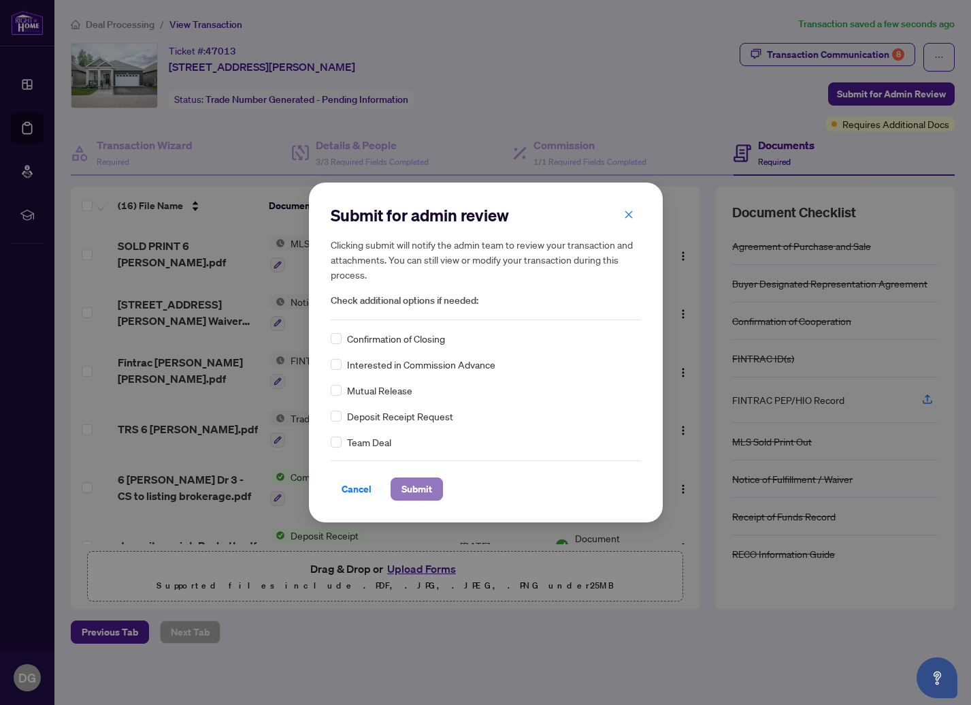
click at [420, 494] on span "Submit" at bounding box center [417, 489] width 31 height 22
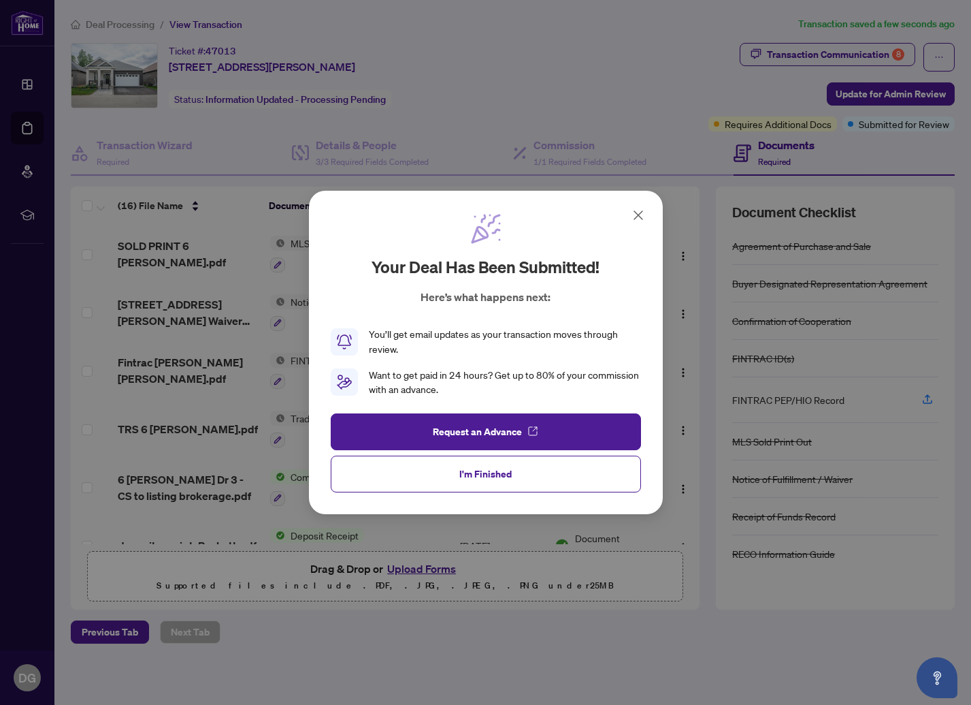
click at [471, 471] on span "I'm Finished" at bounding box center [486, 474] width 52 height 22
